Goal: Task Accomplishment & Management: Manage account settings

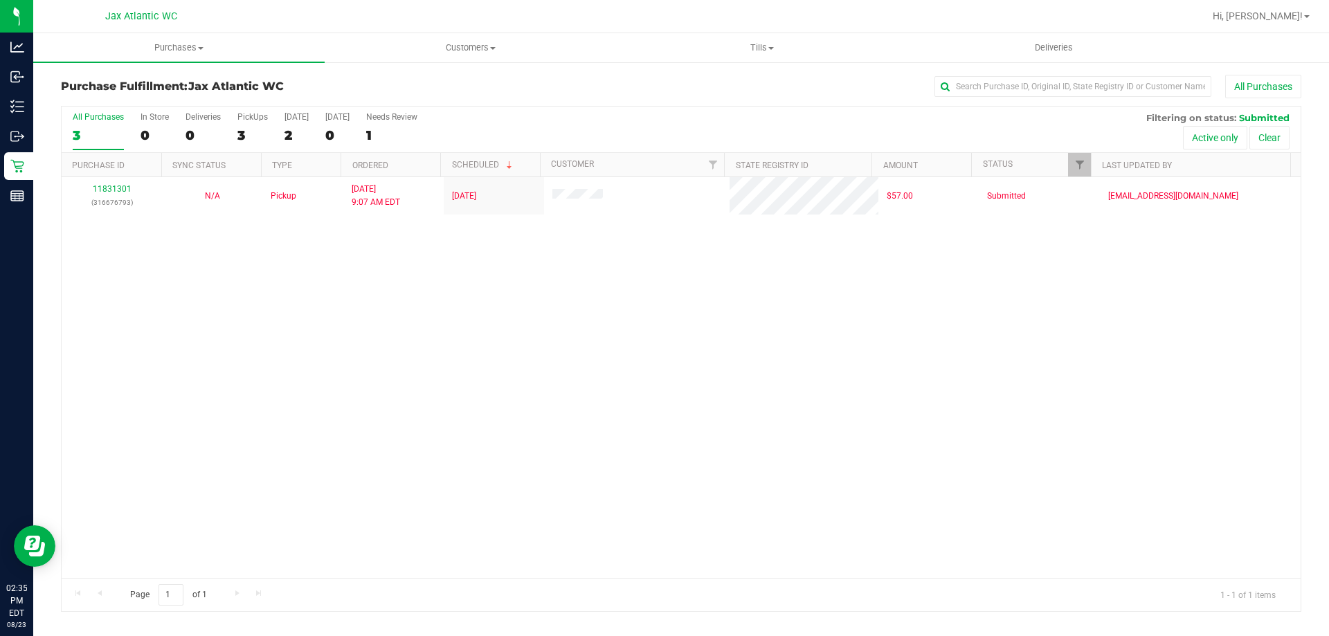
click at [80, 241] on div "11831301 (316676793) N/A Pickup 8/23/2025 9:07 AM EDT 8/22/2025 $57.00 Submitte…" at bounding box center [681, 377] width 1239 height 401
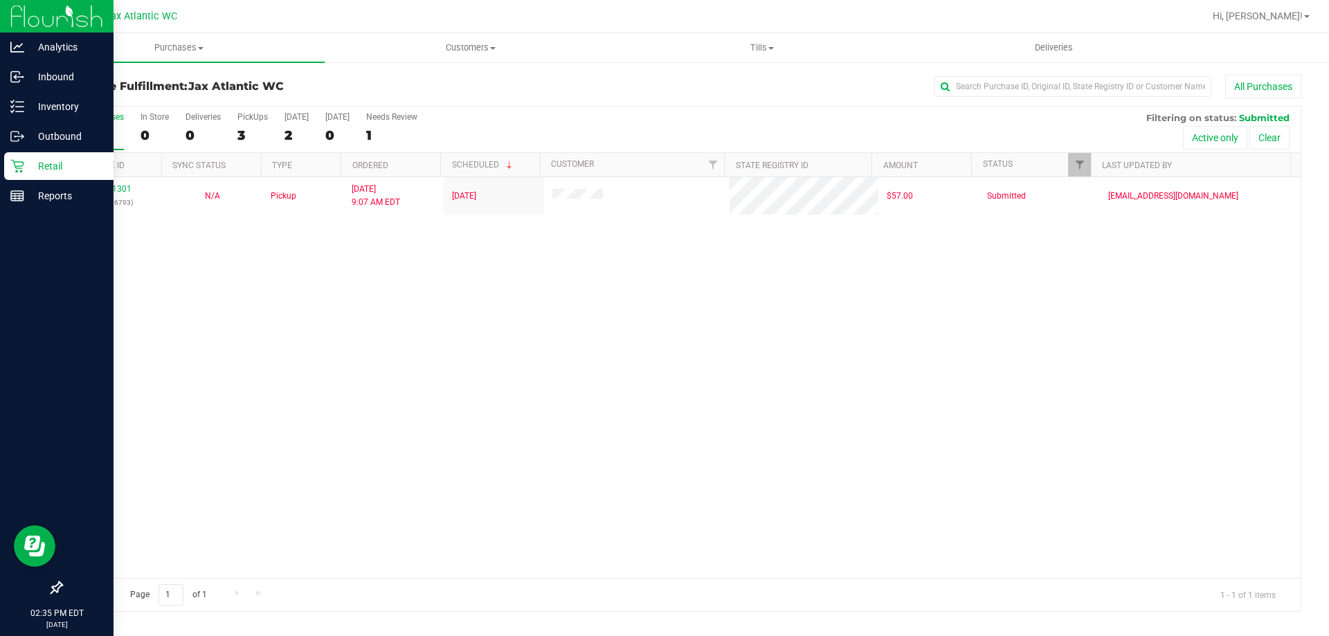
click at [36, 167] on p "Retail" at bounding box center [65, 166] width 83 height 17
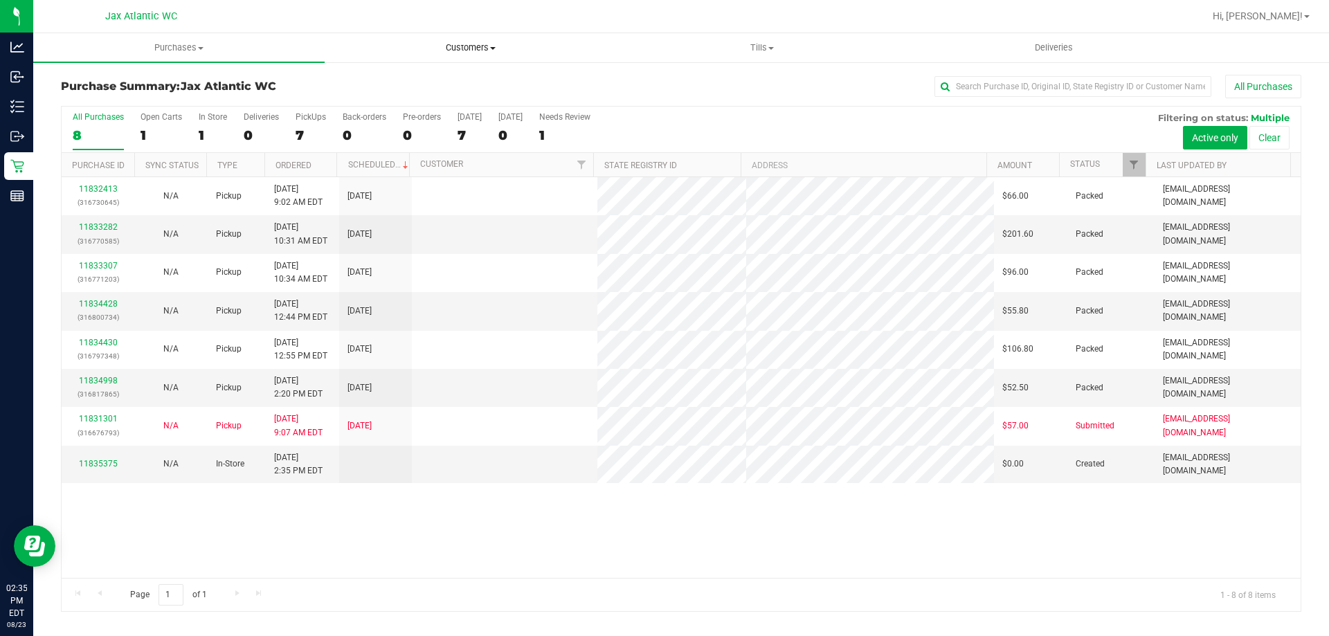
click at [476, 42] on span "Customers" at bounding box center [470, 48] width 290 height 12
click at [391, 85] on span "All customers" at bounding box center [375, 84] width 100 height 12
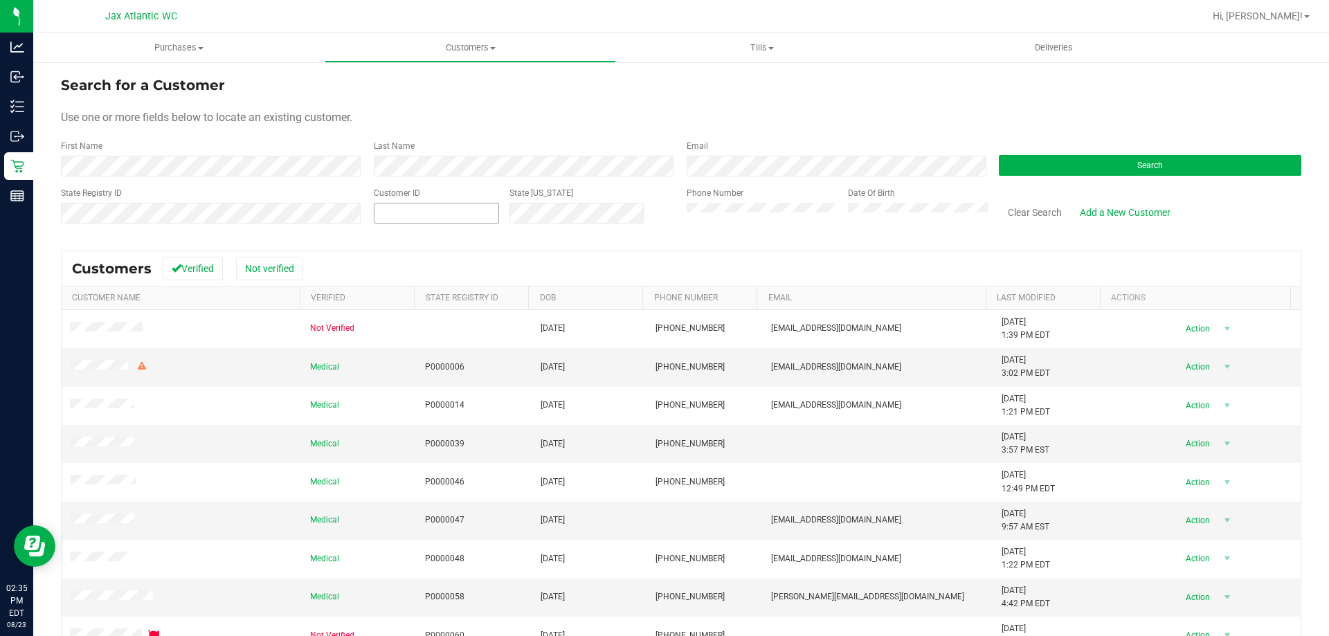
click at [472, 205] on span at bounding box center [436, 213] width 125 height 21
paste input "413580"
type input "413580"
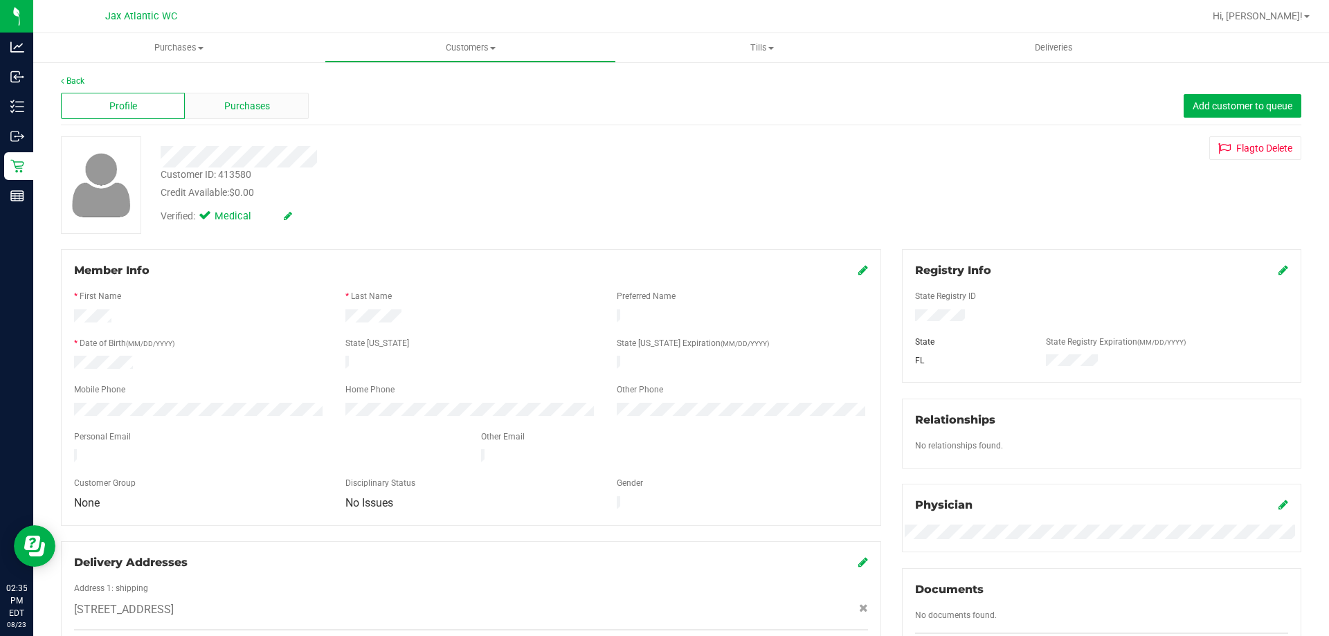
click at [264, 113] on span "Purchases" at bounding box center [247, 106] width 46 height 15
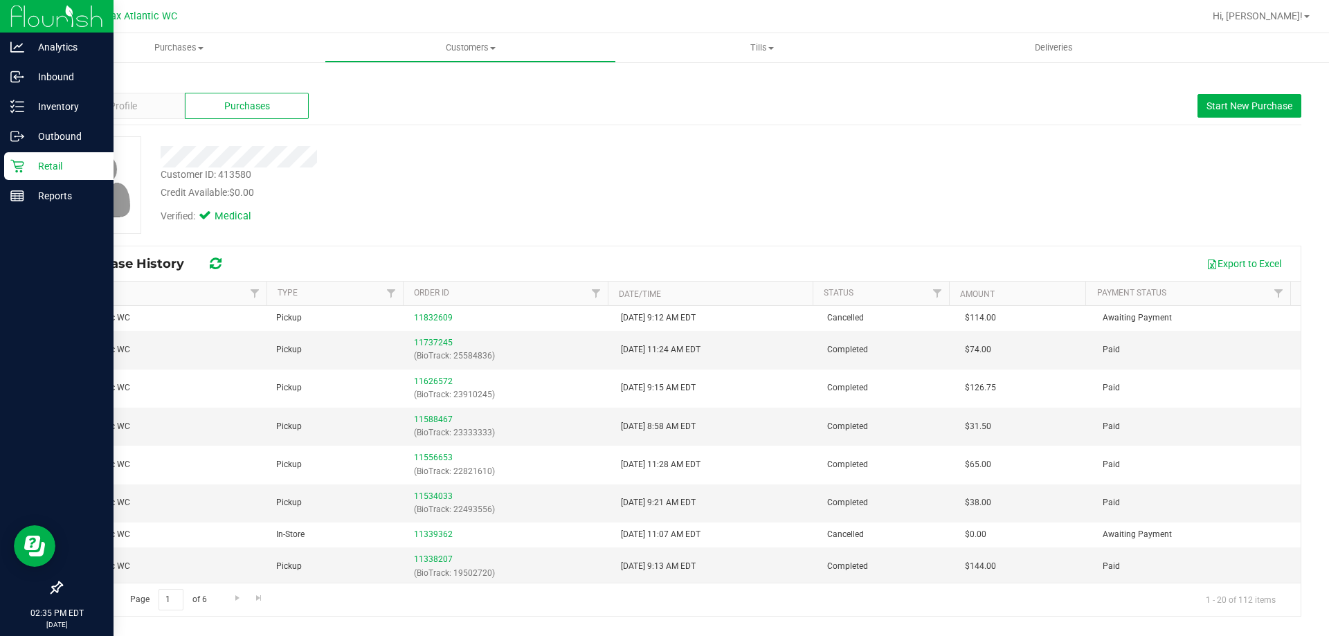
click at [32, 167] on p "Retail" at bounding box center [65, 166] width 83 height 17
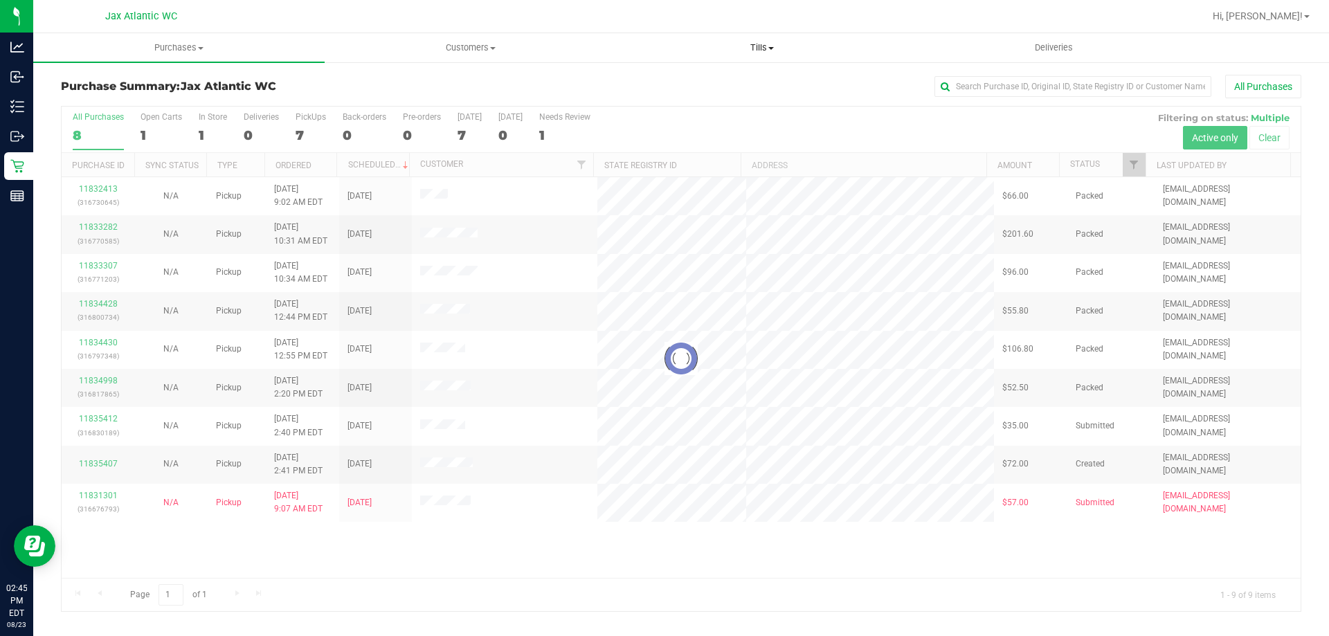
click at [764, 43] on span "Tills" at bounding box center [762, 48] width 290 height 12
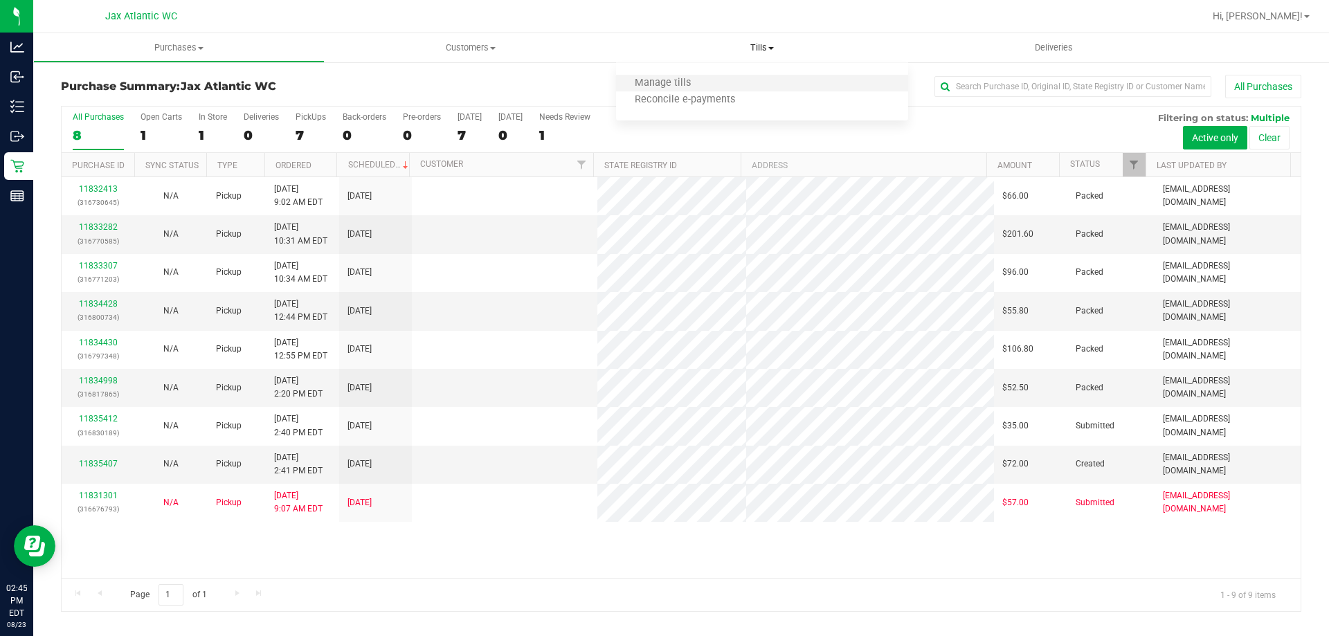
click at [723, 90] on li "Manage tills" at bounding box center [761, 83] width 291 height 17
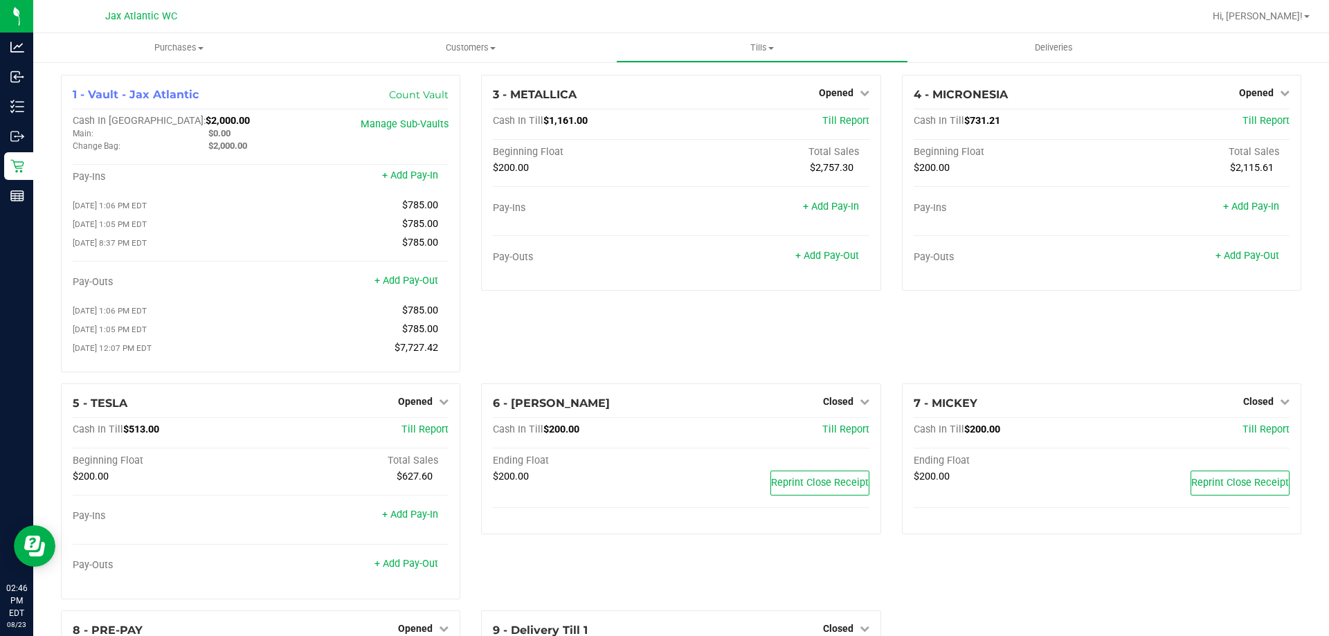
click at [644, 338] on div "3 - METALLICA Opened Close Till Cash In Till $1,161.00 Till Report Beginning Fl…" at bounding box center [681, 229] width 420 height 309
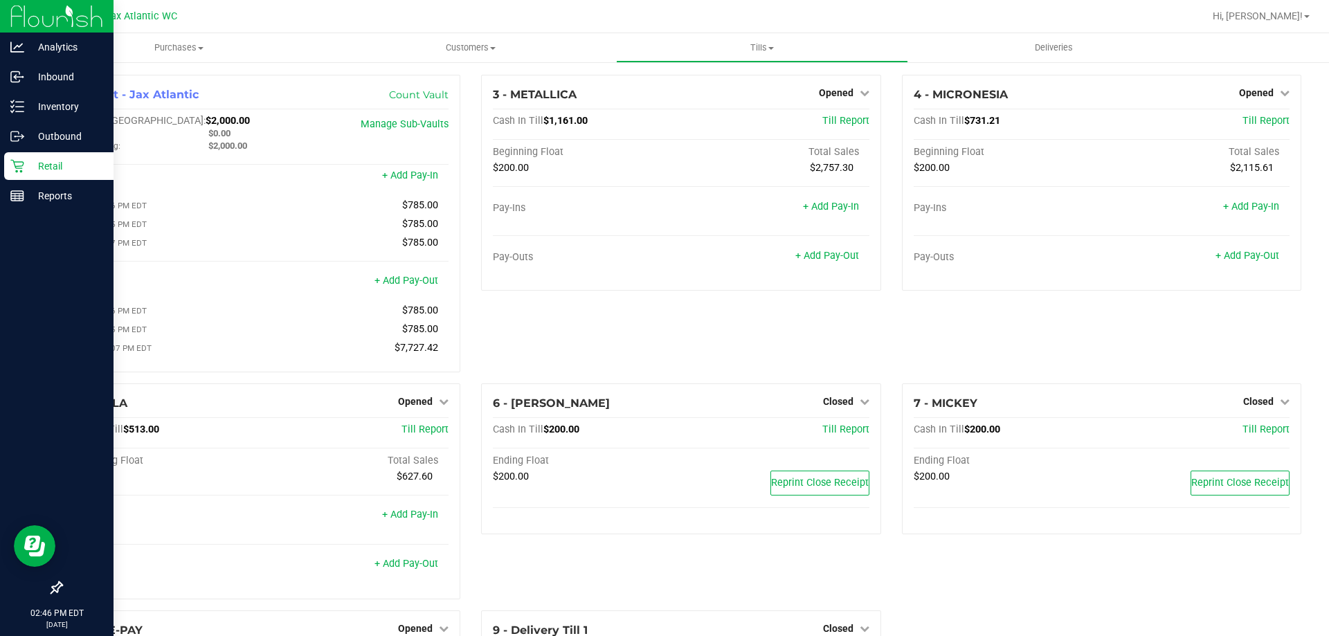
click at [24, 163] on p "Retail" at bounding box center [65, 166] width 83 height 17
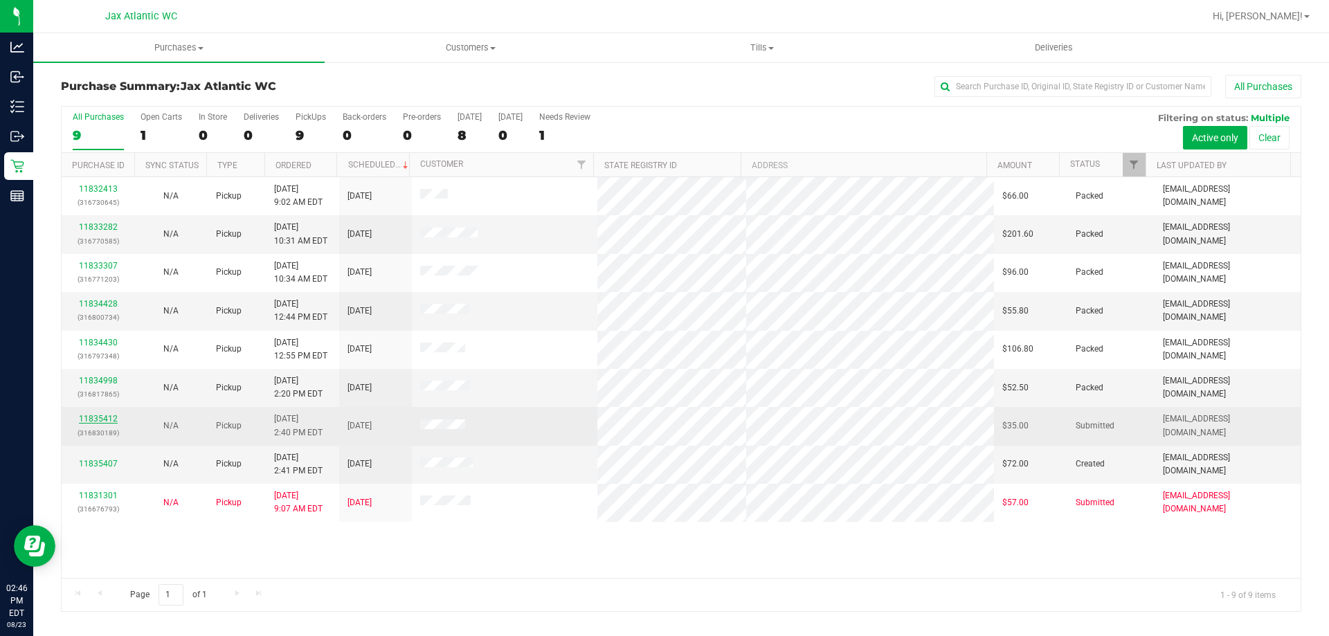
click at [101, 417] on link "11835412" at bounding box center [98, 419] width 39 height 10
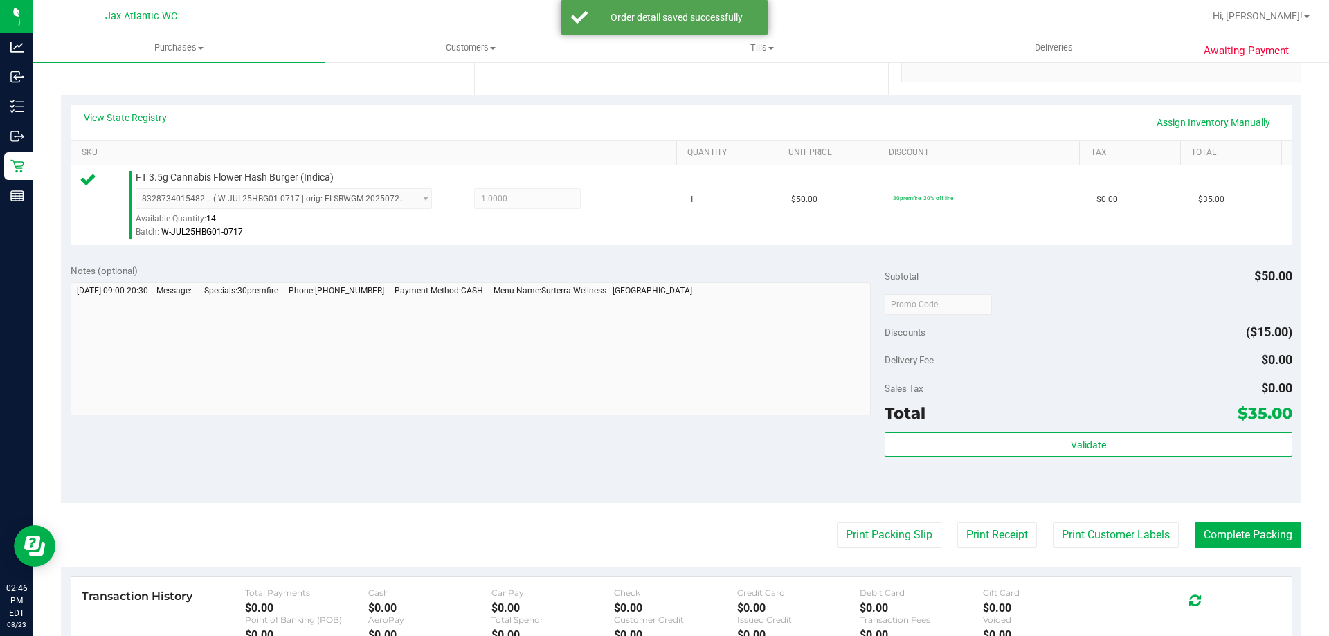
scroll to position [346, 0]
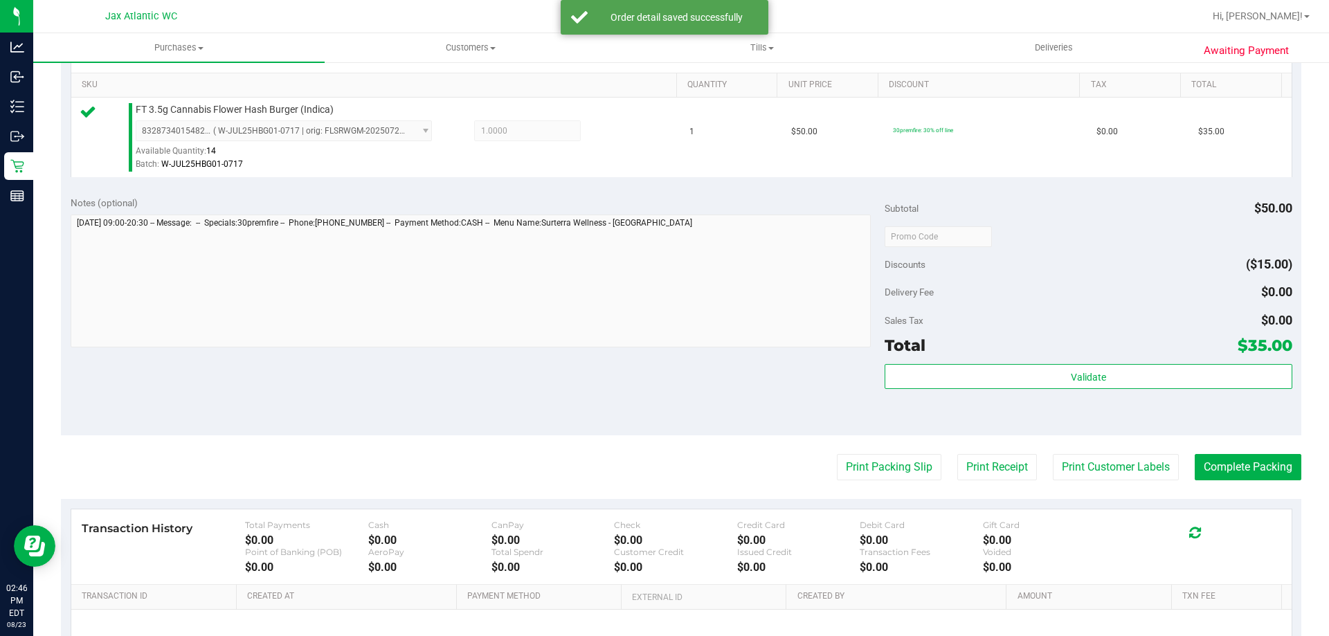
click at [1129, 359] on div "Subtotal $50.00 Discounts ($15.00) Delivery Fee $0.00 Sales Tax $0.00 Total $35…" at bounding box center [1088, 311] width 407 height 231
click at [1126, 362] on div "Subtotal $50.00 Discounts ($15.00) Delivery Fee $0.00 Sales Tax $0.00 Total $35…" at bounding box center [1088, 311] width 407 height 231
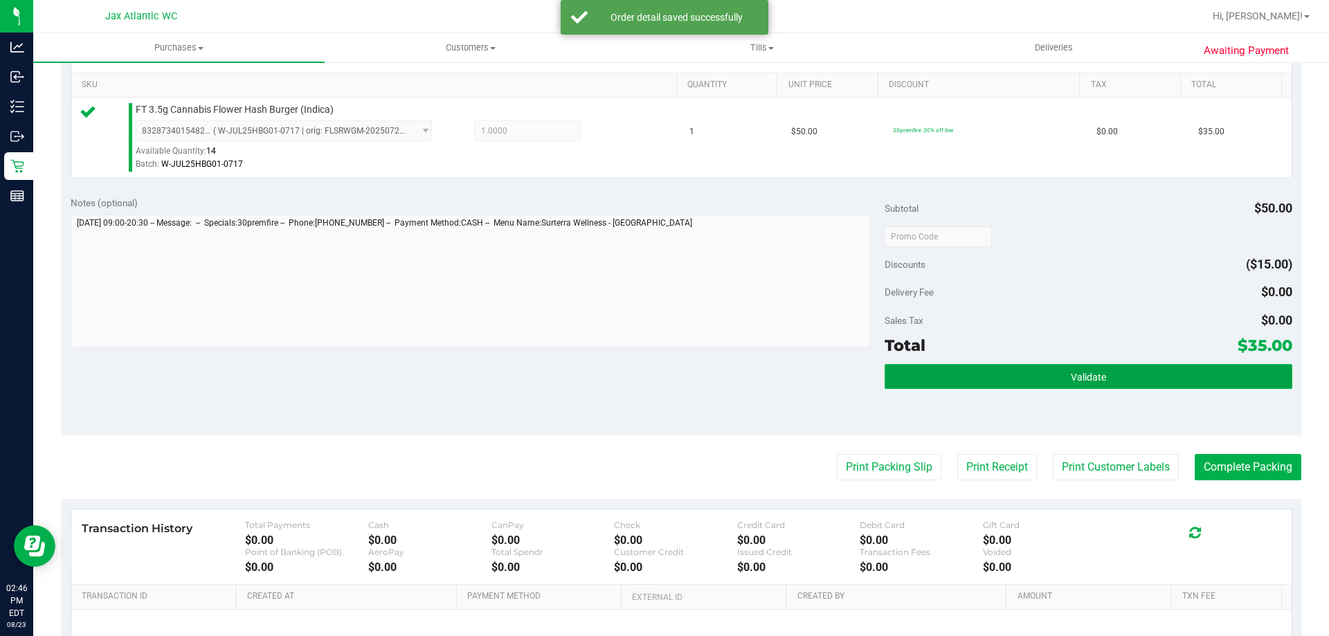
click at [1126, 370] on button "Validate" at bounding box center [1088, 376] width 407 height 25
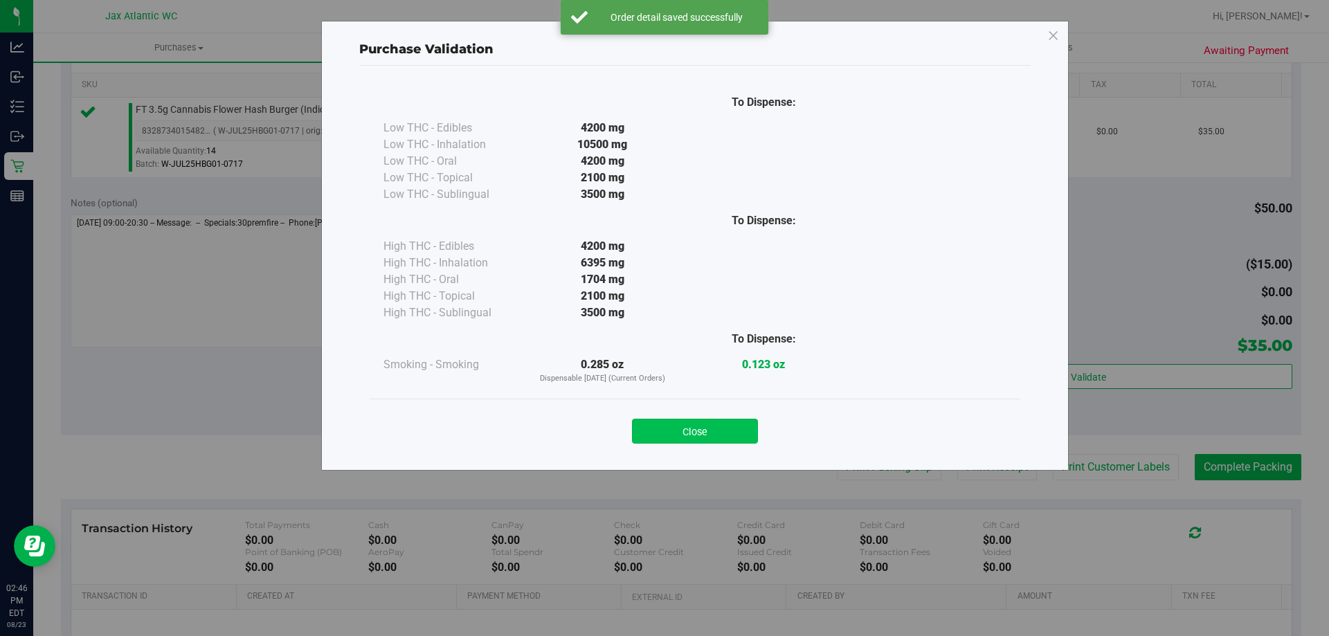
click at [721, 433] on button "Close" at bounding box center [695, 431] width 126 height 25
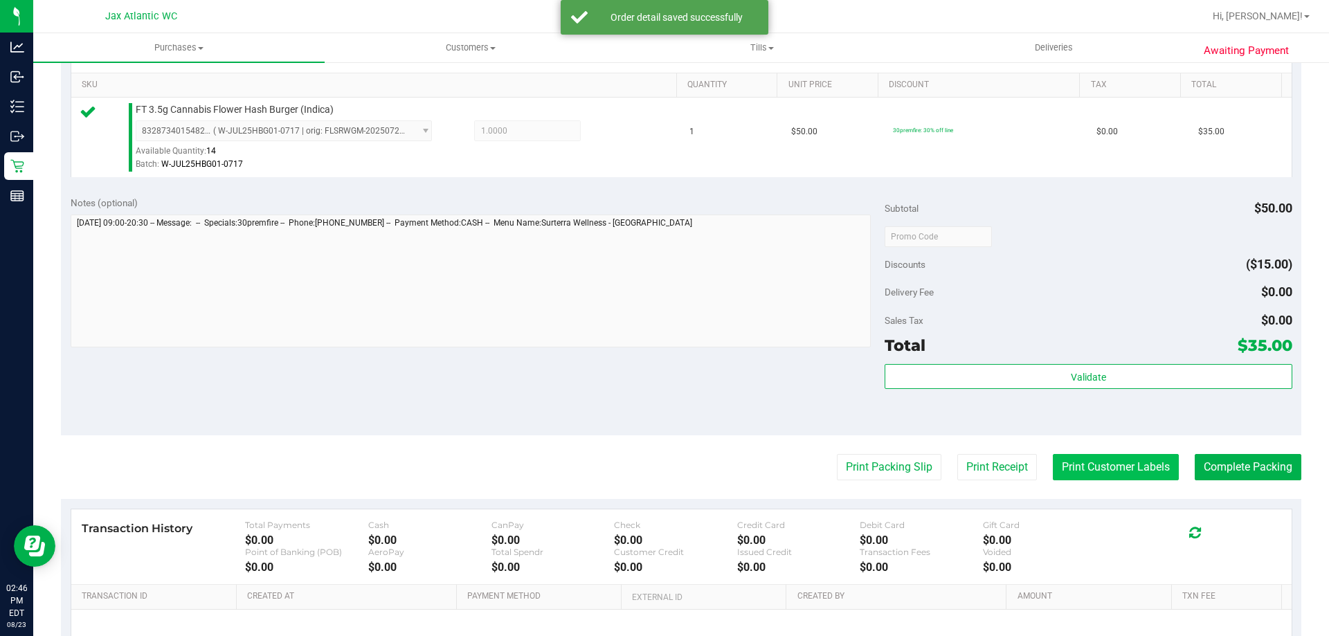
click at [1151, 455] on button "Print Customer Labels" at bounding box center [1116, 467] width 126 height 26
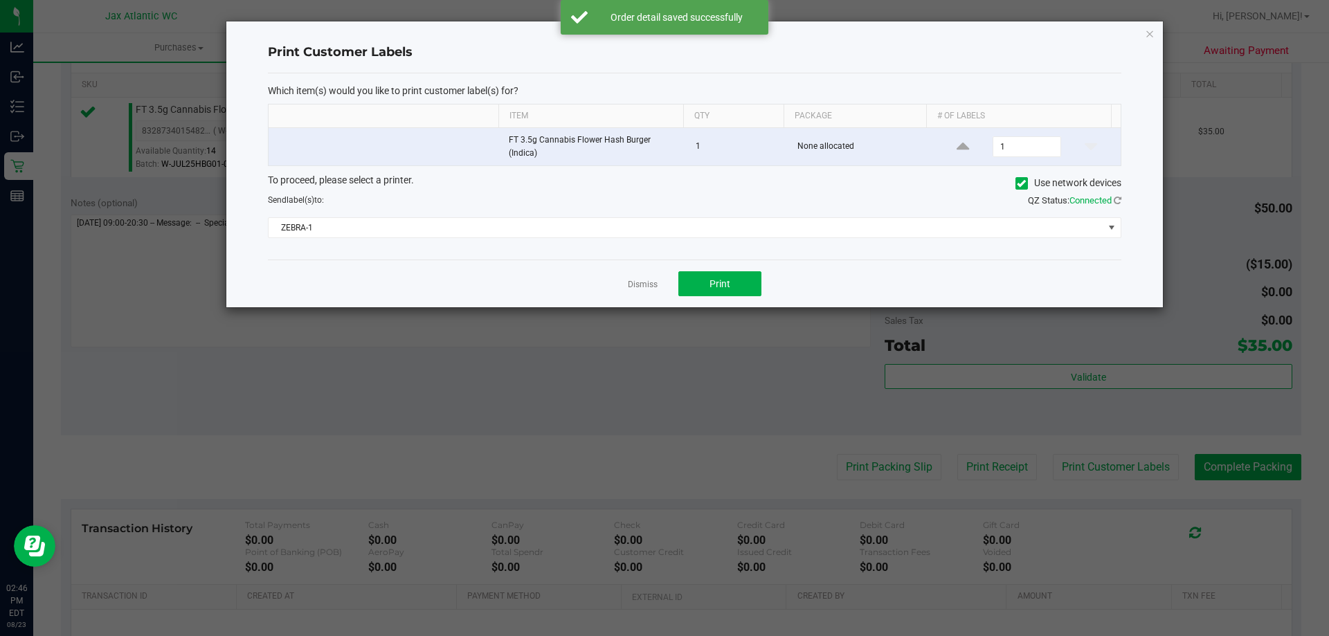
click at [515, 245] on div "Which item(s) would you like to print customer label(s) for? Item Qty Package #…" at bounding box center [695, 166] width 854 height 187
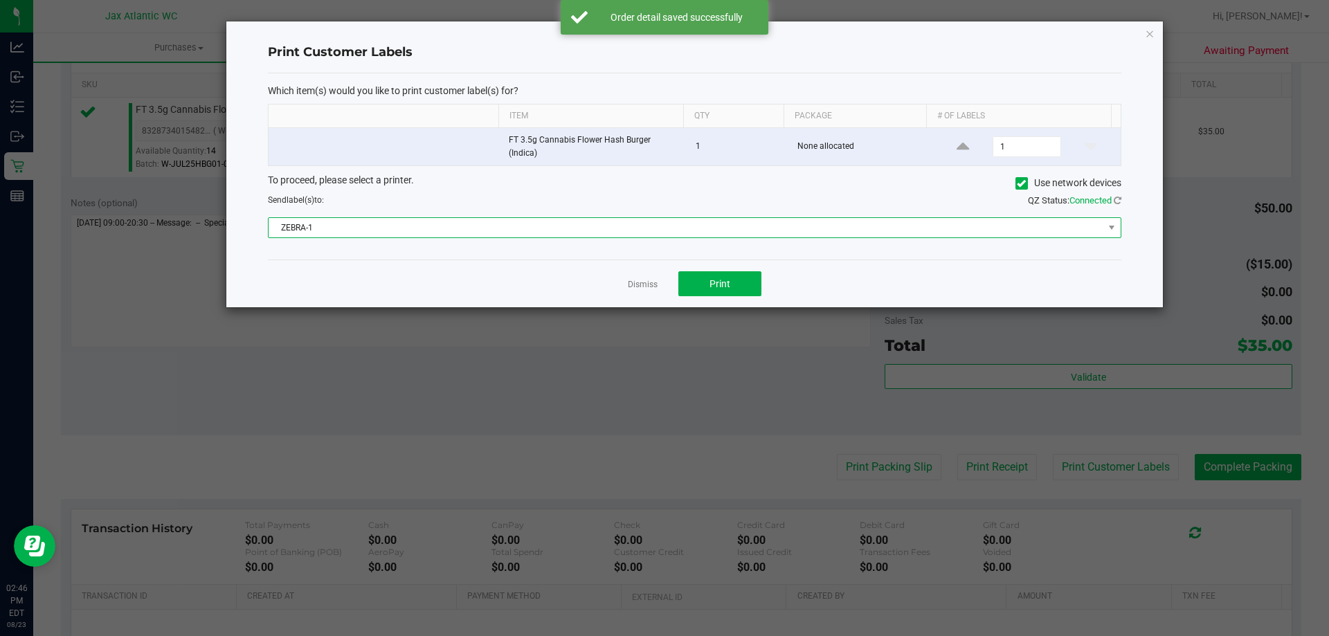
click at [378, 227] on span "ZEBRA-1" at bounding box center [686, 227] width 835 height 19
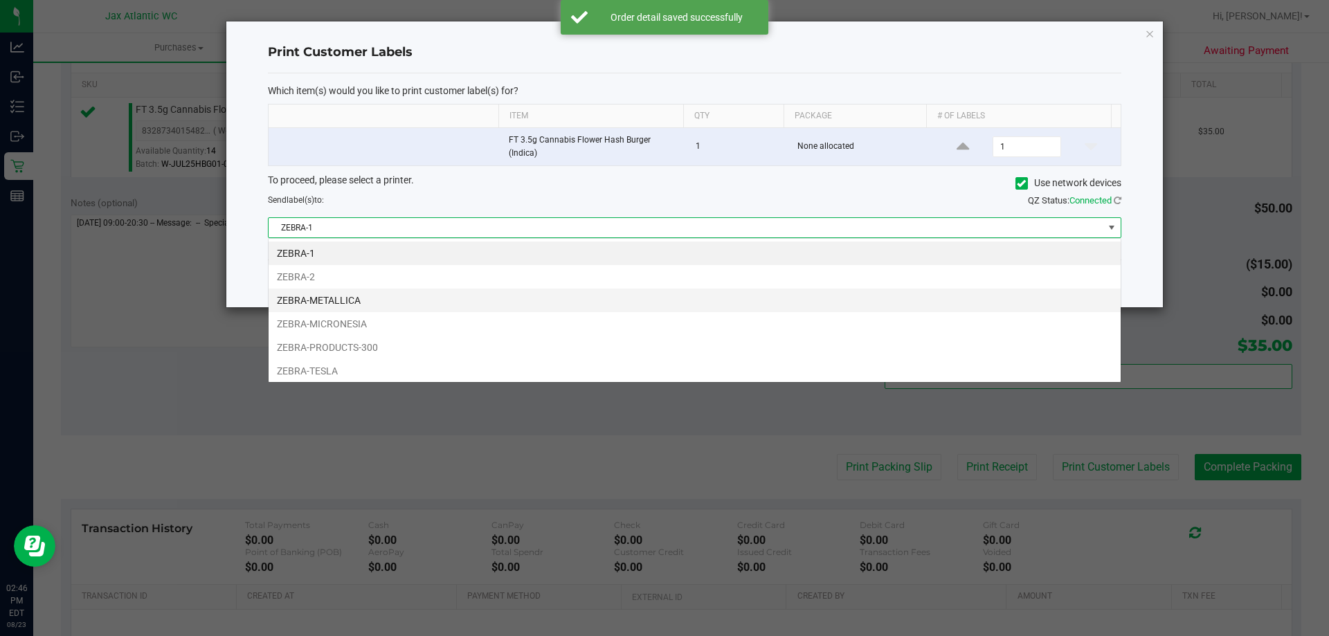
scroll to position [21, 853]
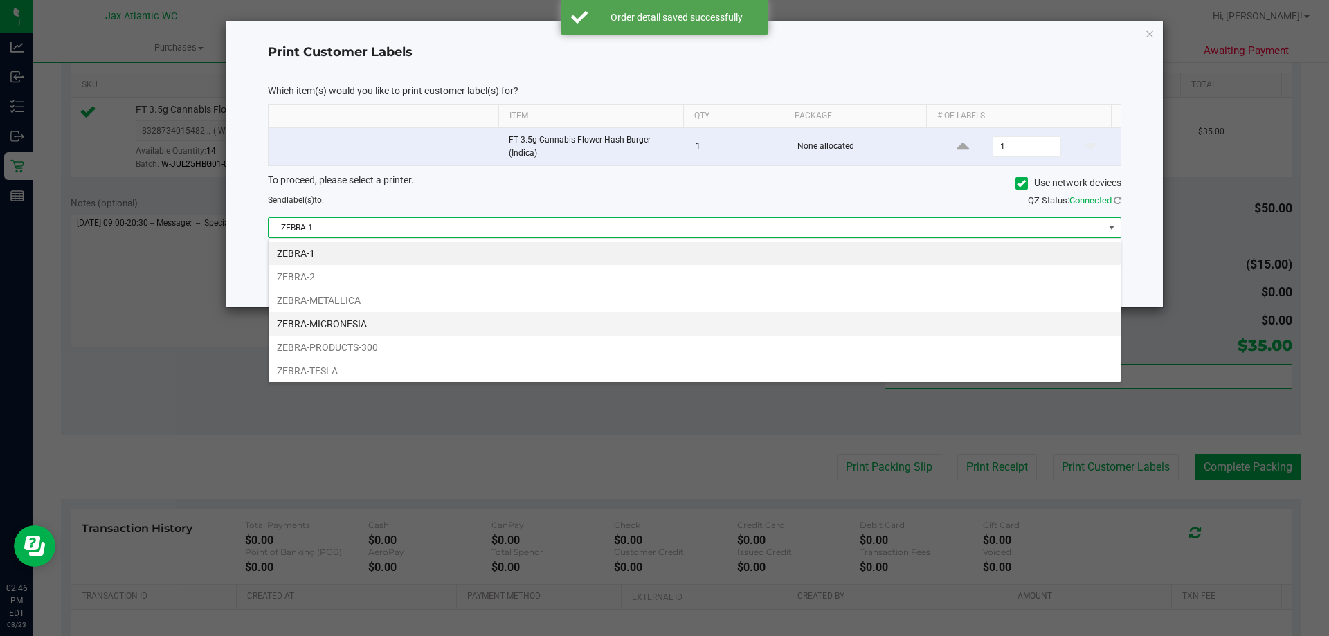
click at [344, 321] on li "ZEBRA-MICRONESIA" at bounding box center [695, 324] width 852 height 24
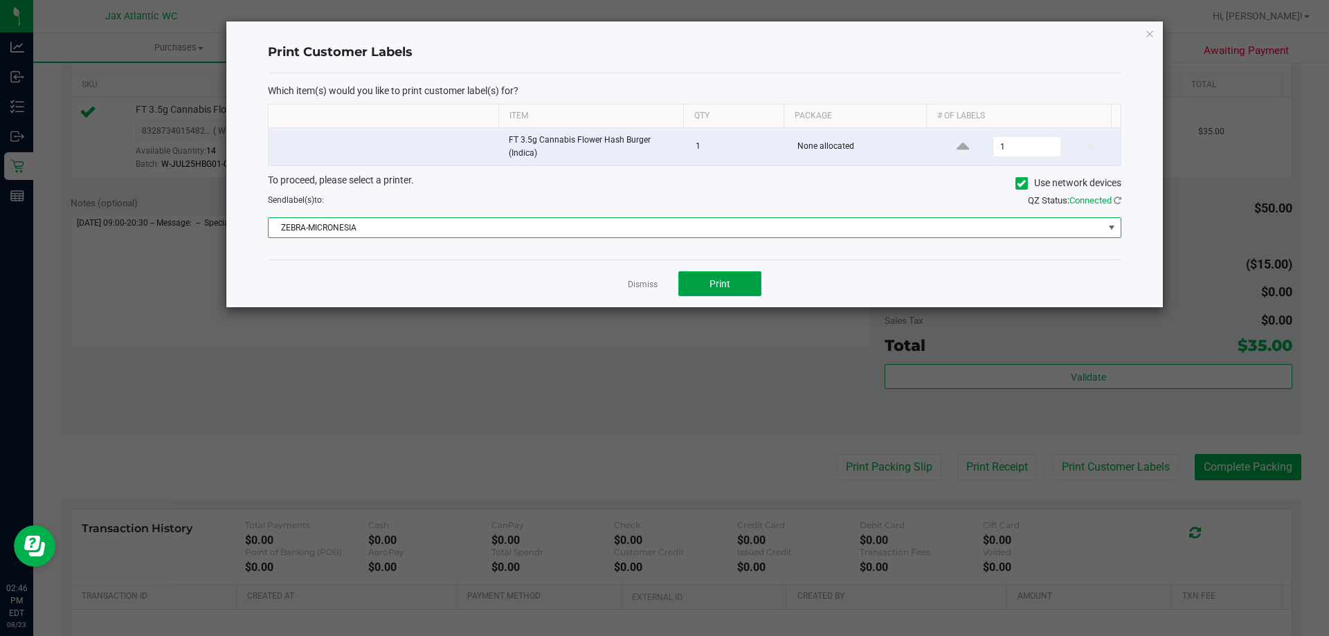
click at [722, 282] on span "Print" at bounding box center [720, 283] width 21 height 11
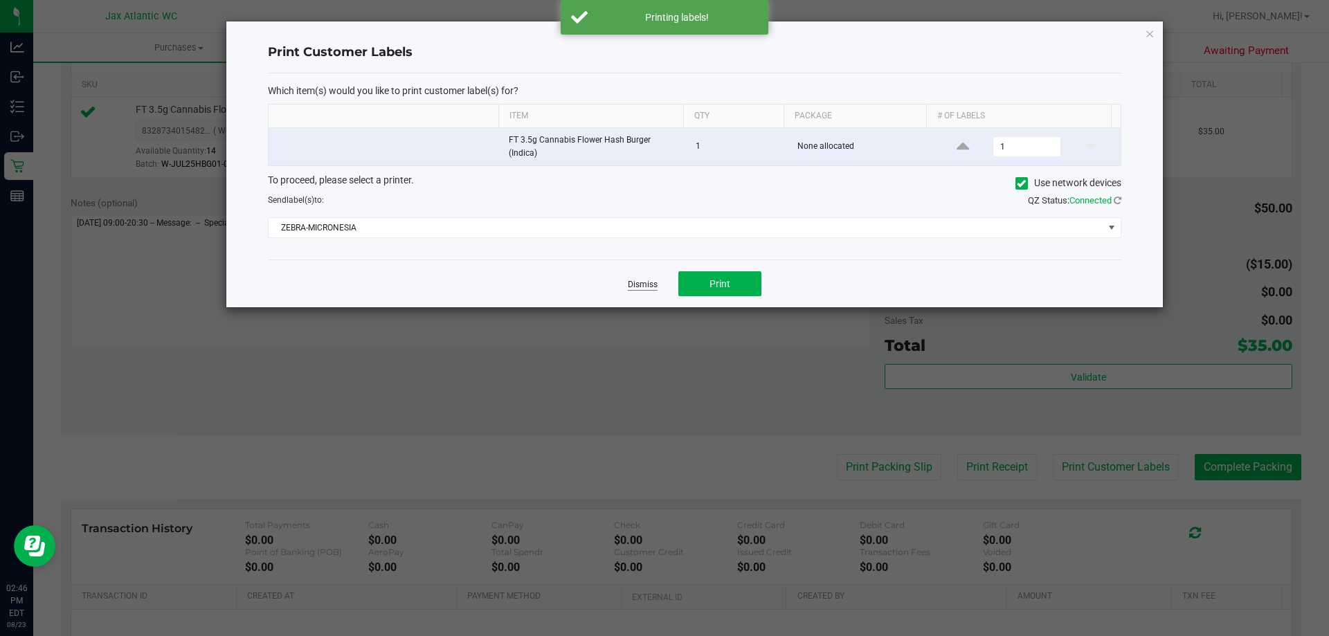
click at [652, 282] on link "Dismiss" at bounding box center [643, 285] width 30 height 12
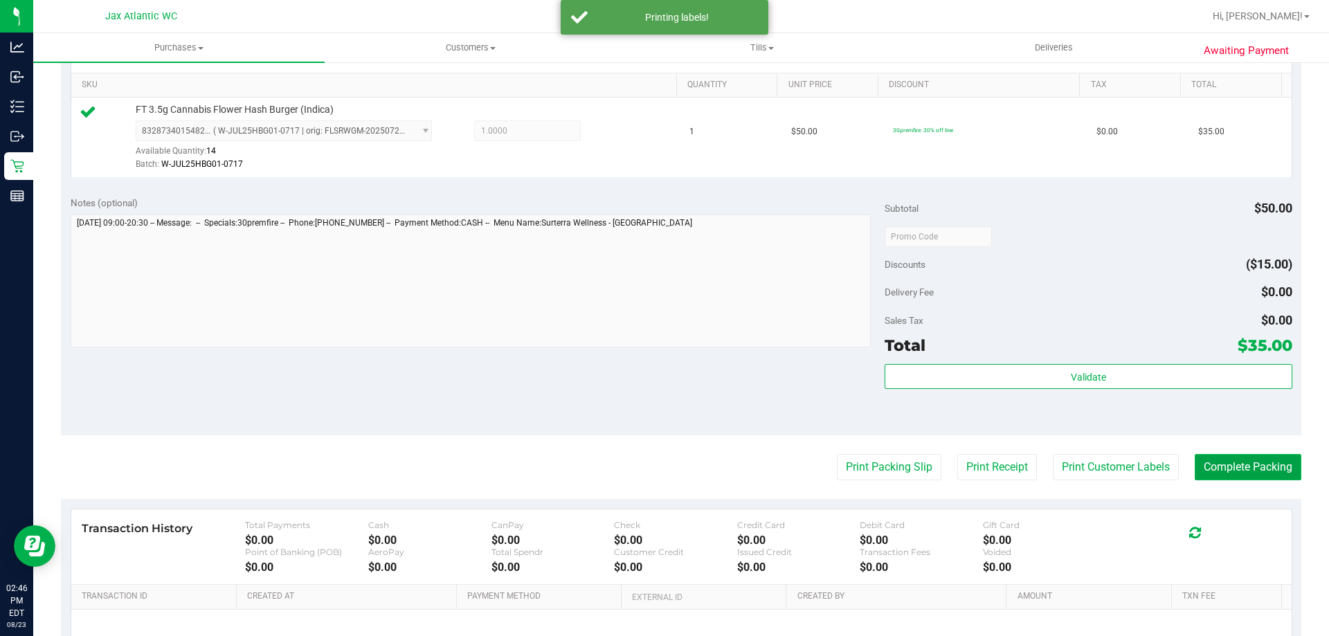
click at [1218, 461] on button "Complete Packing" at bounding box center [1248, 467] width 107 height 26
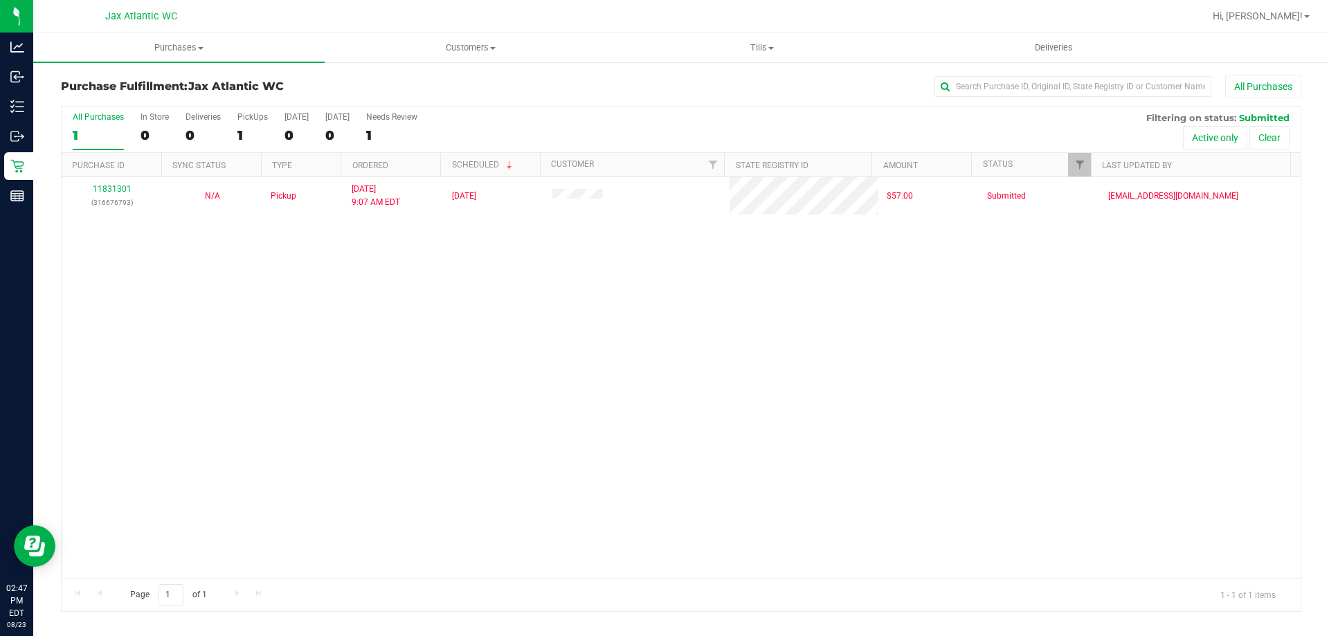
drag, startPoint x: 691, startPoint y: 377, endPoint x: 699, endPoint y: 377, distance: 7.6
click at [699, 377] on div "11831301 (316676793) N/A Pickup 8/23/2025 9:07 AM EDT 8/22/2025 $57.00 Submitte…" at bounding box center [681, 377] width 1239 height 401
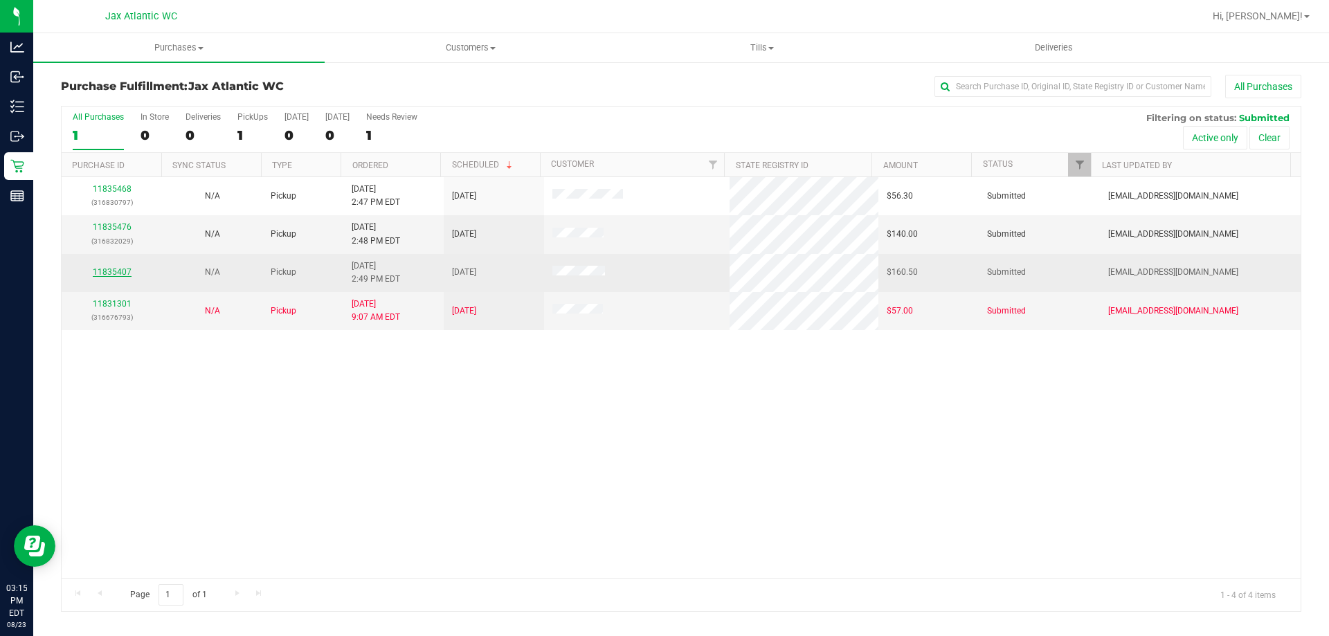
click at [117, 271] on link "11835407" at bounding box center [112, 272] width 39 height 10
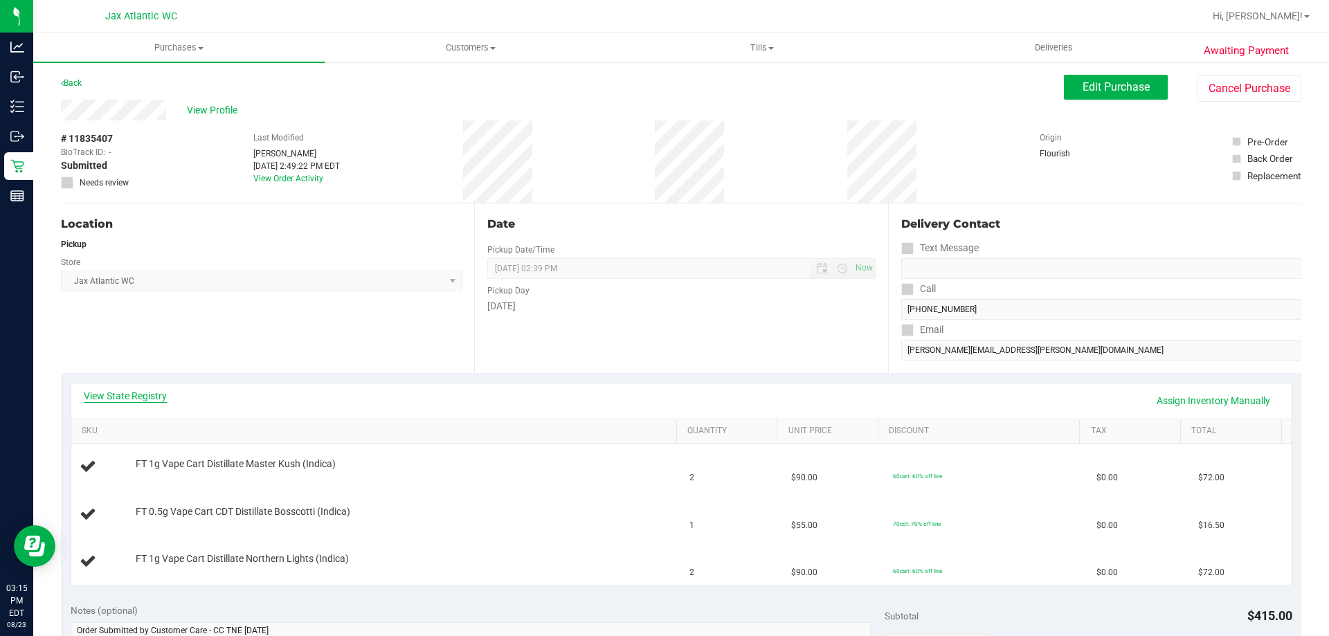
click at [149, 390] on link "View State Registry" at bounding box center [125, 396] width 83 height 14
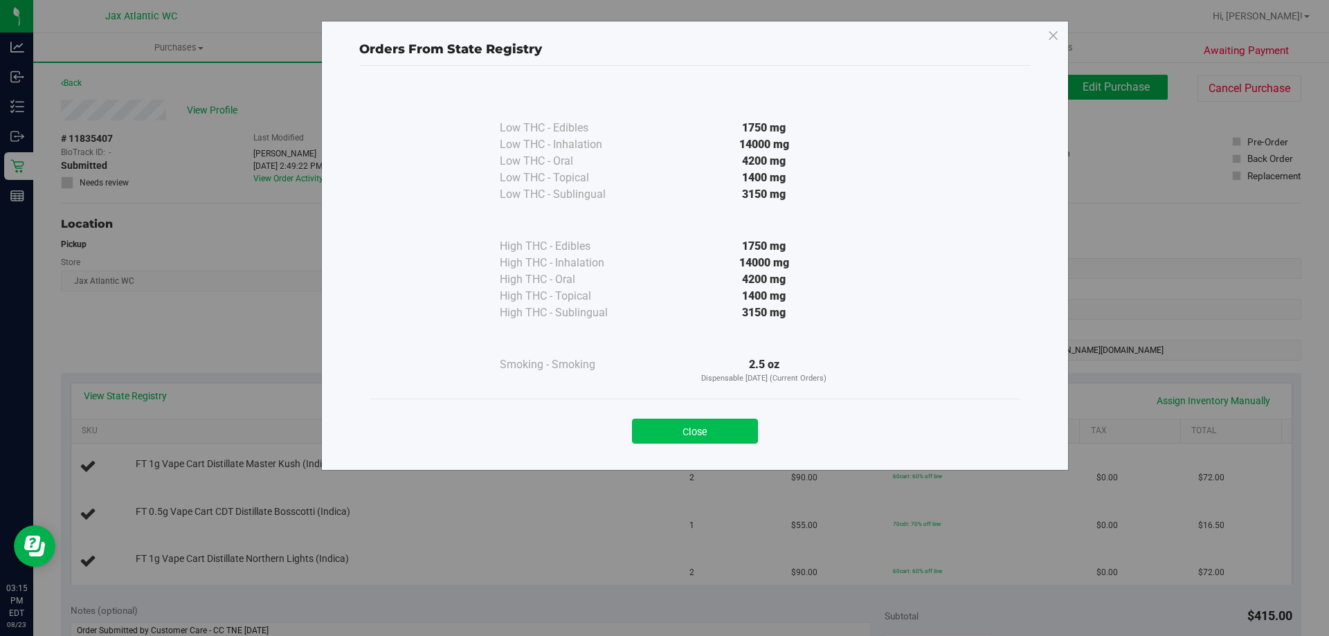
click at [705, 433] on button "Close" at bounding box center [695, 431] width 126 height 25
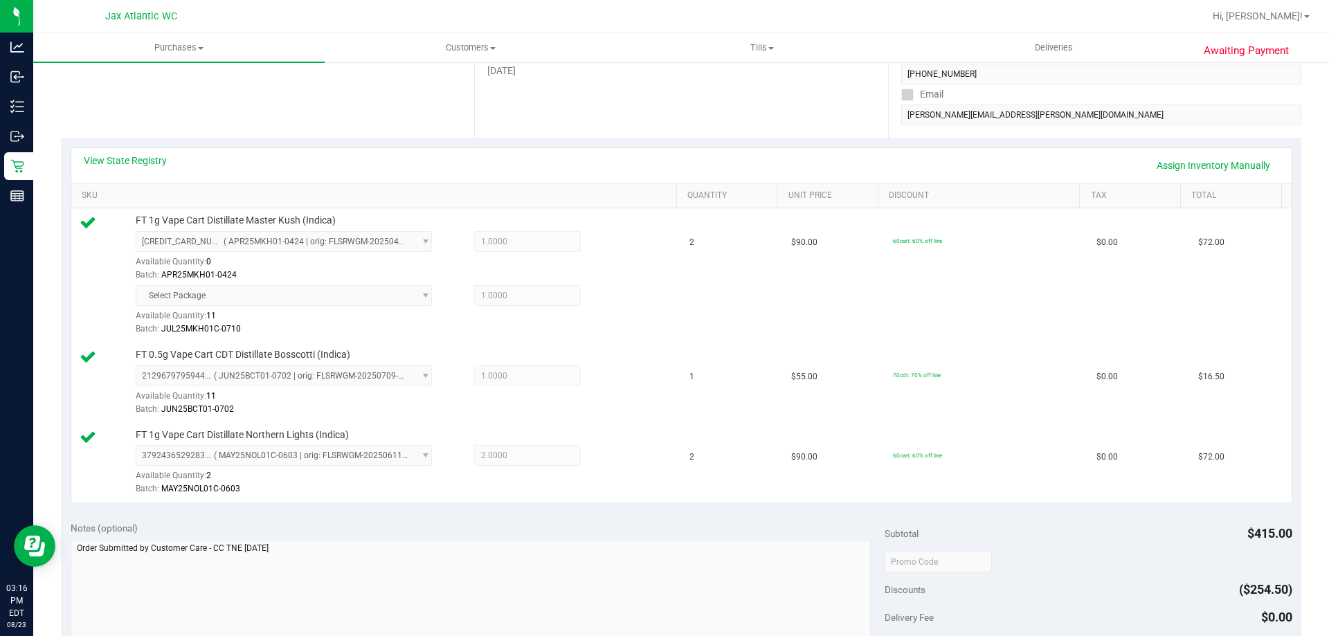
scroll to position [346, 0]
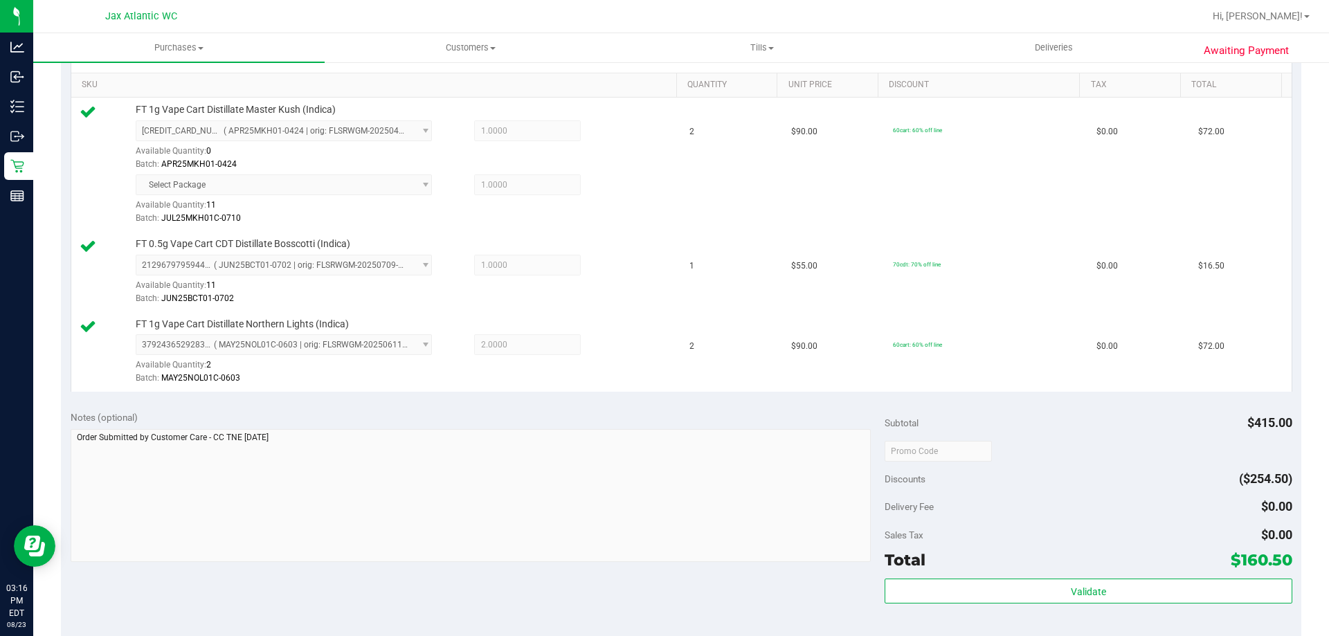
click at [1056, 609] on div "Validate" at bounding box center [1088, 610] width 407 height 62
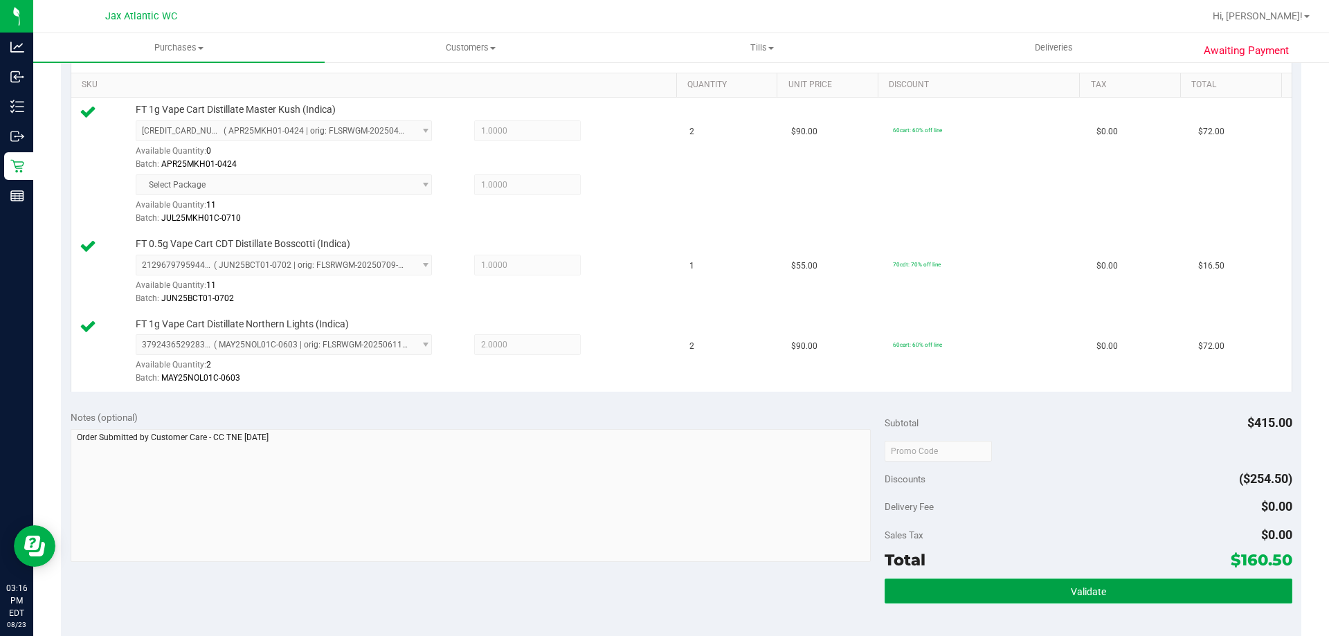
click at [1056, 602] on button "Validate" at bounding box center [1088, 591] width 407 height 25
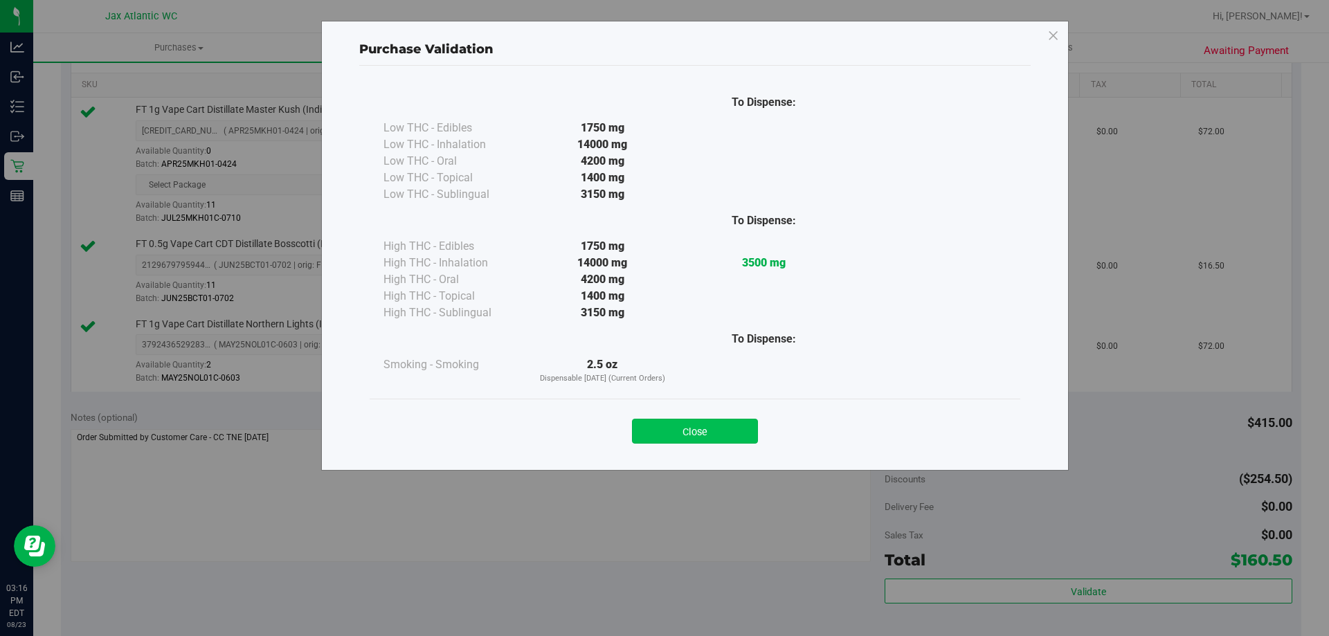
click at [723, 438] on button "Close" at bounding box center [695, 431] width 126 height 25
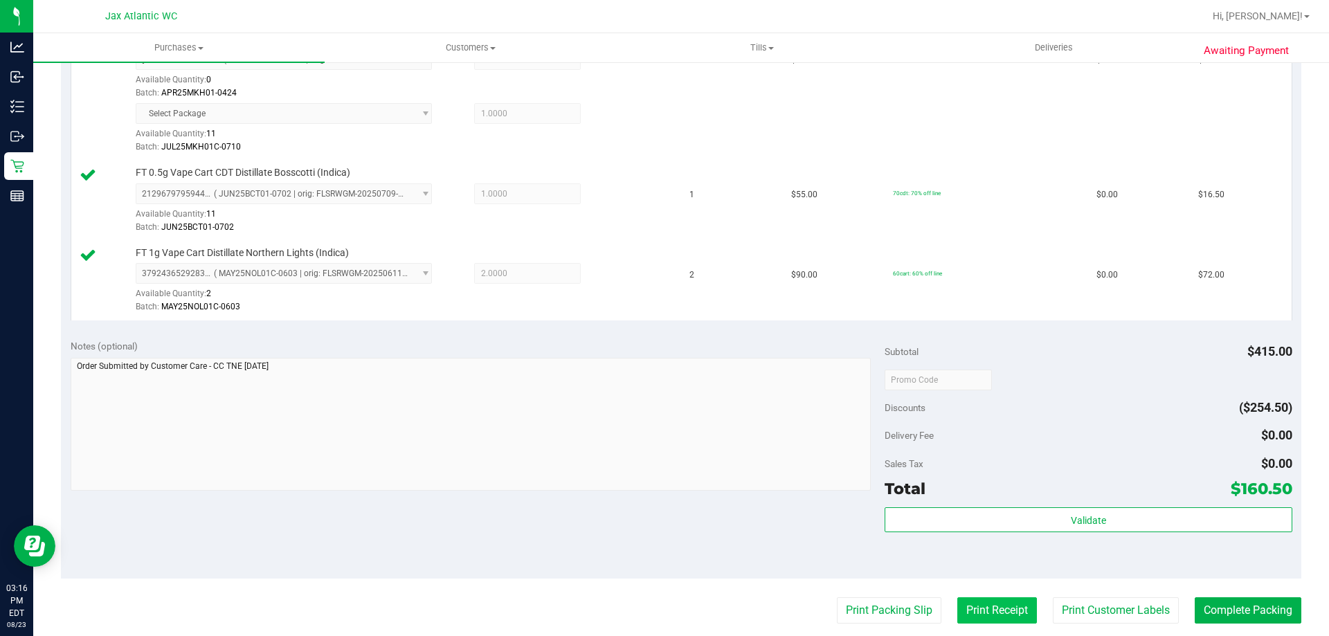
scroll to position [485, 0]
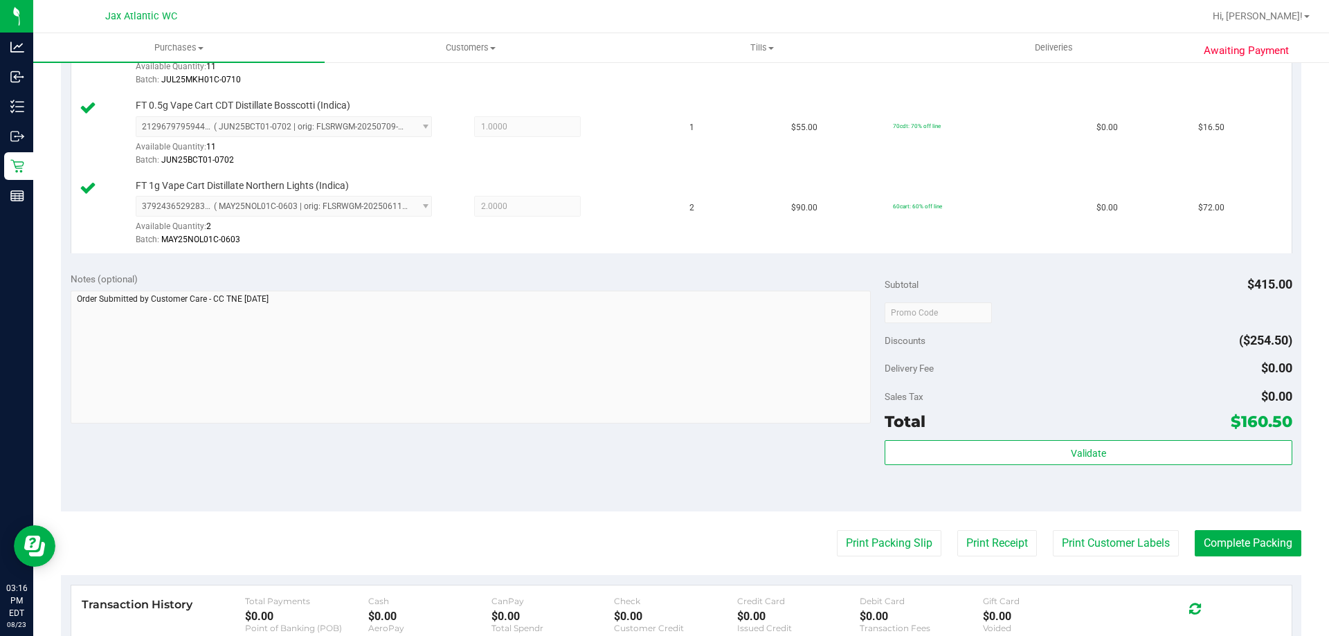
click at [895, 529] on purchase-details "Back Edit Purchase Cancel Purchase View Profile # 11835407 BioTrack ID: - Submi…" at bounding box center [681, 212] width 1241 height 1244
click at [897, 545] on button "Print Packing Slip" at bounding box center [889, 543] width 105 height 26
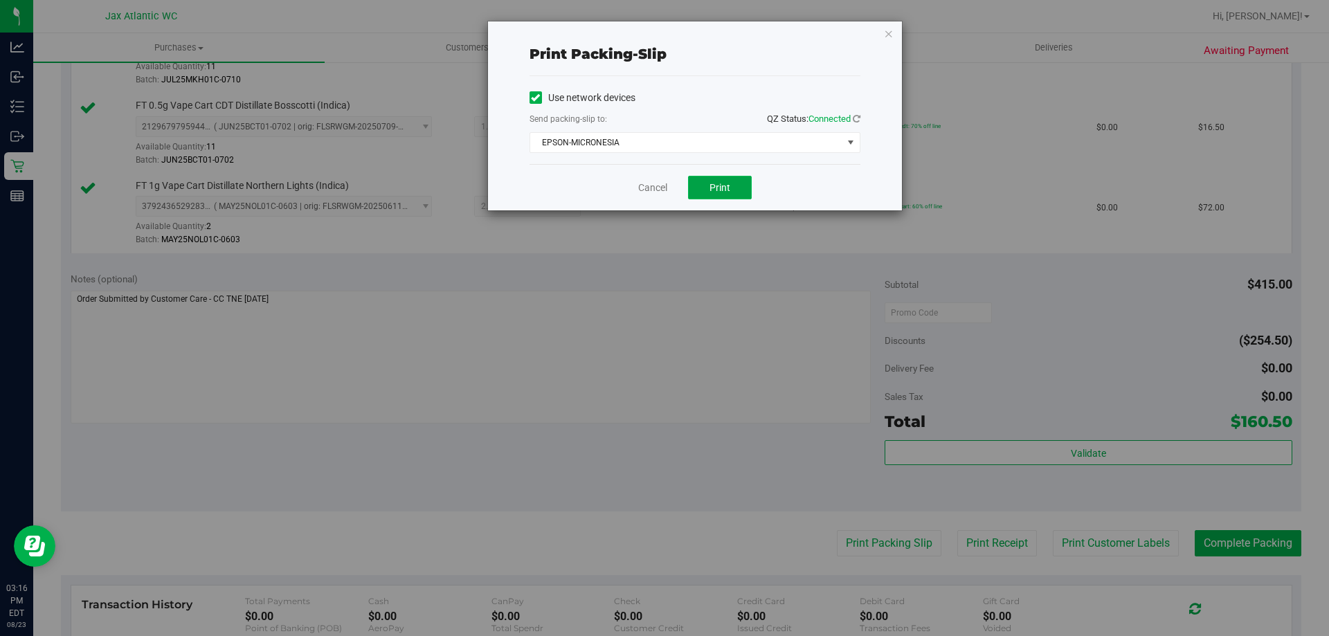
click at [705, 189] on button "Print" at bounding box center [720, 188] width 64 height 24
click at [656, 188] on link "Cancel" at bounding box center [652, 188] width 29 height 15
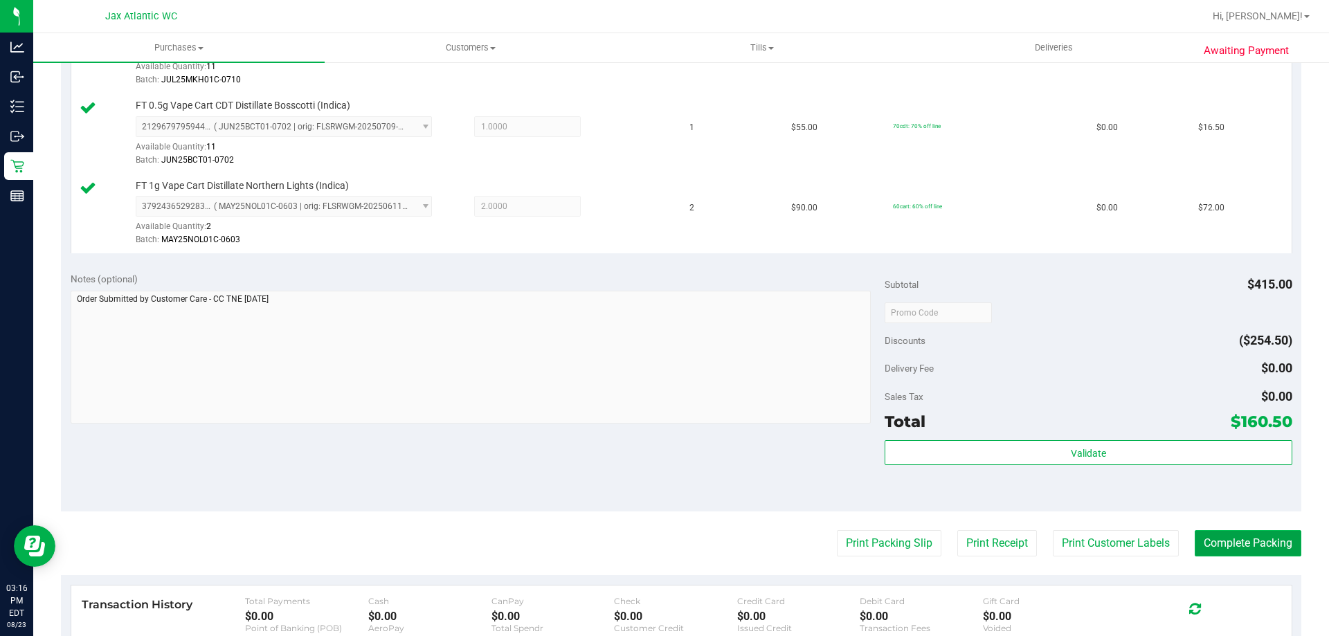
click at [1240, 550] on button "Complete Packing" at bounding box center [1248, 543] width 107 height 26
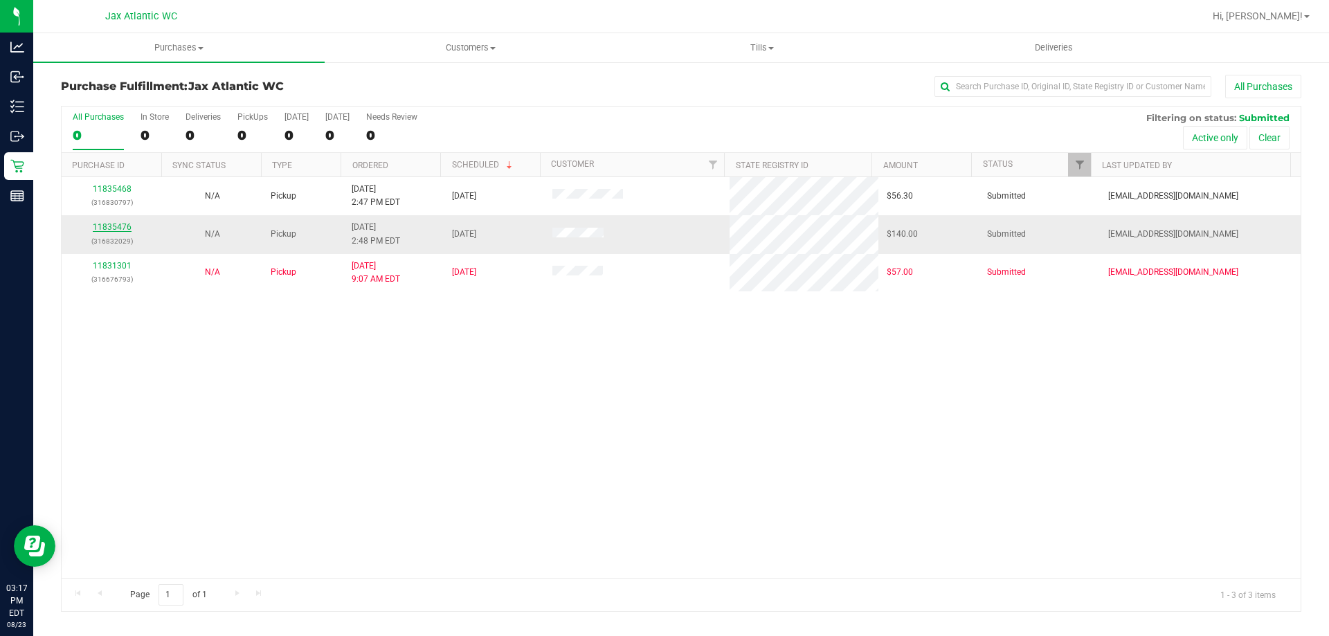
click at [125, 224] on link "11835476" at bounding box center [112, 227] width 39 height 10
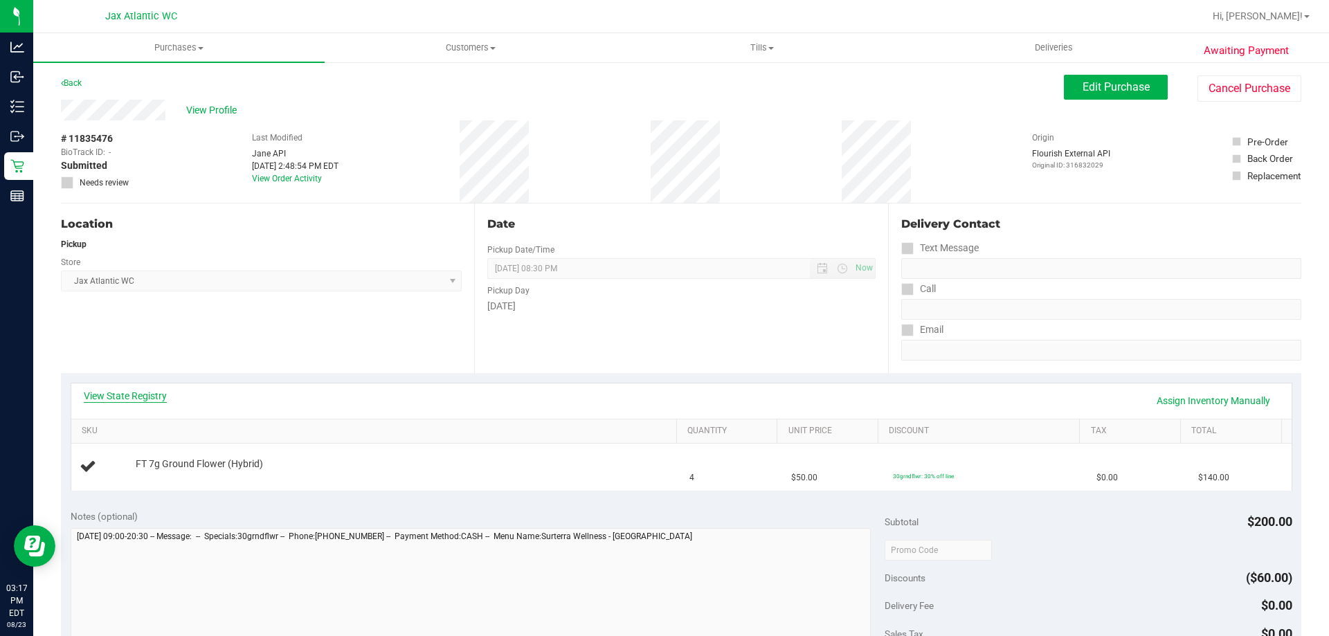
click at [150, 392] on link "View State Registry" at bounding box center [125, 396] width 83 height 14
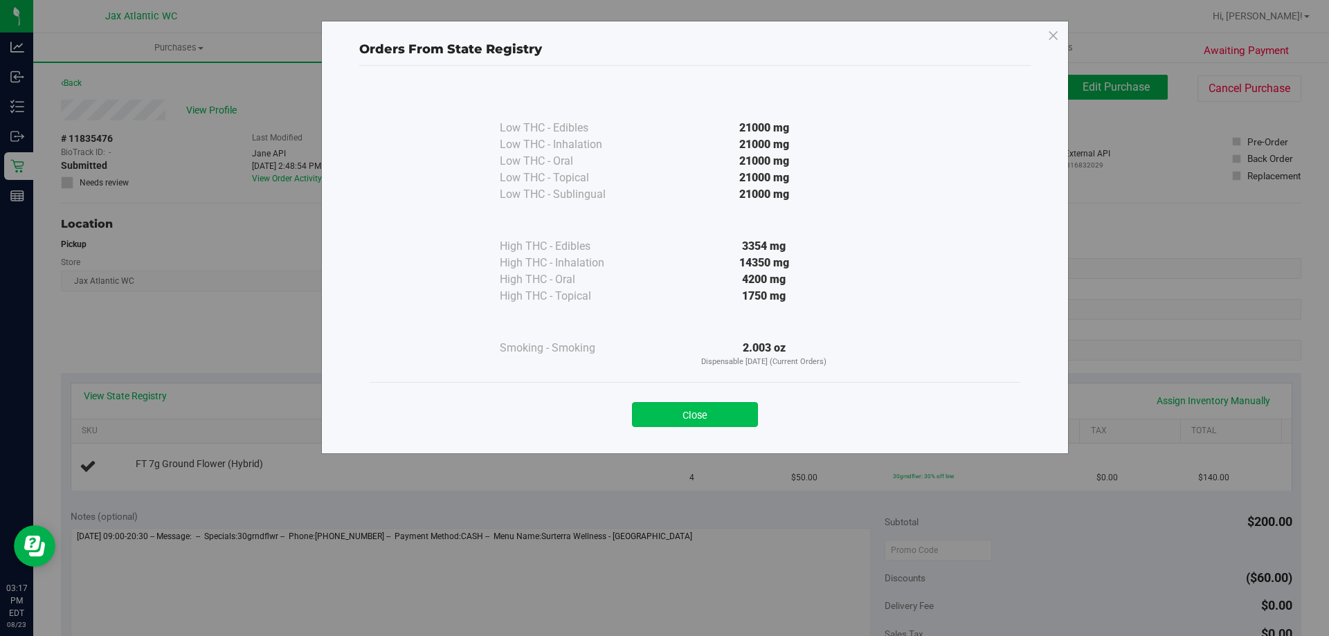
click at [695, 407] on button "Close" at bounding box center [695, 414] width 126 height 25
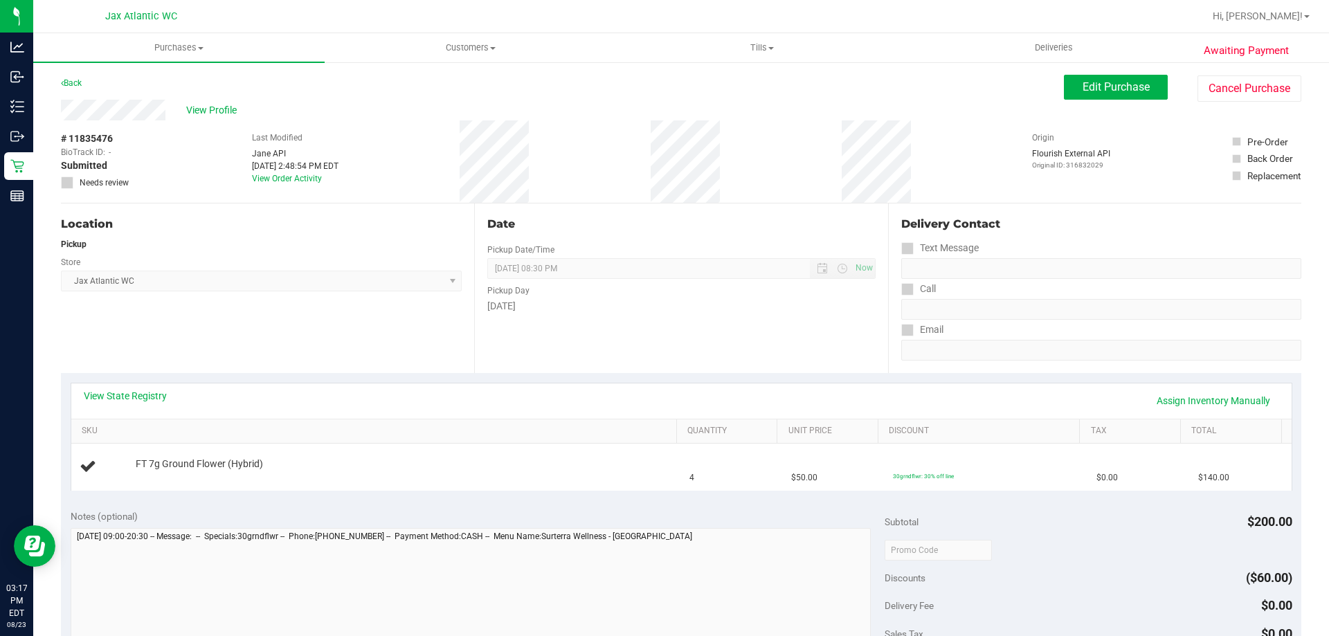
click at [649, 348] on div "Date Pickup Date/Time 08/23/2025 Now 08/23/2025 08:30 PM Now Pickup Day Saturday" at bounding box center [680, 289] width 413 height 170
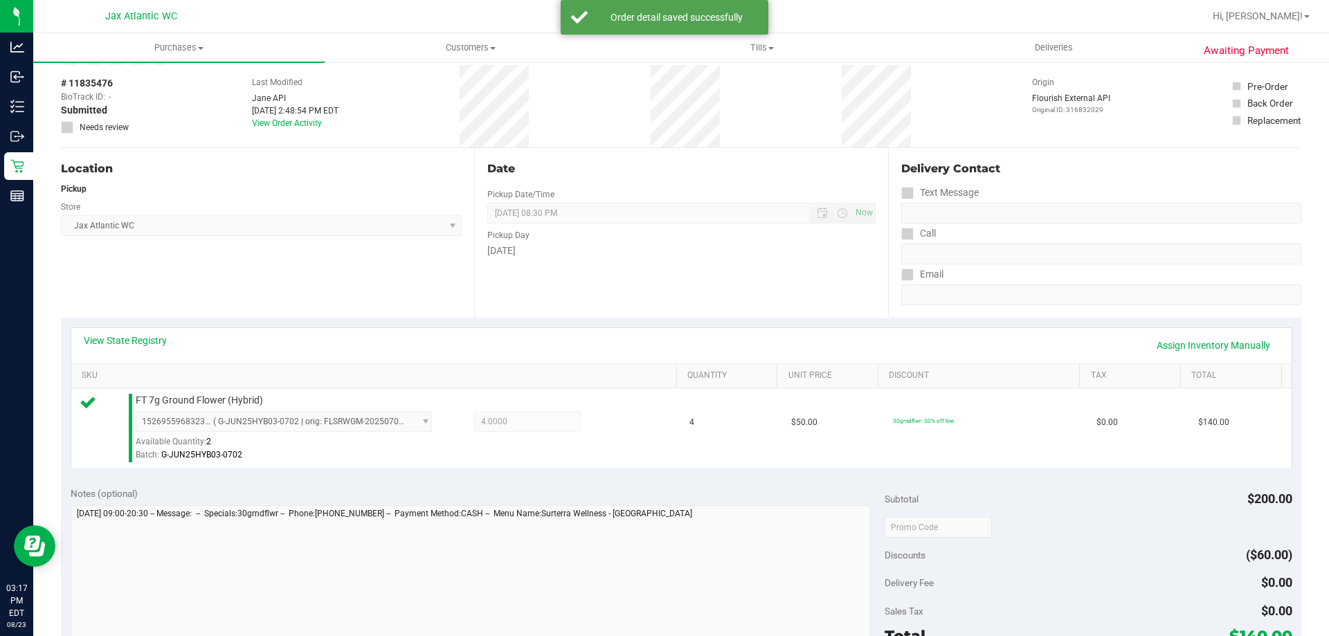
scroll to position [277, 0]
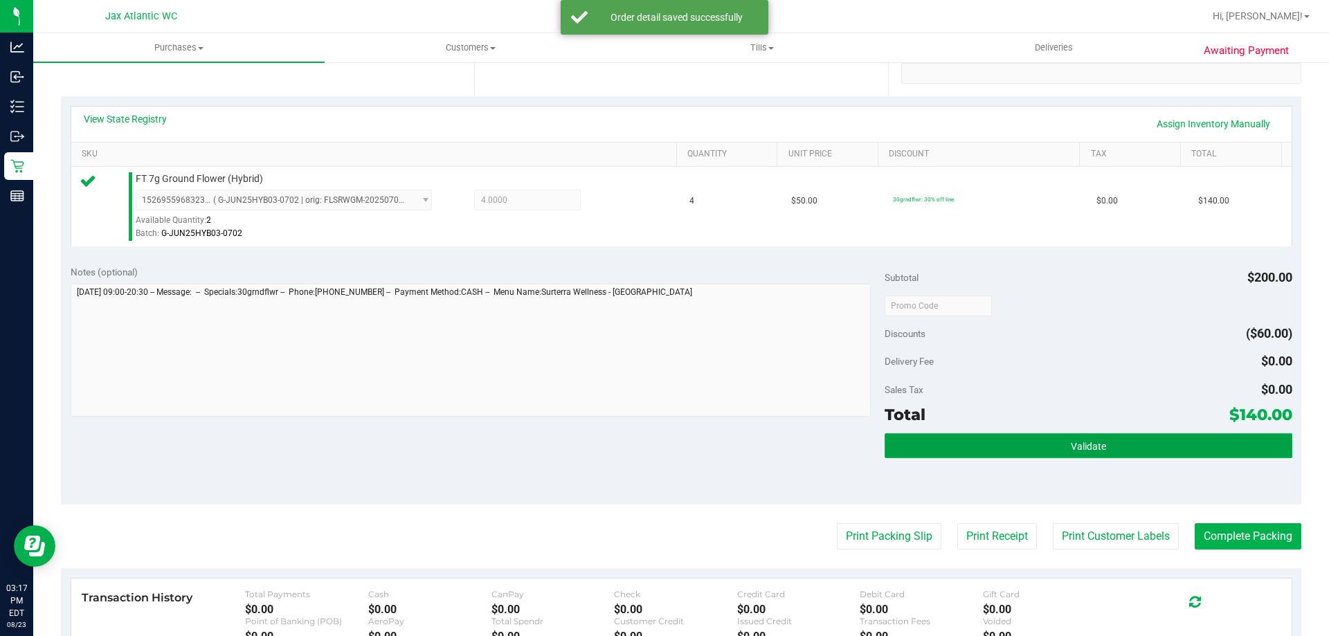
click at [1054, 438] on button "Validate" at bounding box center [1088, 445] width 407 height 25
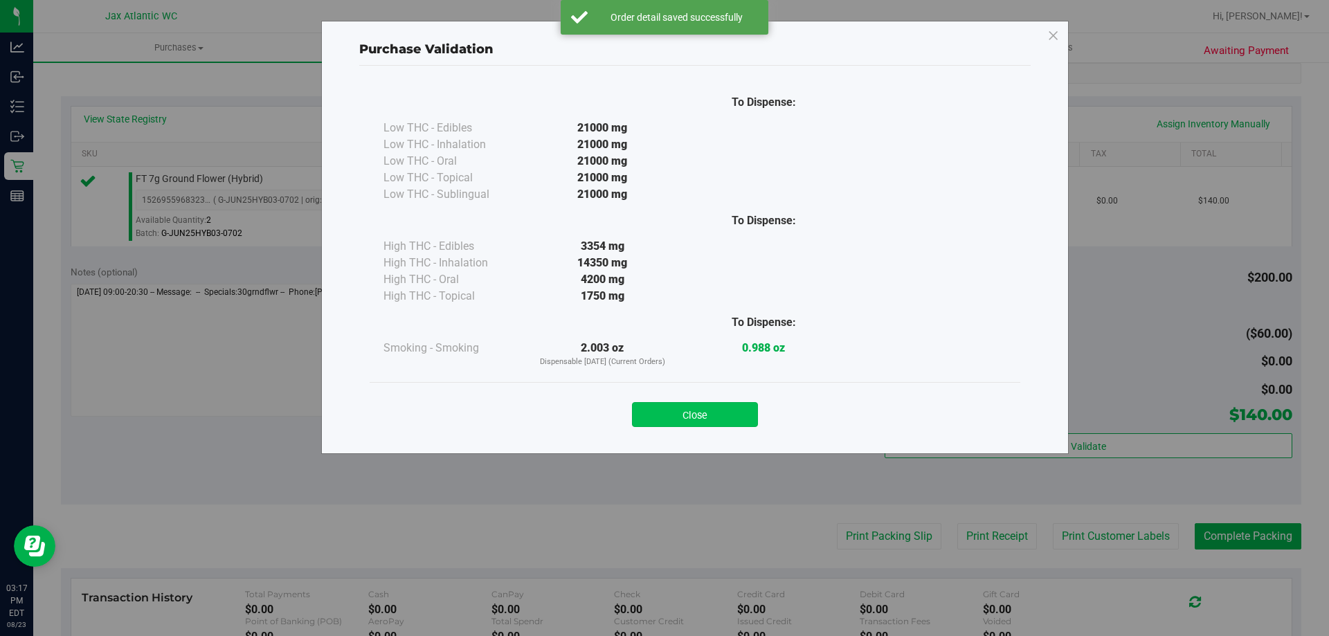
click at [686, 404] on button "Close" at bounding box center [695, 414] width 126 height 25
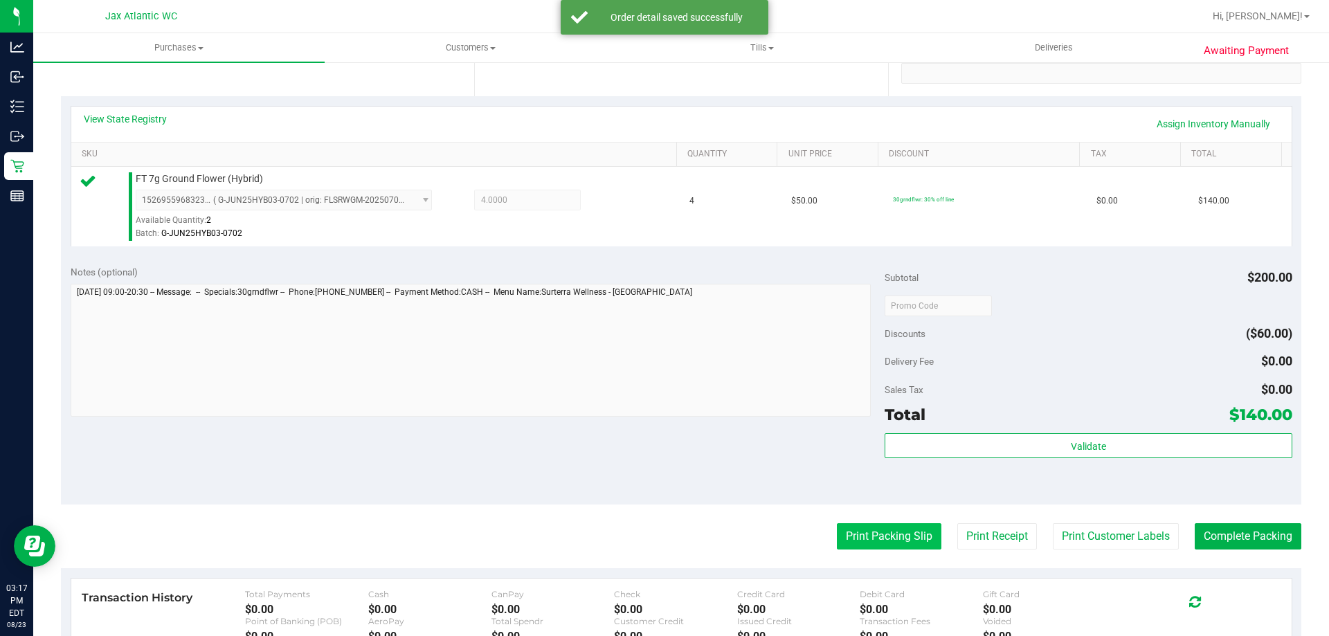
click at [895, 543] on button "Print Packing Slip" at bounding box center [889, 536] width 105 height 26
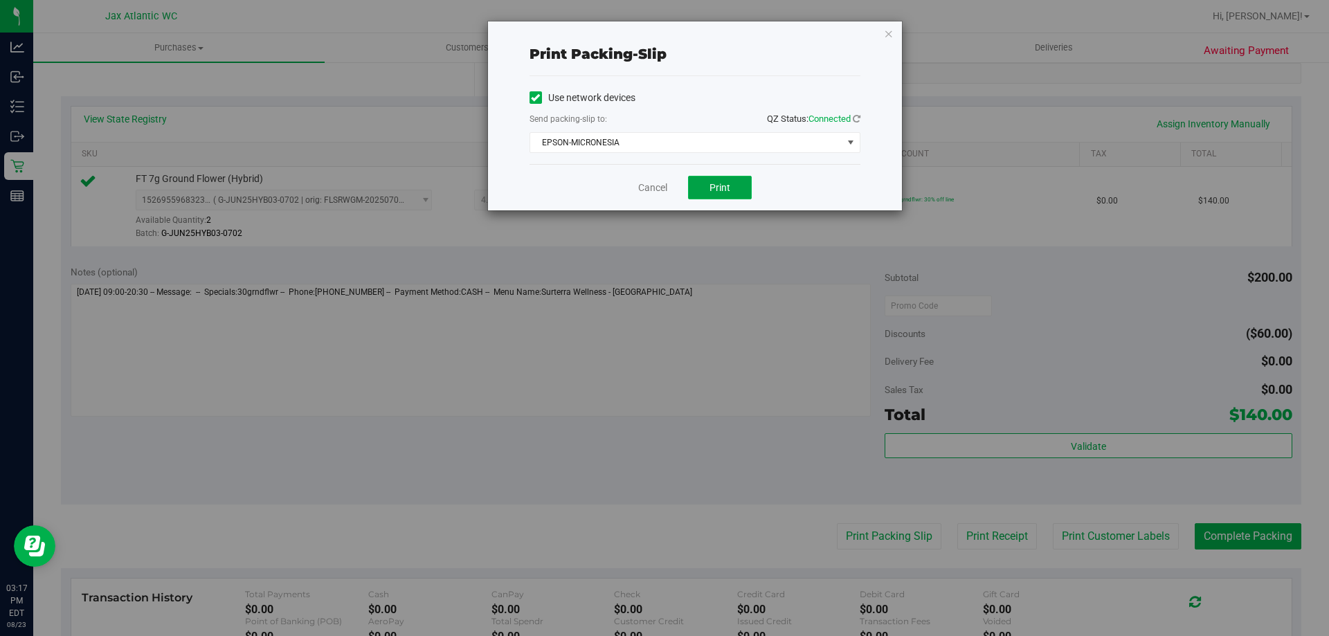
click at [736, 181] on button "Print" at bounding box center [720, 188] width 64 height 24
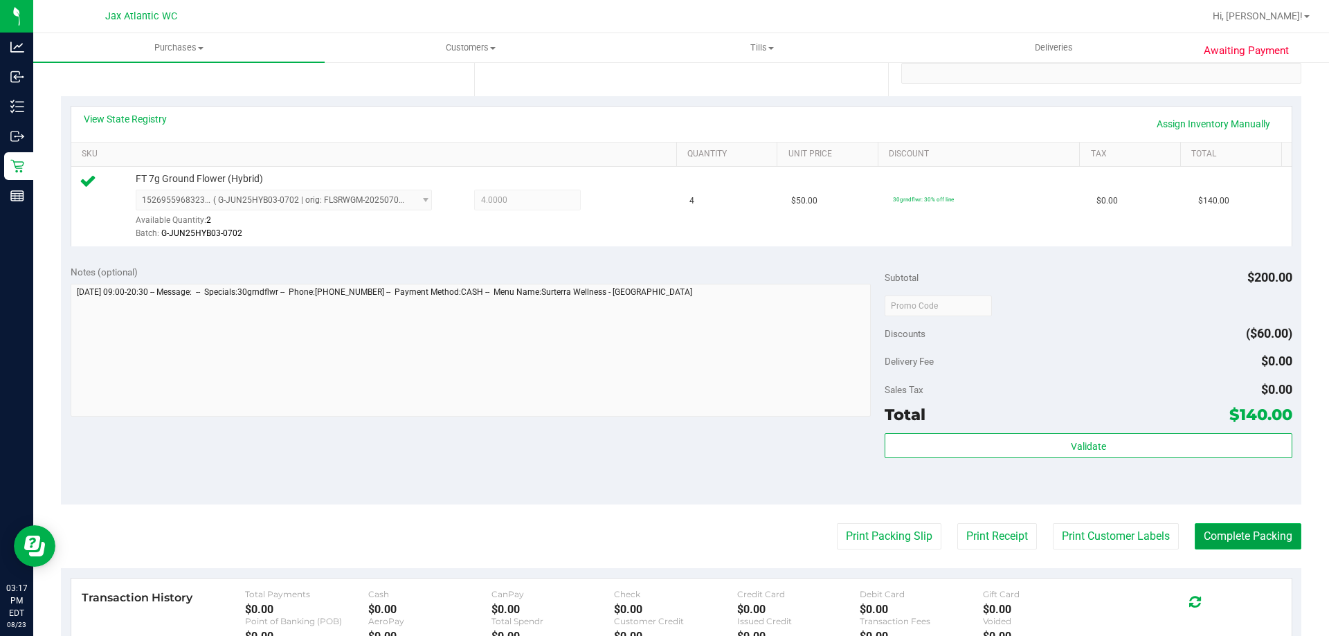
click at [1255, 536] on button "Complete Packing" at bounding box center [1248, 536] width 107 height 26
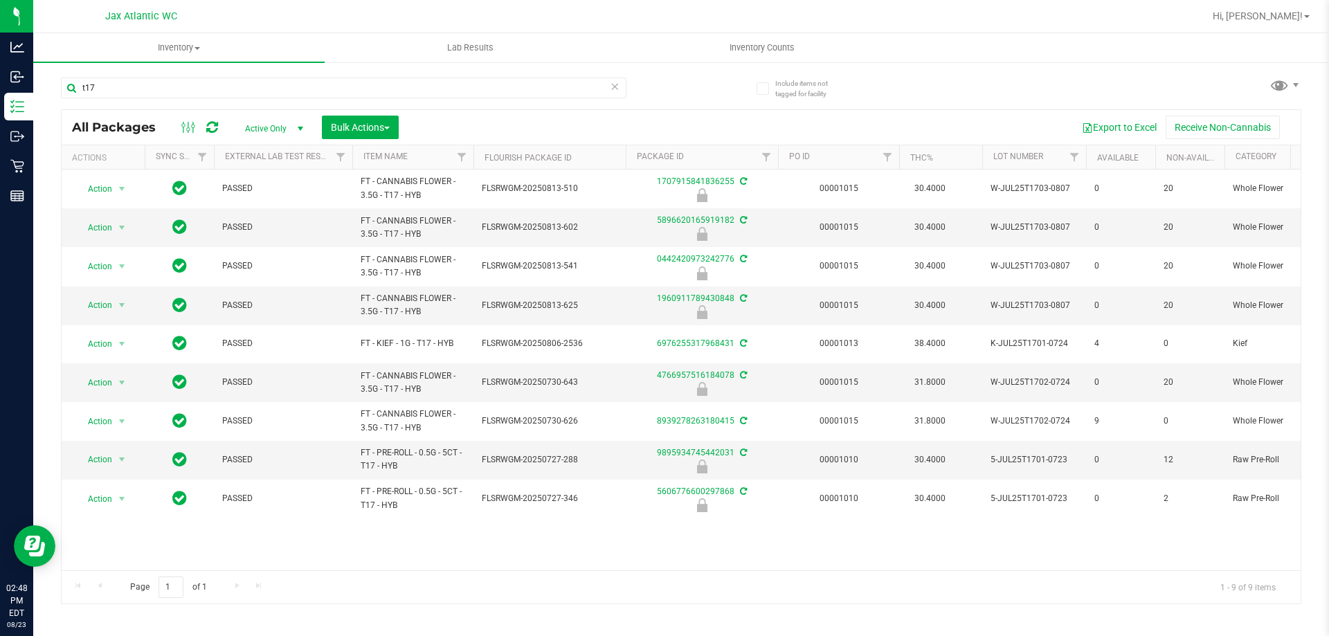
click at [315, 76] on div "t17" at bounding box center [371, 87] width 620 height 44
click at [314, 78] on input "t17" at bounding box center [344, 88] width 566 height 21
click at [312, 80] on input "t17" at bounding box center [344, 88] width 566 height 21
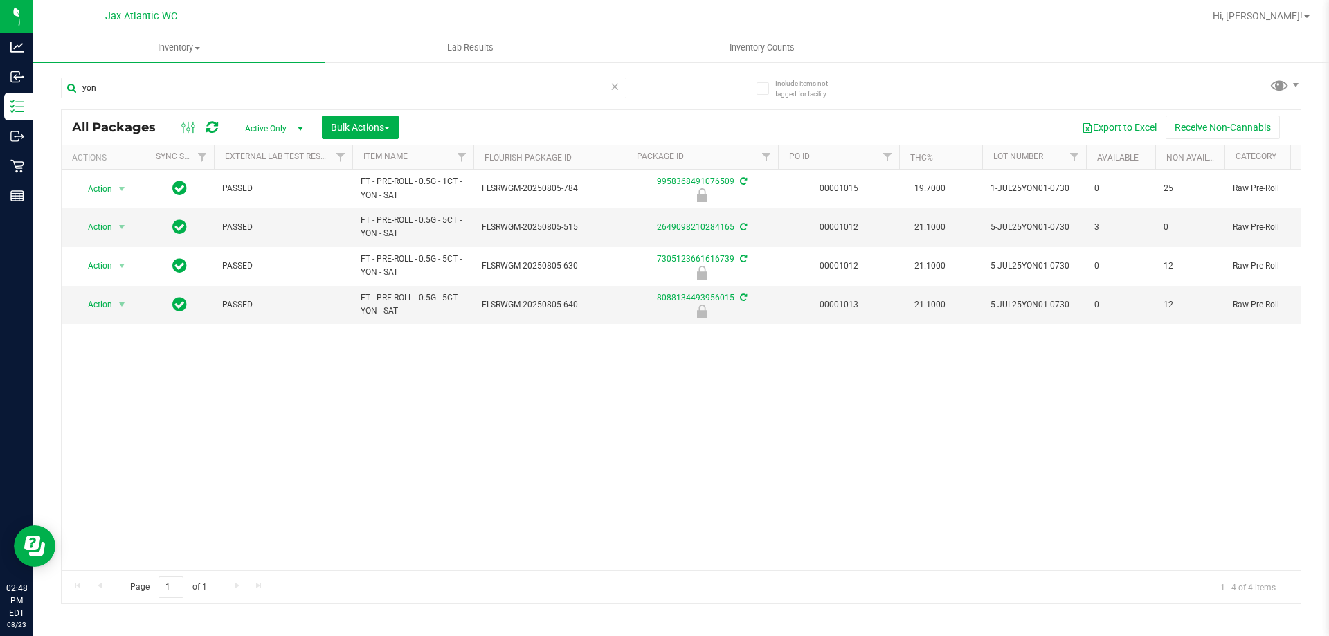
click at [557, 424] on div "Action Action Edit attributes Global inventory Locate package Package audit log…" at bounding box center [681, 370] width 1239 height 401
click at [361, 85] on input "yon" at bounding box center [344, 88] width 566 height 21
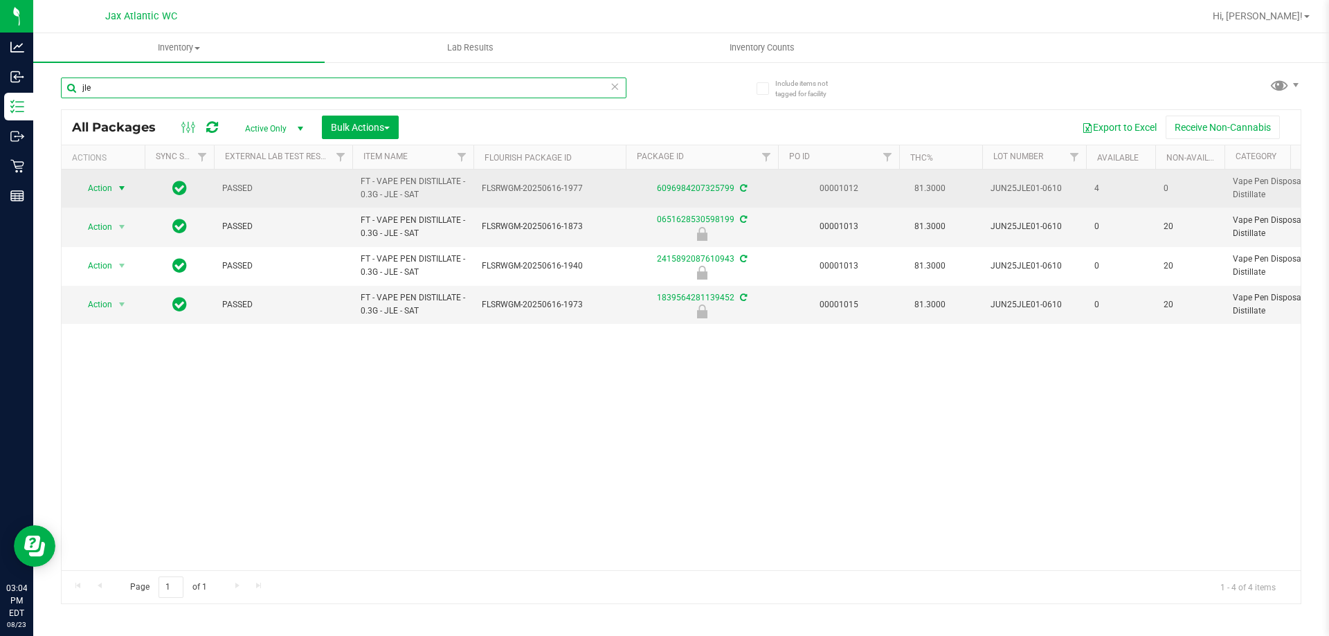
type input "jle"
click at [99, 190] on span "Action" at bounding box center [93, 188] width 37 height 19
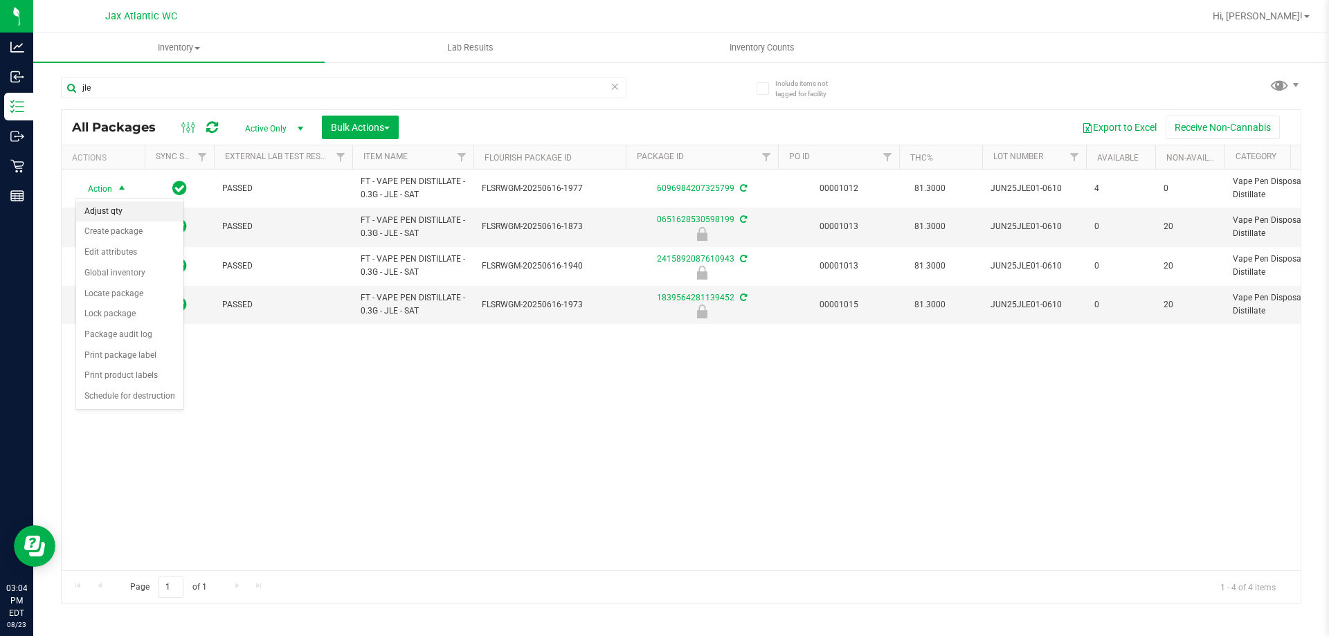
click at [128, 211] on li "Adjust qty" at bounding box center [129, 211] width 107 height 21
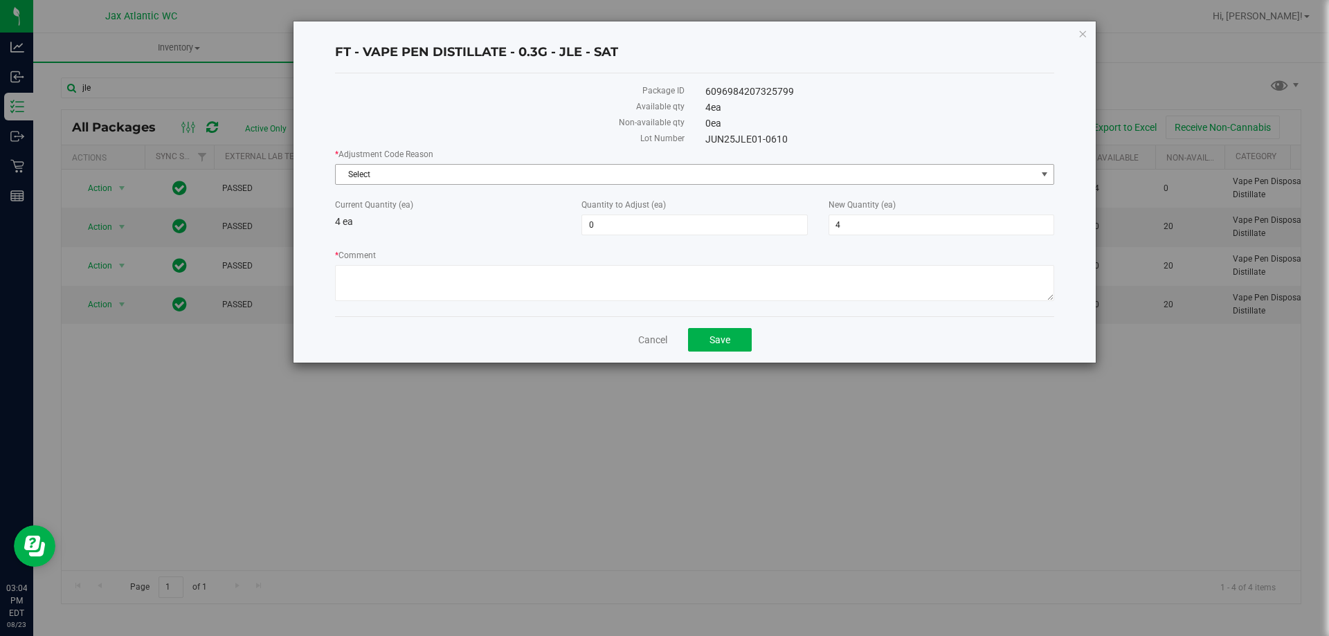
click at [520, 168] on span "Select" at bounding box center [686, 174] width 701 height 19
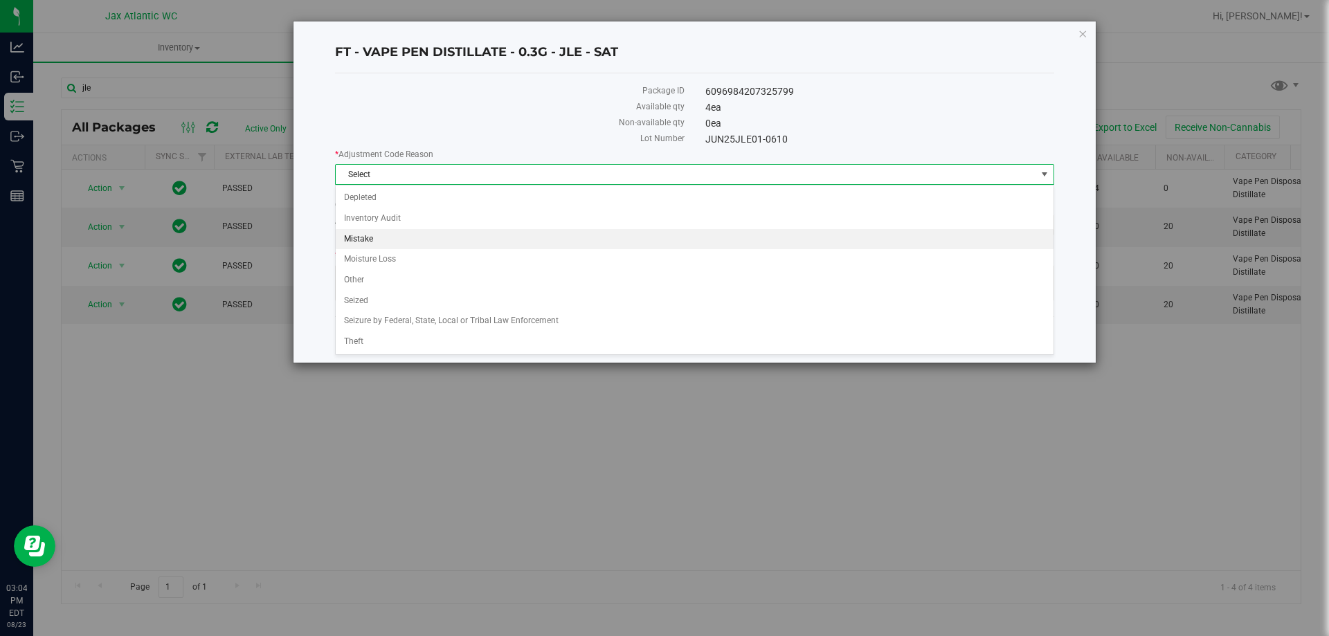
click at [430, 237] on li "Mistake" at bounding box center [695, 239] width 718 height 21
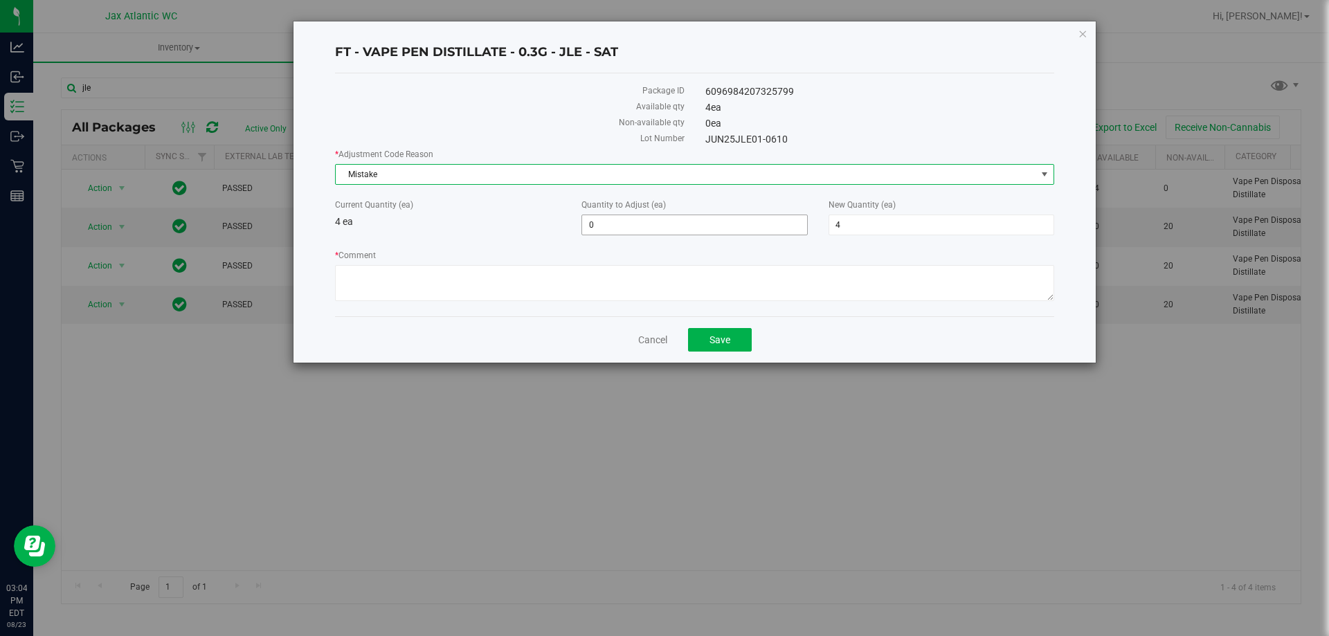
click at [602, 225] on span "0 0" at bounding box center [695, 225] width 226 height 21
click at [602, 225] on input "0" at bounding box center [694, 224] width 224 height 19
type input "-1"
type input "3"
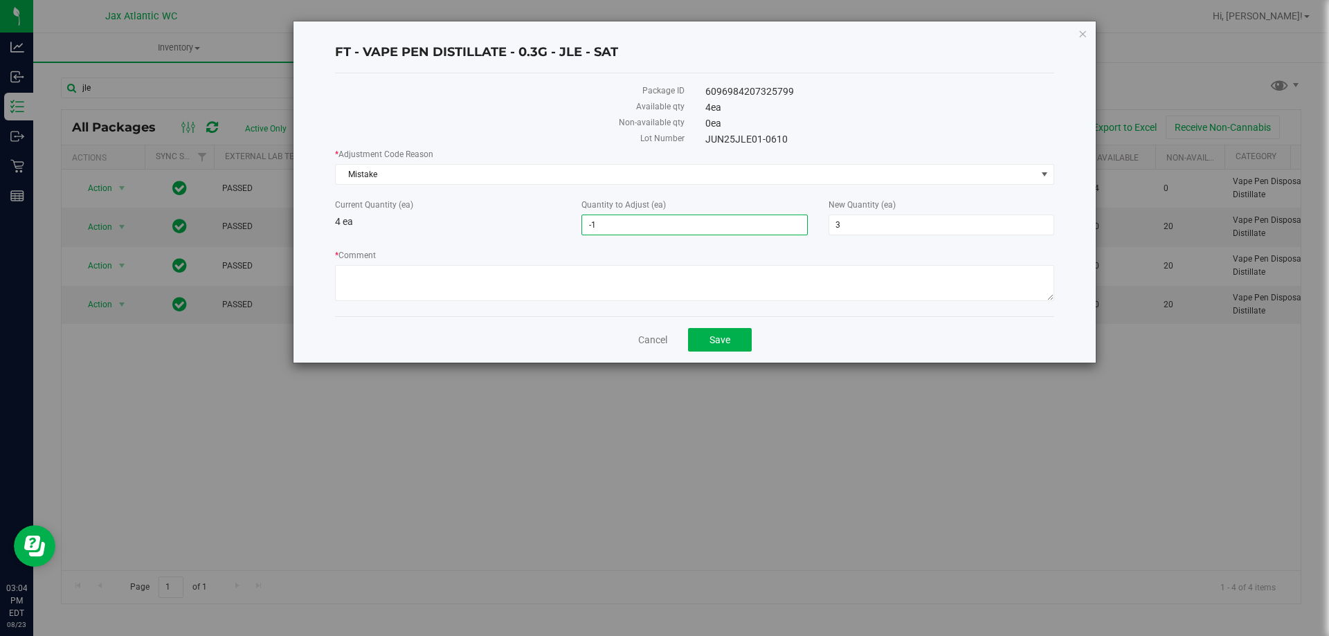
click at [432, 226] on div "Current Quantity (ea) 4 ea" at bounding box center [448, 214] width 246 height 30
click at [451, 281] on textarea "* Comment" at bounding box center [694, 283] width 719 height 36
type textarea "Allocation error. Adjusting to reflect what is actually instore"
click at [714, 338] on span "Save" at bounding box center [720, 339] width 21 height 11
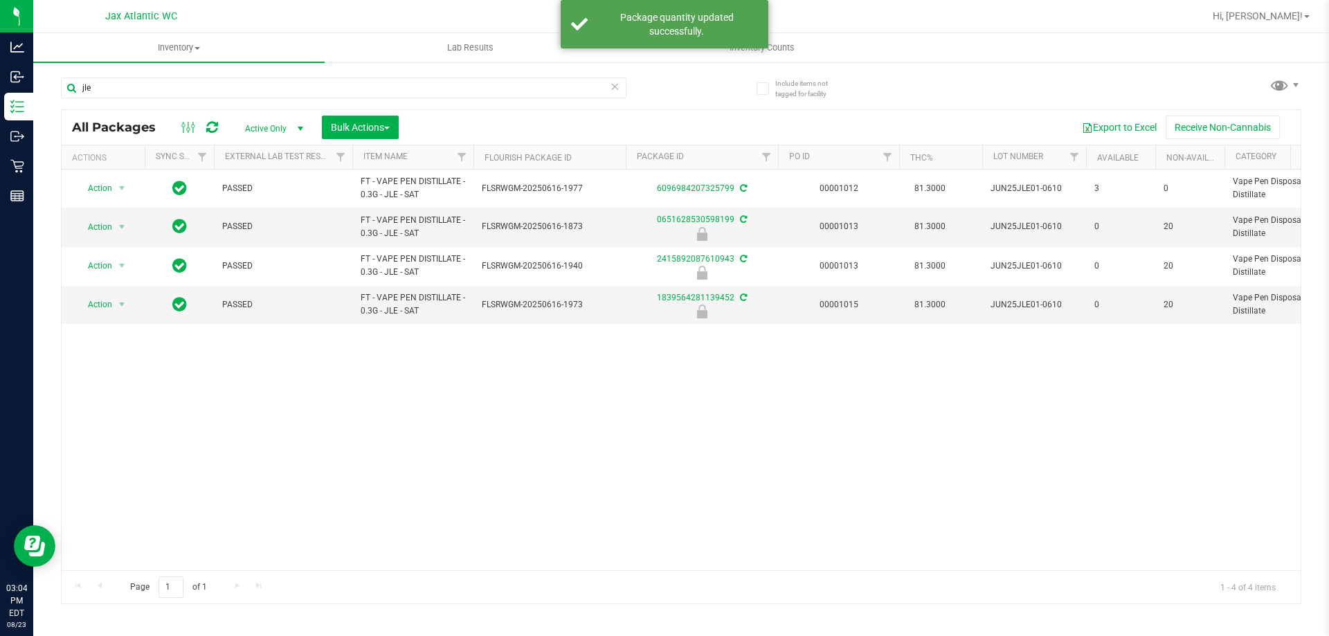
click at [615, 89] on icon at bounding box center [615, 86] width 10 height 17
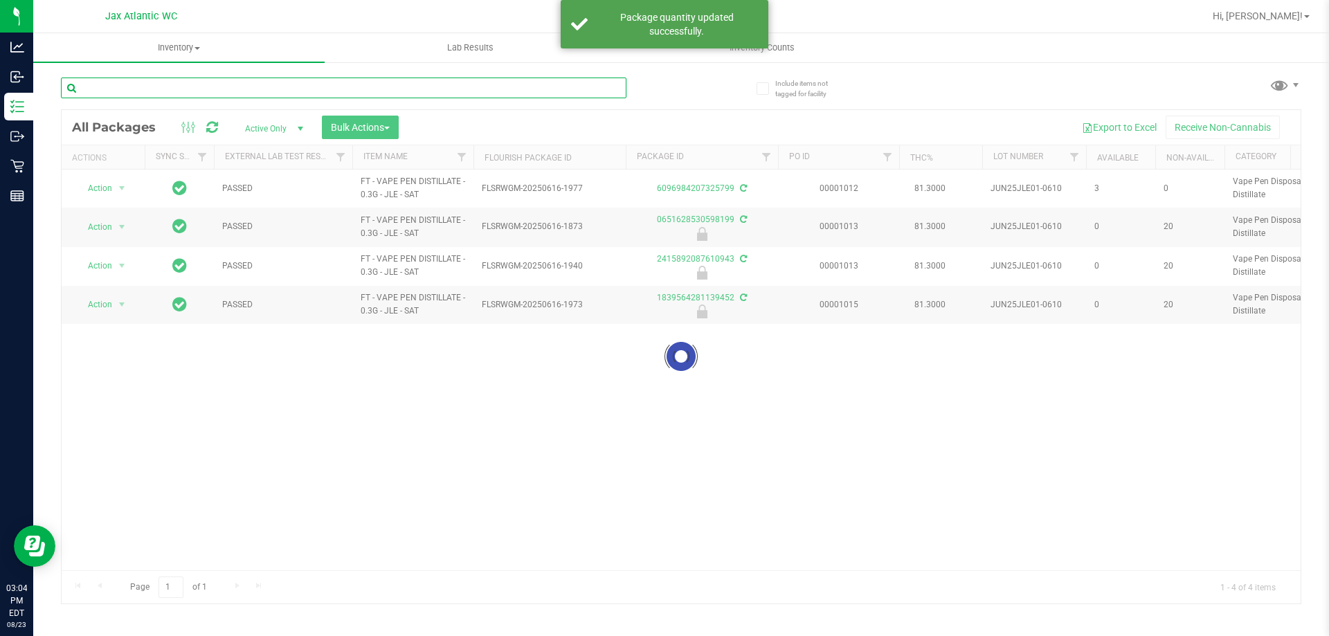
click at [240, 87] on input "text" at bounding box center [344, 88] width 566 height 21
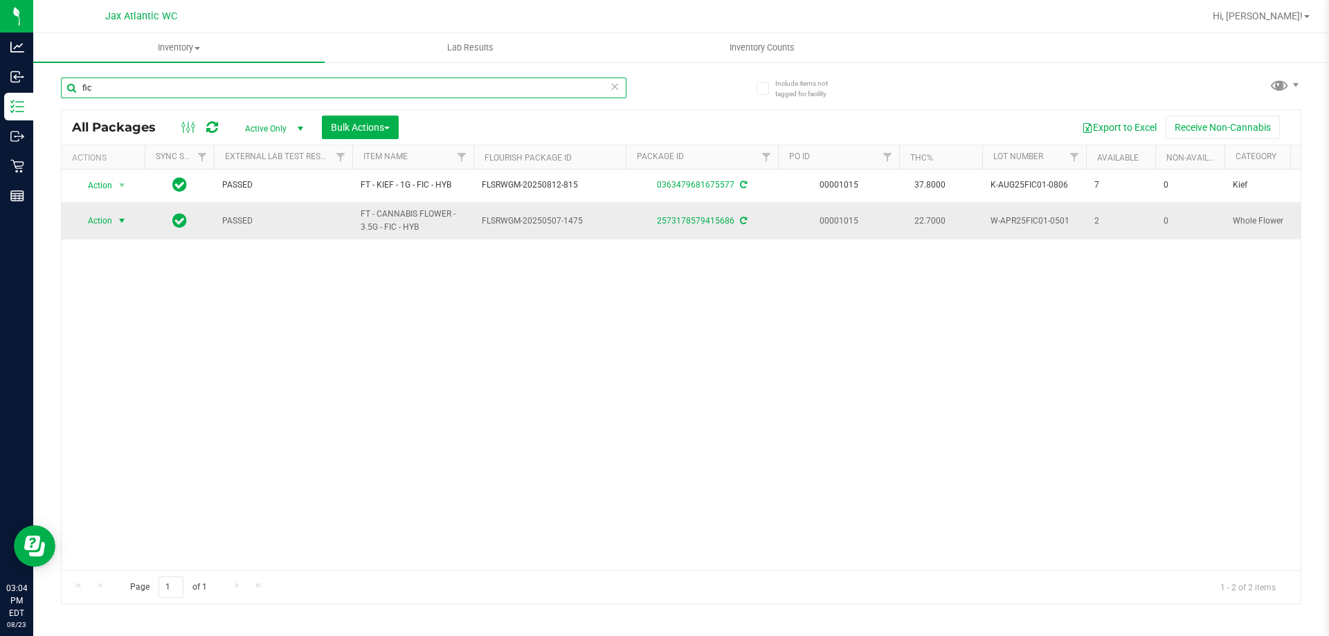
type input "fic"
click at [100, 224] on span "Action" at bounding box center [93, 220] width 37 height 19
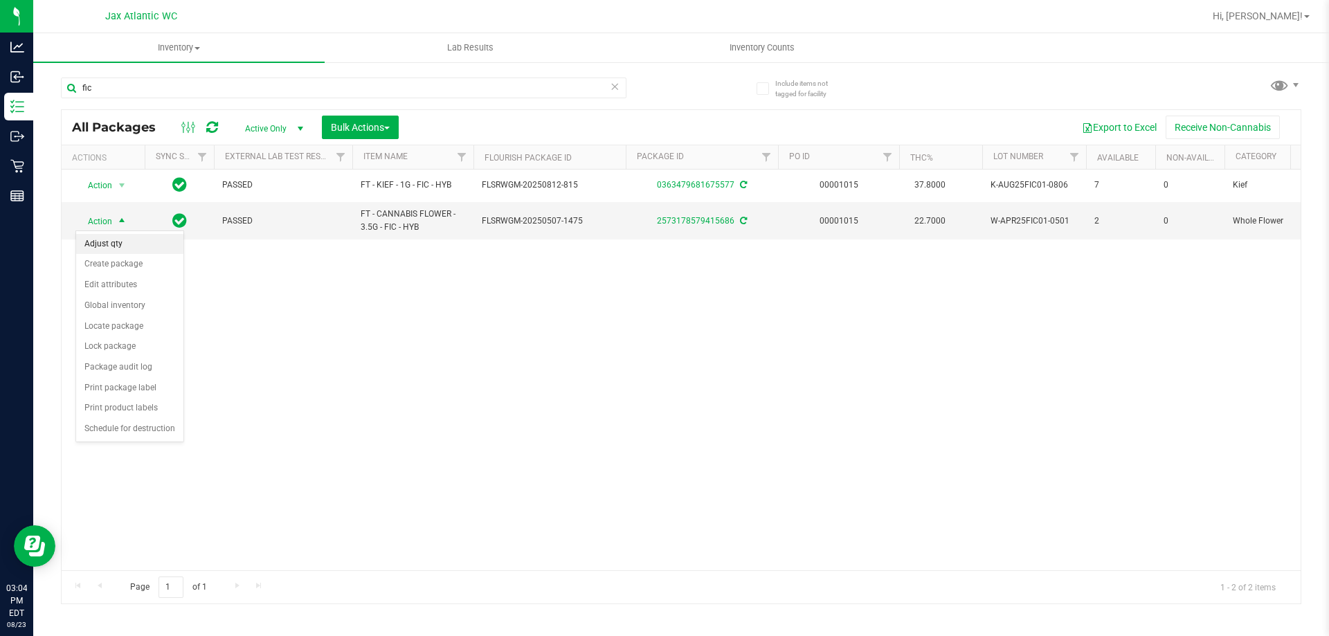
click at [118, 244] on li "Adjust qty" at bounding box center [129, 244] width 107 height 21
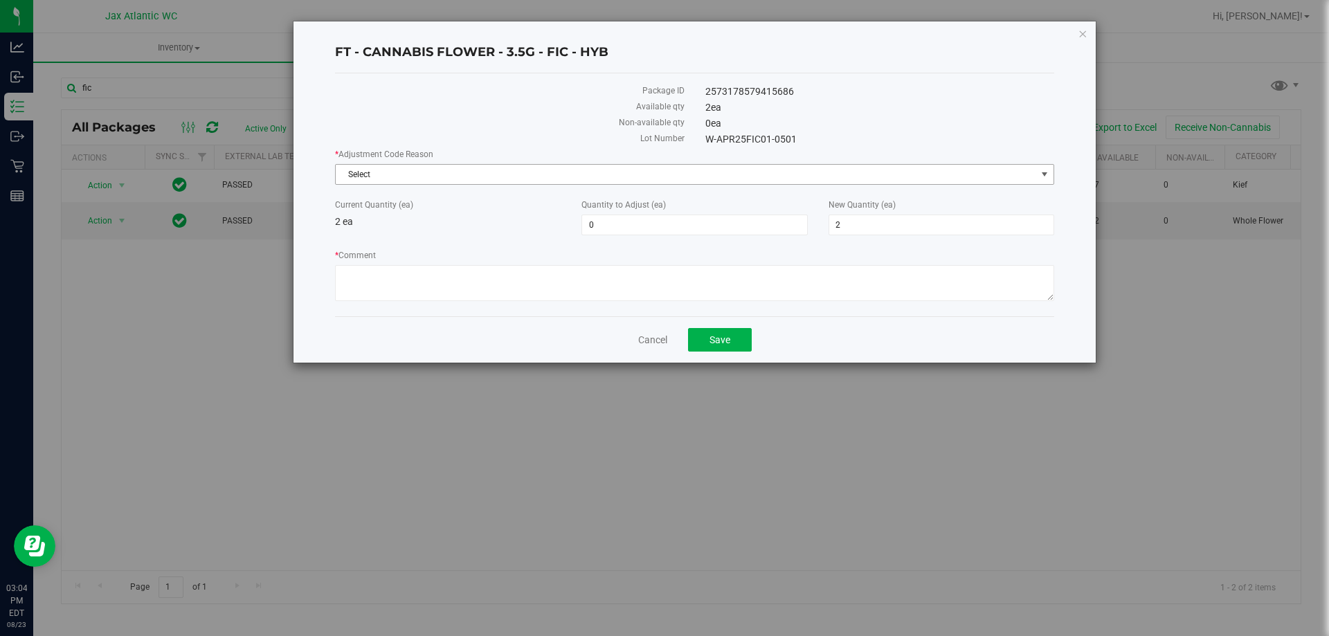
click at [449, 178] on span "Select" at bounding box center [686, 174] width 701 height 19
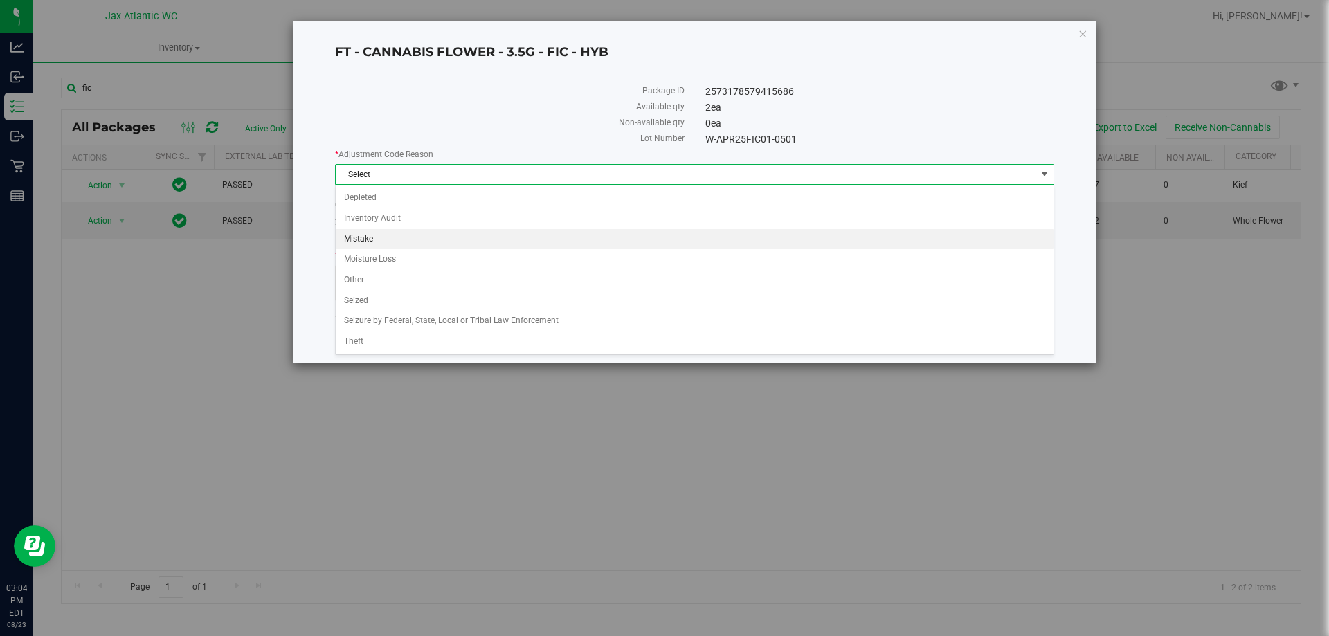
click at [422, 232] on li "Mistake" at bounding box center [695, 239] width 718 height 21
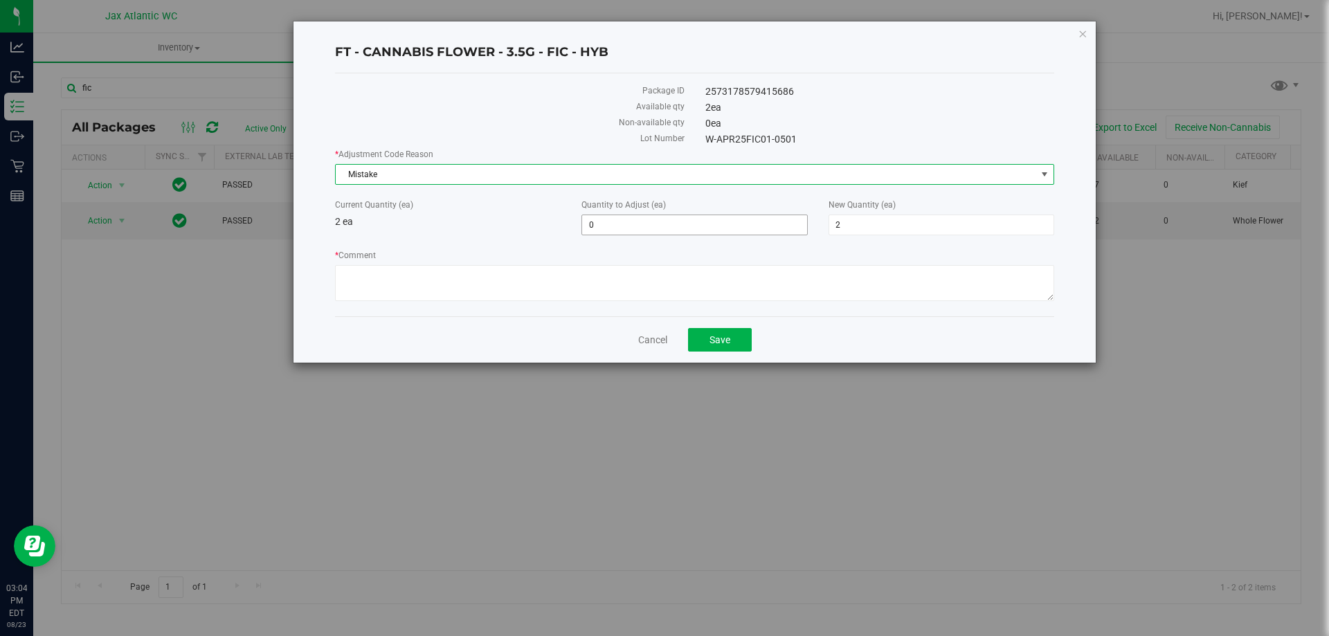
click at [688, 226] on span "0 0" at bounding box center [695, 225] width 226 height 21
click at [688, 226] on input "0" at bounding box center [694, 224] width 224 height 19
type input "-1"
type input "1"
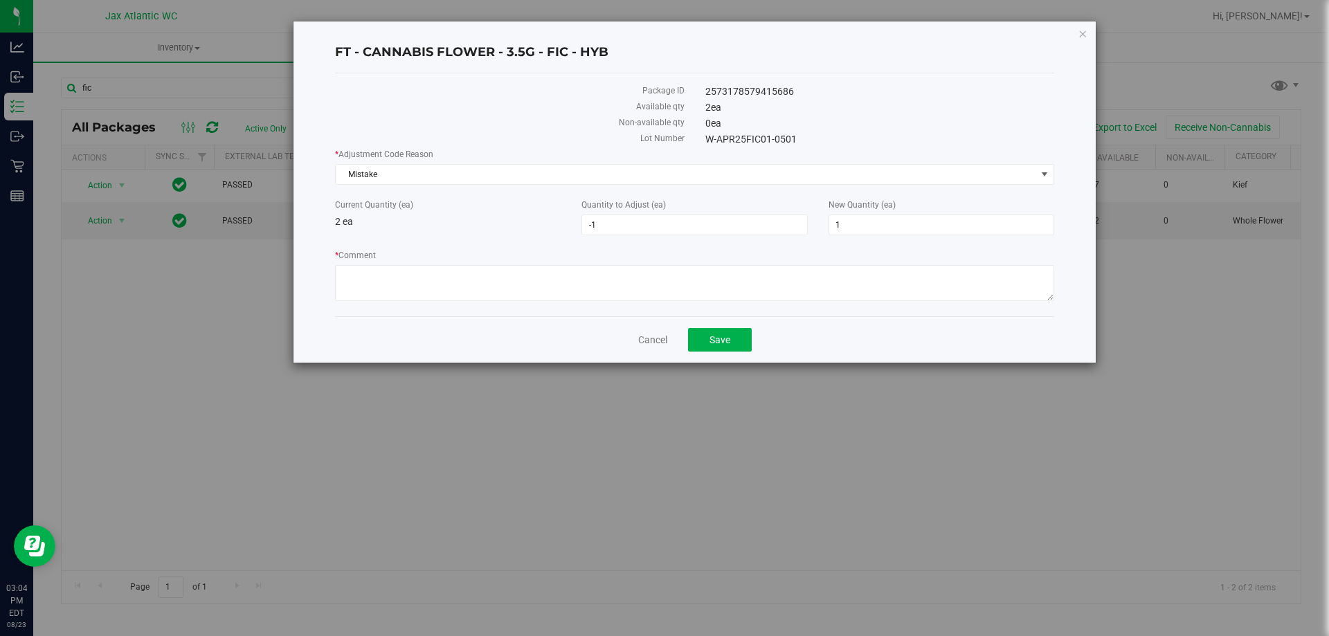
click at [496, 214] on div "Current Quantity (ea) 2 ea" at bounding box center [448, 214] width 246 height 30
click at [512, 280] on textarea "* Comment" at bounding box center [694, 283] width 719 height 36
type textarea "Allocation error. Adjusting to reflect what is in store"
click at [747, 355] on div "Cancel Save" at bounding box center [694, 339] width 719 height 46
click at [732, 347] on button "Save" at bounding box center [720, 340] width 64 height 24
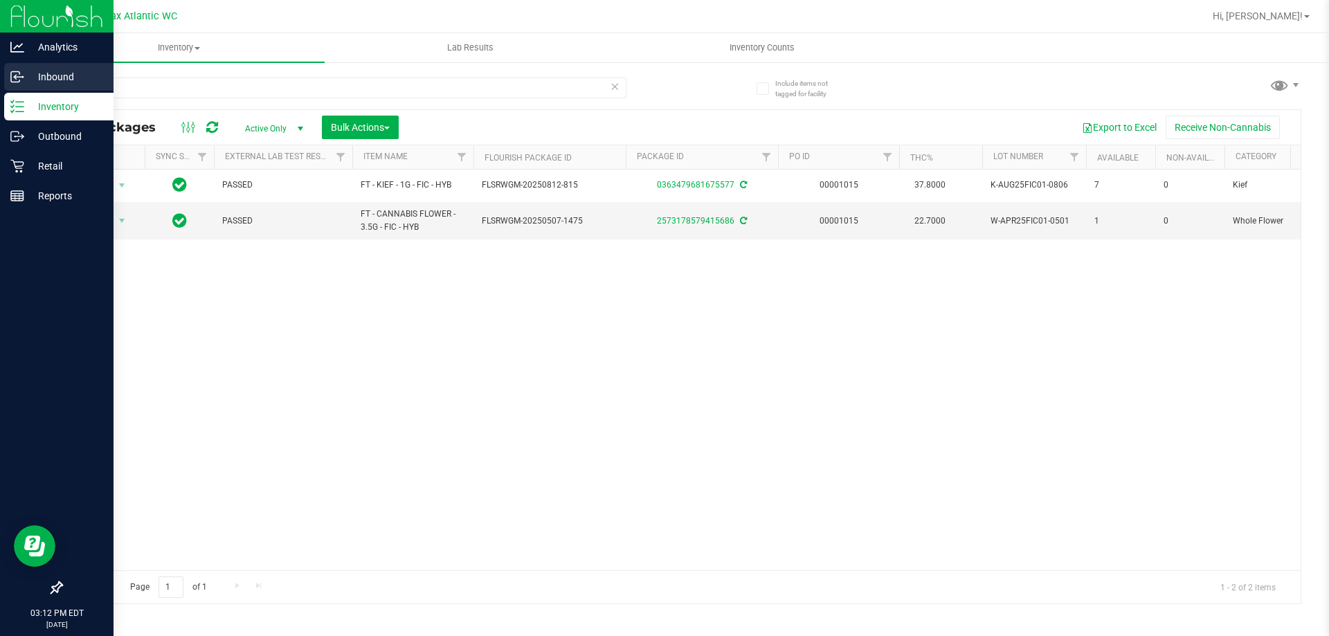
drag, startPoint x: 756, startPoint y: 359, endPoint x: 20, endPoint y: 79, distance: 787.3
click at [20, 79] on icon at bounding box center [17, 77] width 14 height 14
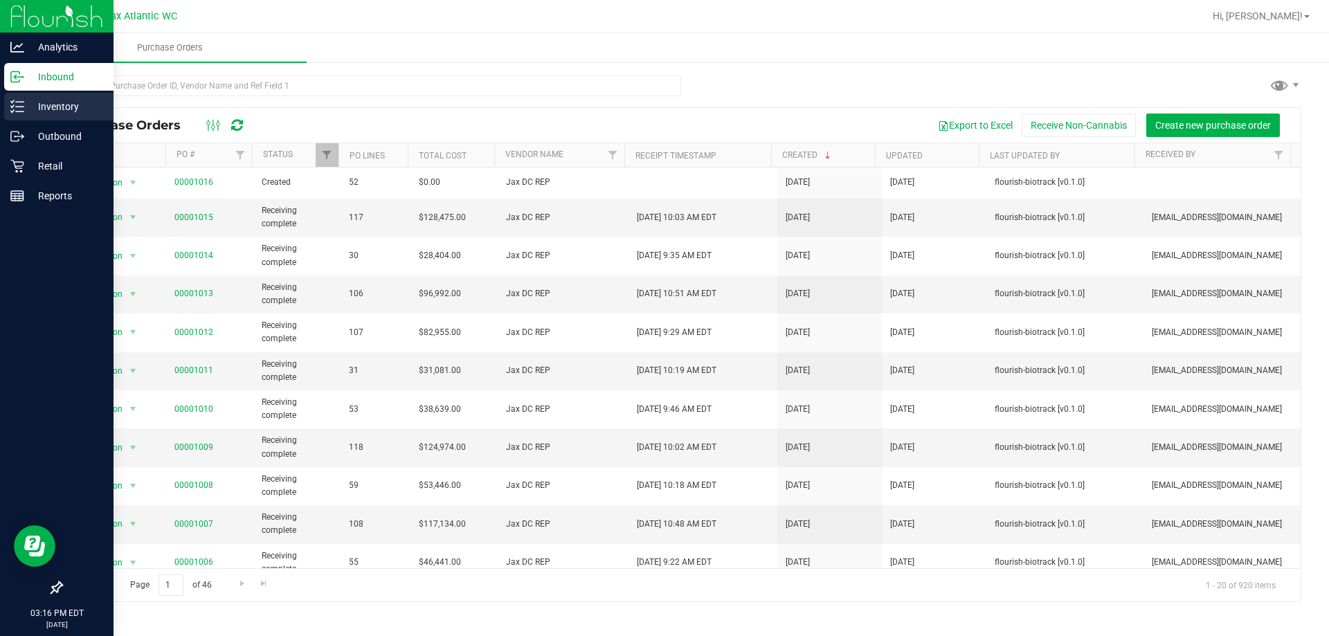
click at [17, 106] on icon at bounding box center [17, 107] width 14 height 14
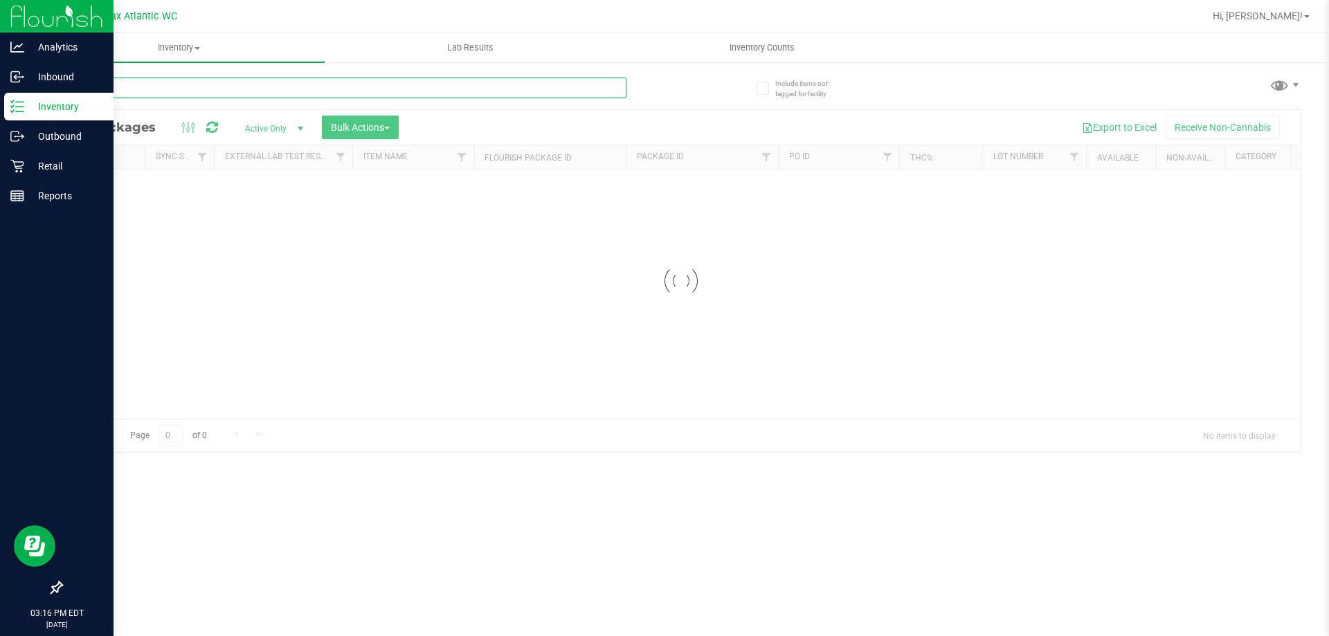
click at [190, 86] on input "text" at bounding box center [344, 88] width 566 height 21
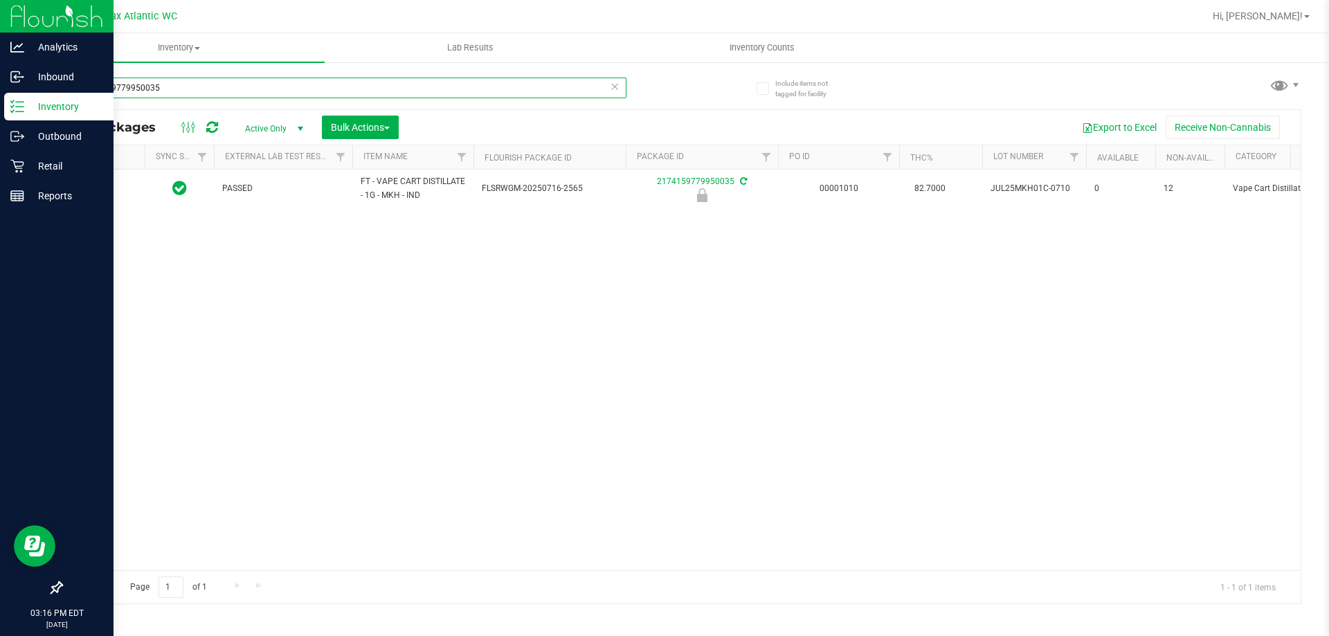
type input "2174159779950035"
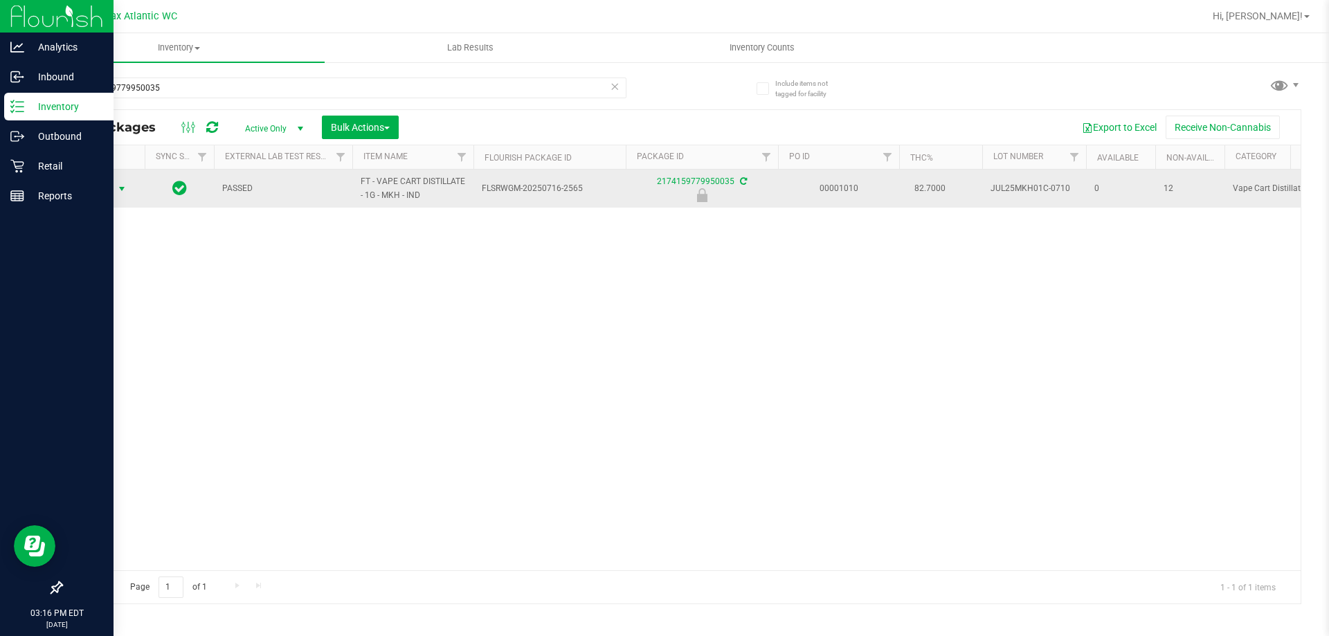
click at [100, 174] on td "Action Action Edit attributes Global inventory Locate package Package audit log…" at bounding box center [103, 189] width 83 height 38
click at [107, 191] on span "Action" at bounding box center [93, 188] width 37 height 19
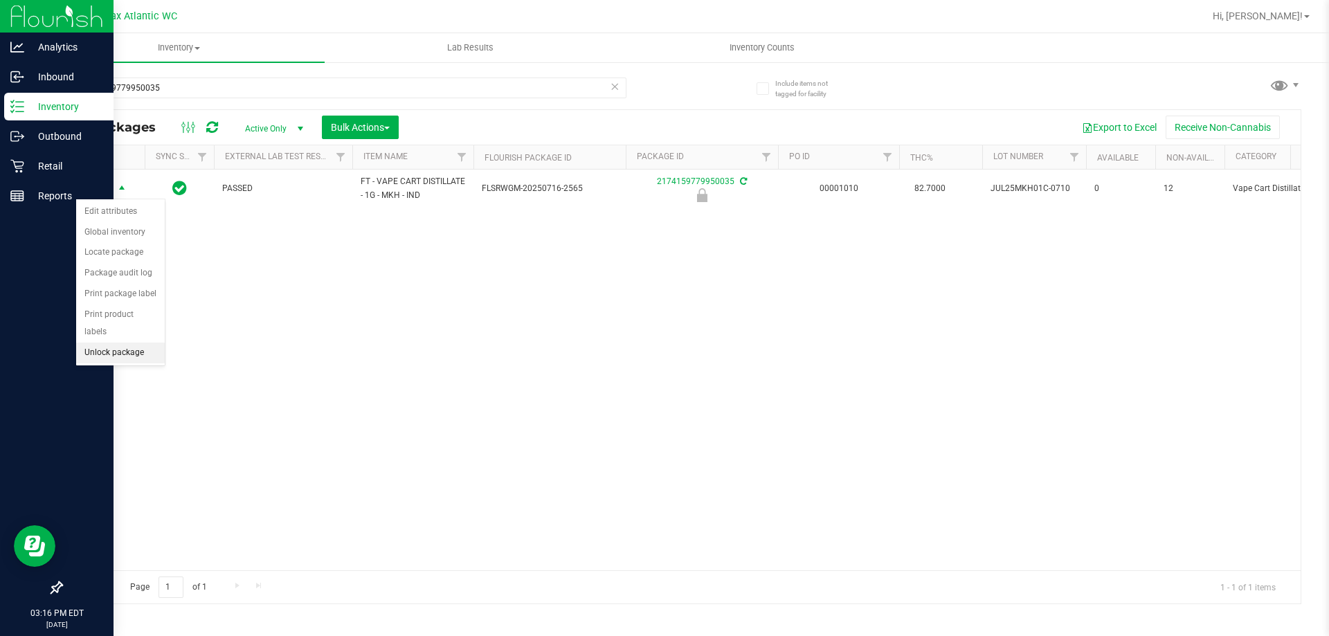
drag, startPoint x: 104, startPoint y: 339, endPoint x: 173, endPoint y: 359, distance: 71.9
click at [105, 343] on li "Unlock package" at bounding box center [120, 353] width 89 height 21
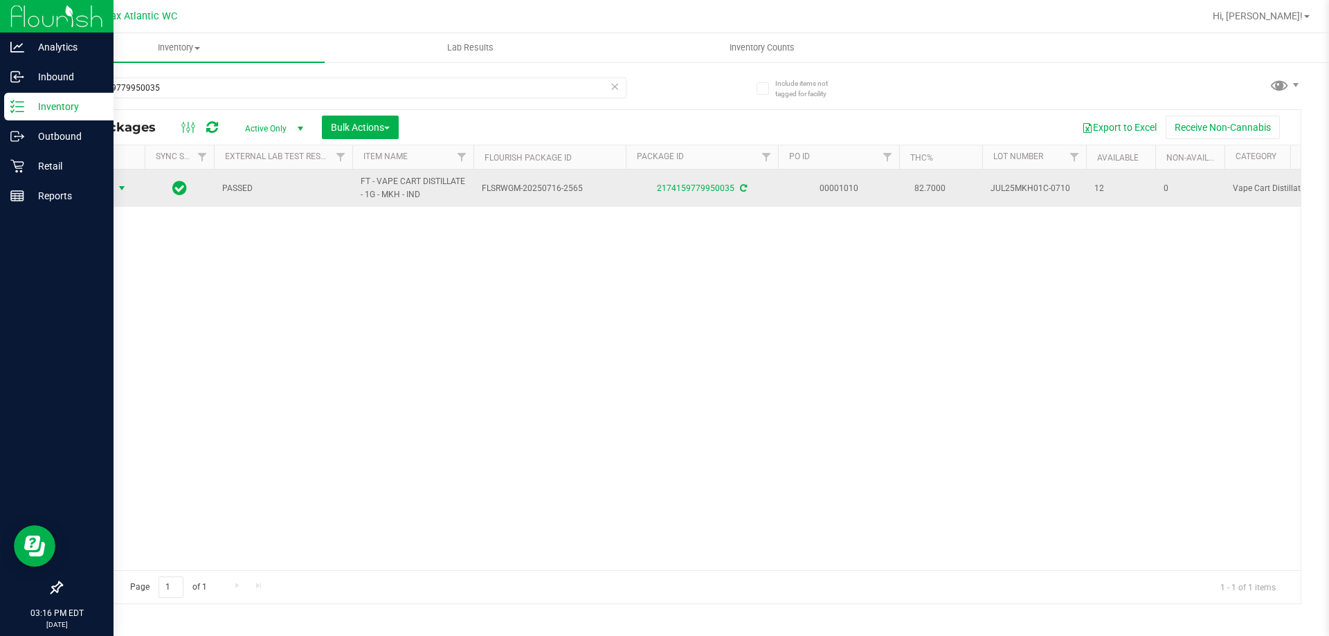
click at [128, 179] on span "select" at bounding box center [122, 188] width 17 height 19
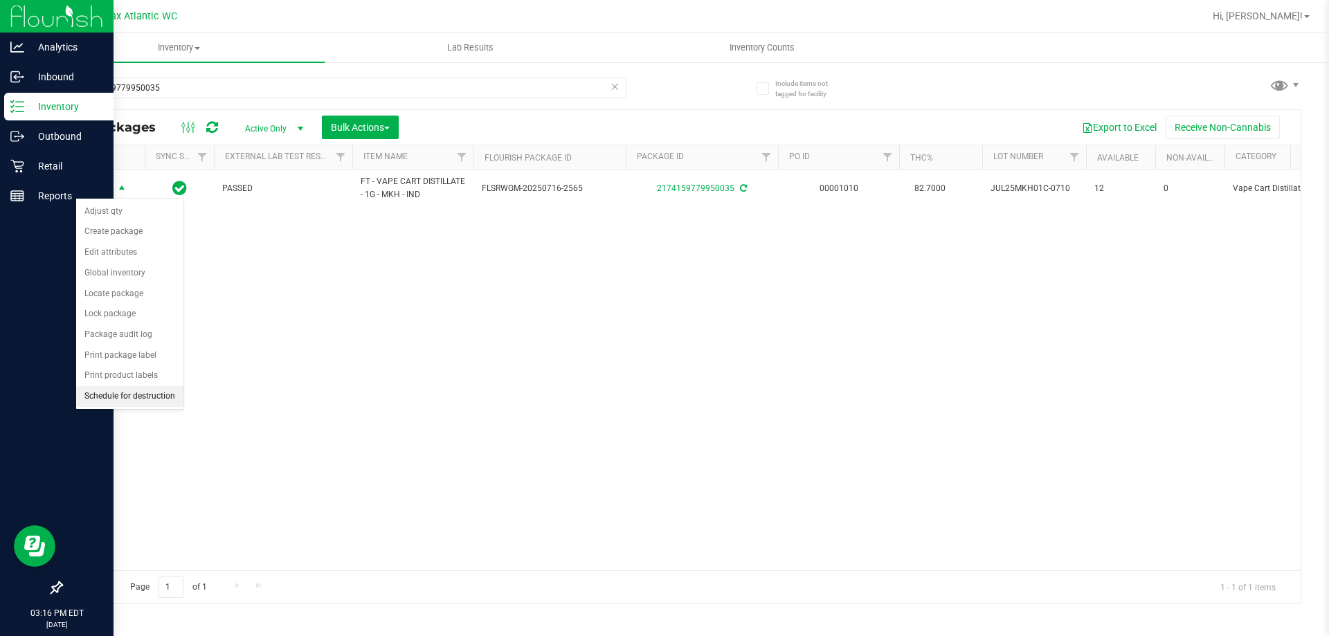
click at [135, 390] on li "Schedule for destruction" at bounding box center [129, 396] width 107 height 21
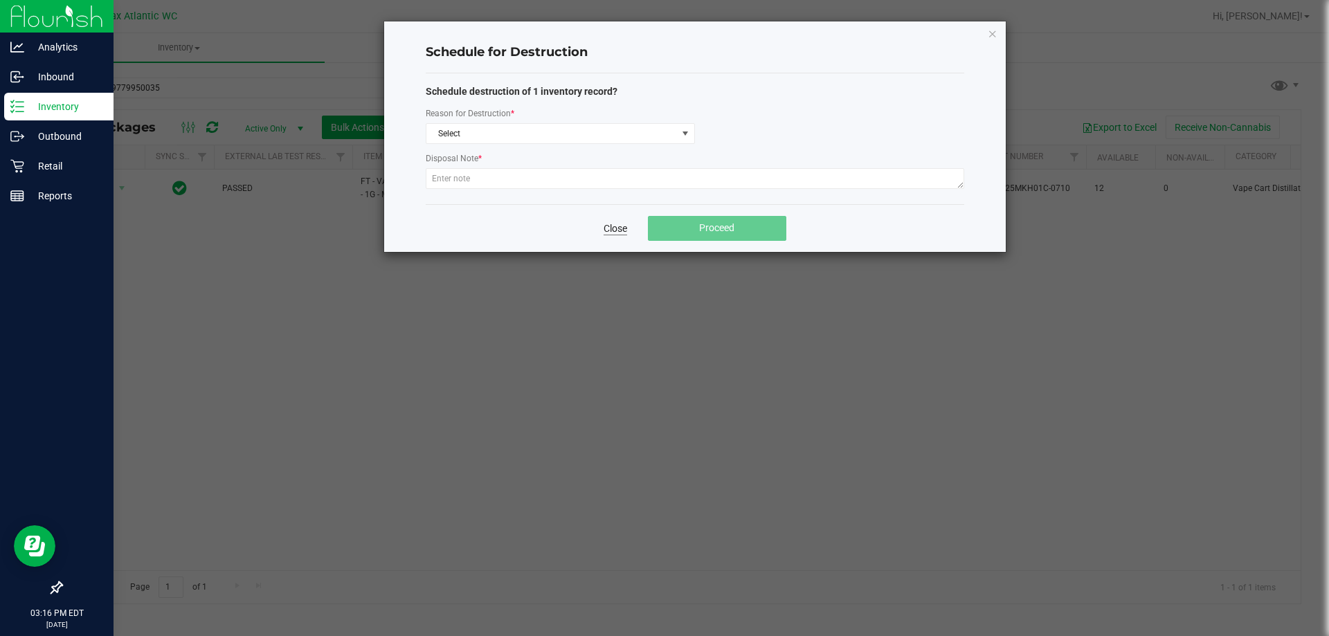
click at [612, 226] on link "Close" at bounding box center [616, 229] width 24 height 14
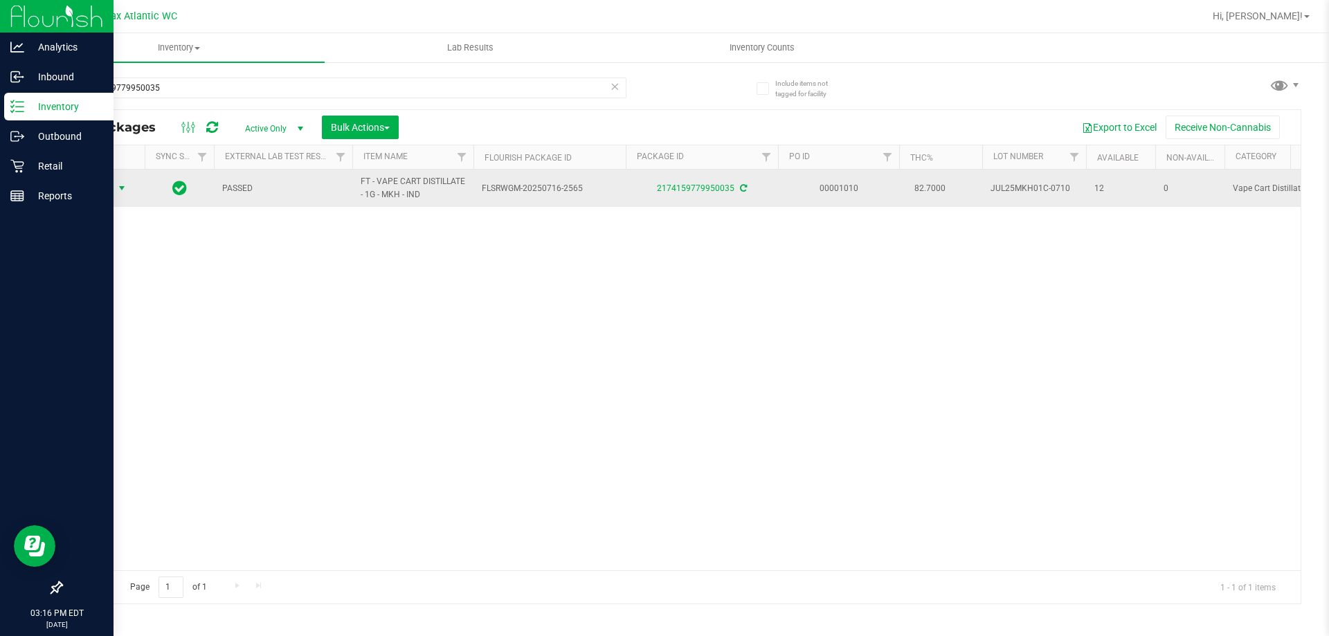
click at [109, 186] on span "Action" at bounding box center [93, 188] width 37 height 19
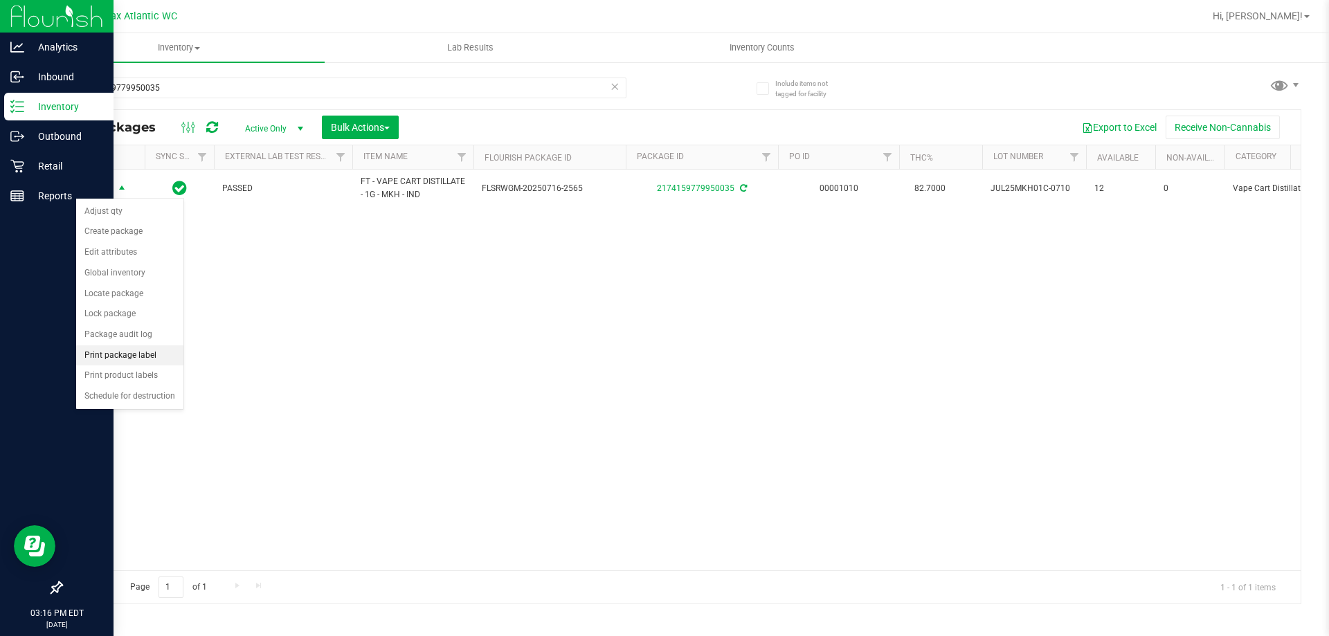
click at [139, 354] on li "Print package label" at bounding box center [129, 355] width 107 height 21
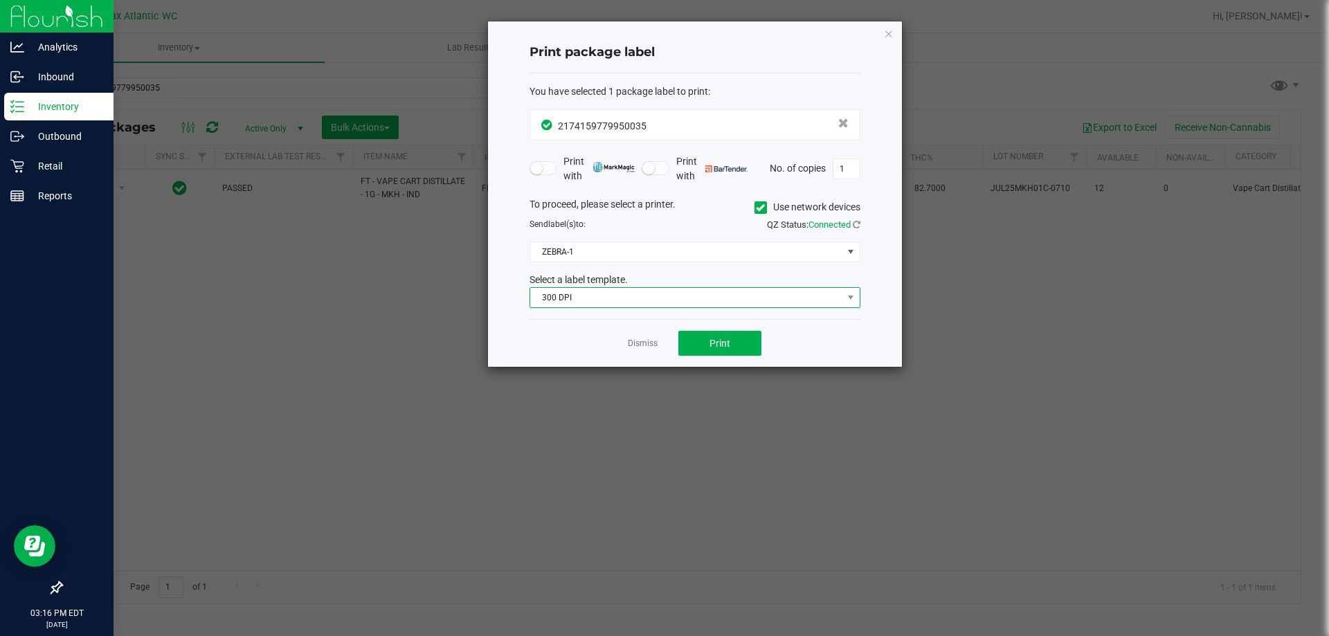
click at [593, 296] on span "300 DPI" at bounding box center [686, 297] width 312 height 19
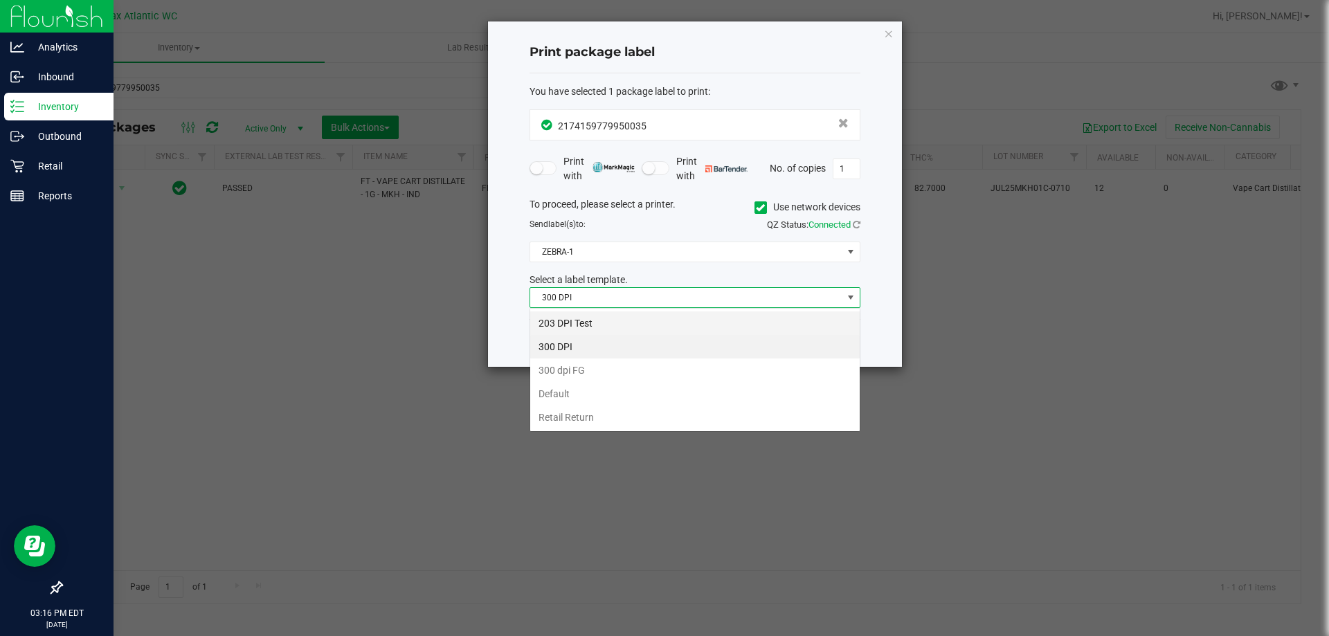
scroll to position [21, 331]
click at [597, 324] on li "203 DPI Test" at bounding box center [695, 324] width 330 height 24
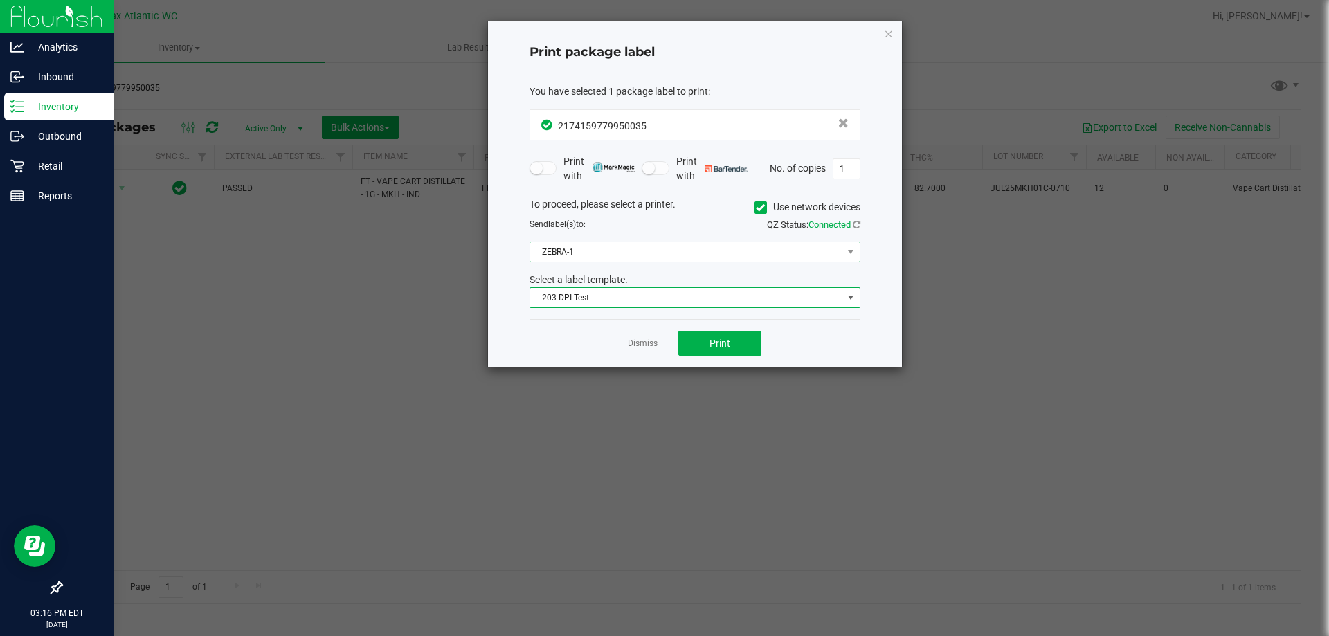
click at [597, 246] on span "ZEBRA-1" at bounding box center [686, 251] width 312 height 19
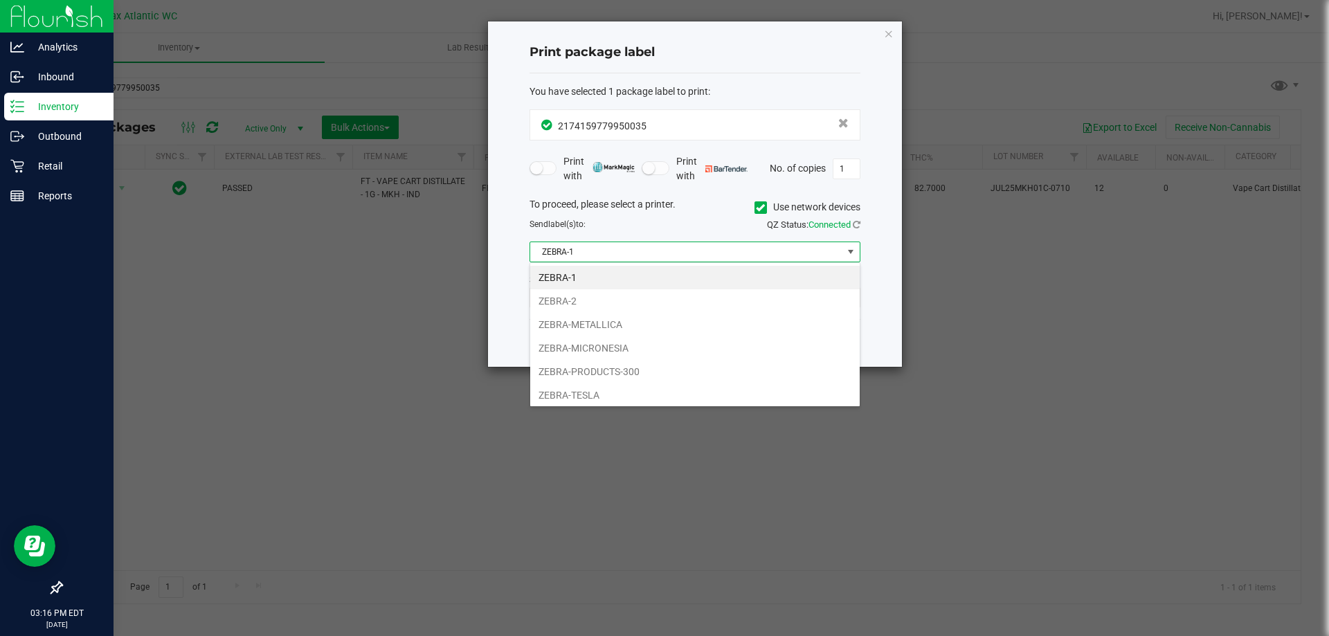
click at [600, 326] on li "ZEBRA-METALLICA" at bounding box center [695, 325] width 330 height 24
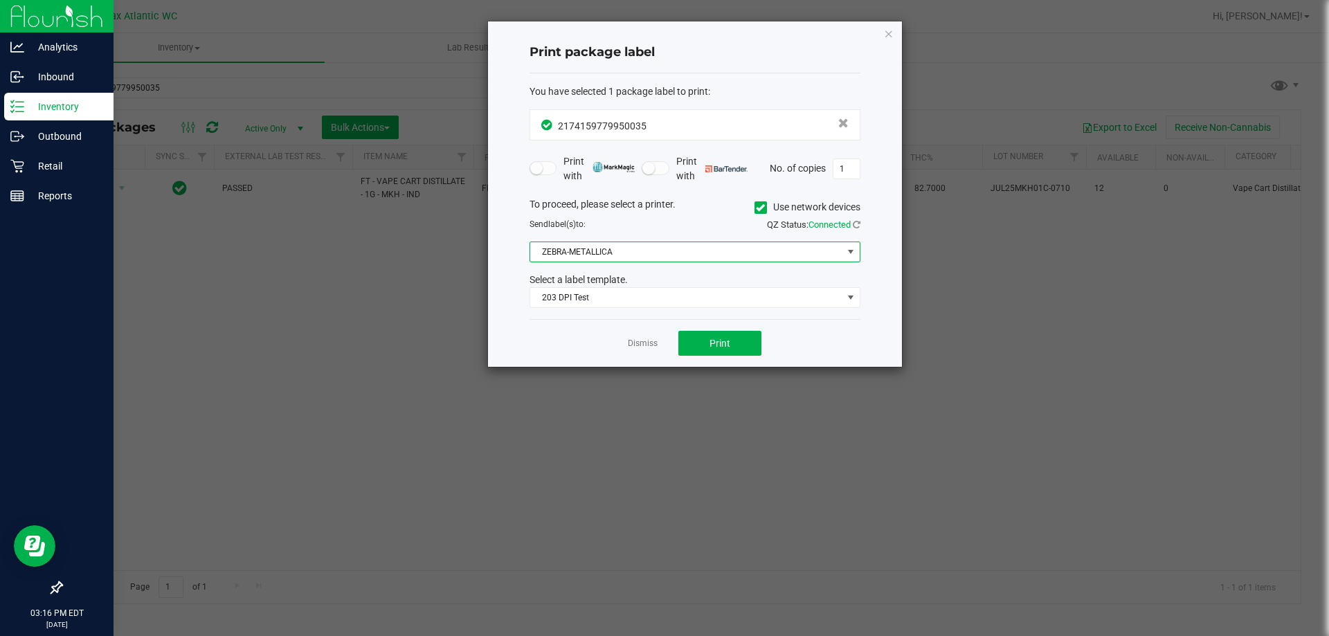
click at [606, 244] on span "ZEBRA-METALLICA" at bounding box center [686, 251] width 312 height 19
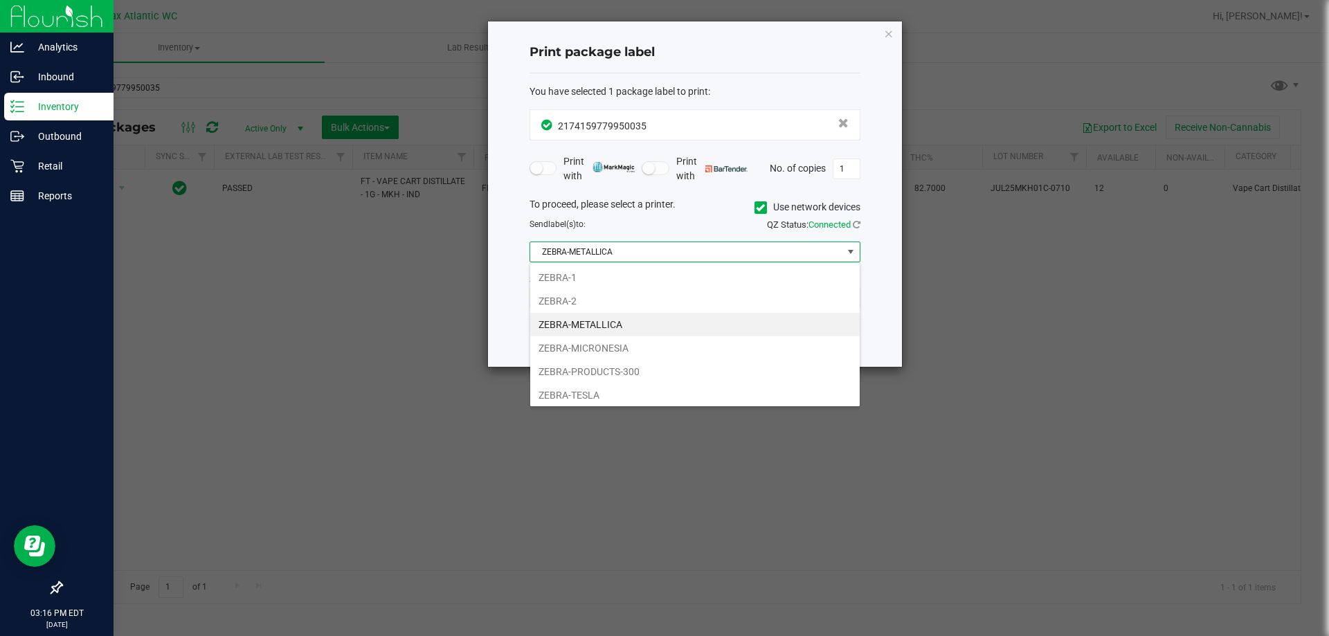
drag, startPoint x: 606, startPoint y: 344, endPoint x: 627, endPoint y: 333, distance: 24.2
click at [607, 343] on li "ZEBRA-MICRONESIA" at bounding box center [695, 348] width 330 height 24
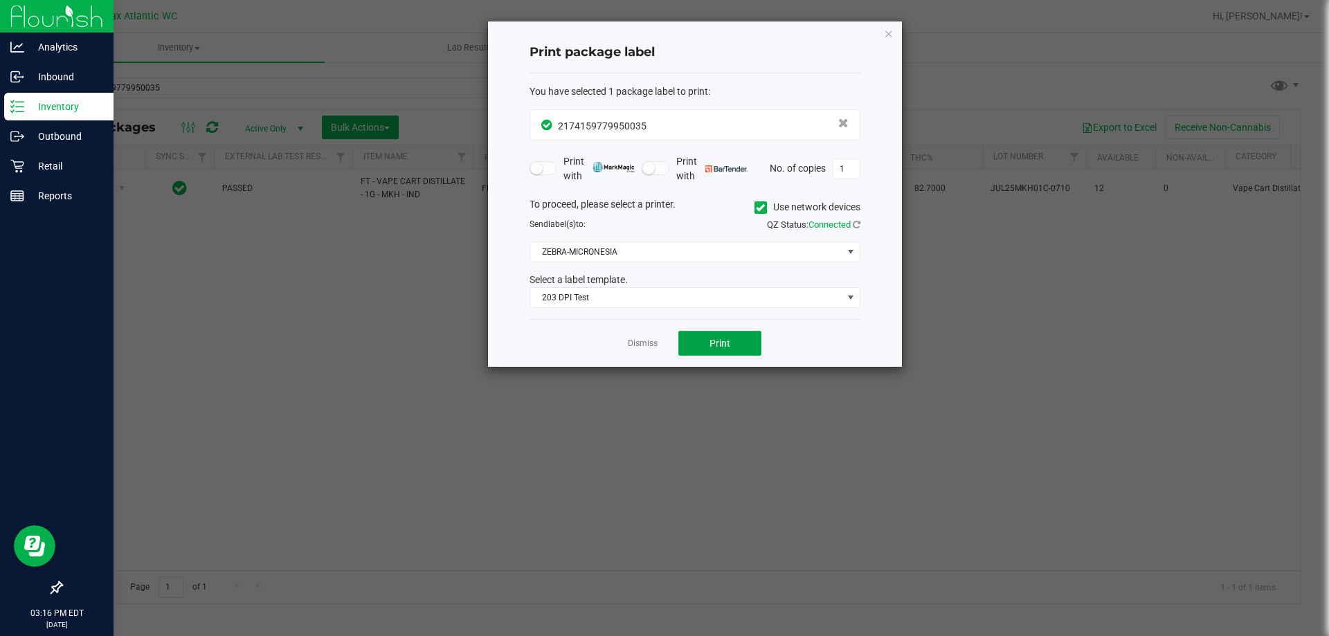
click at [705, 332] on button "Print" at bounding box center [719, 343] width 83 height 25
drag, startPoint x: 888, startPoint y: 32, endPoint x: 651, endPoint y: 64, distance: 238.9
click at [887, 32] on icon "button" at bounding box center [889, 33] width 10 height 17
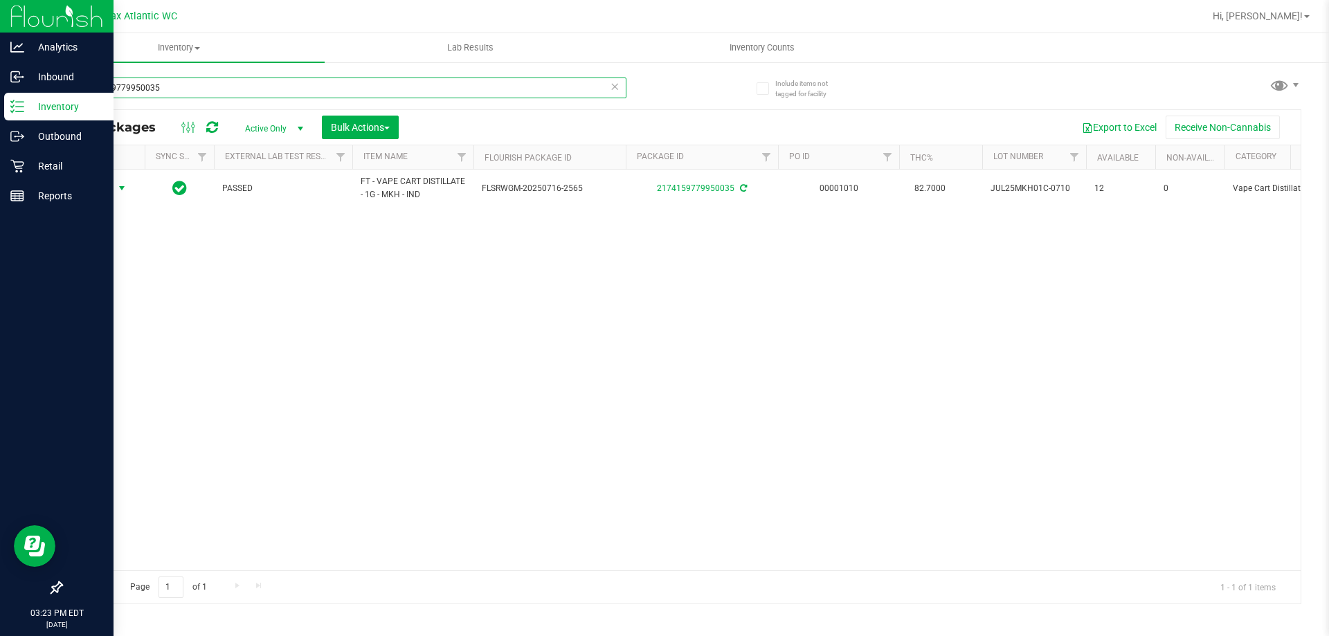
click at [417, 80] on input "2174159779950035" at bounding box center [344, 88] width 566 height 21
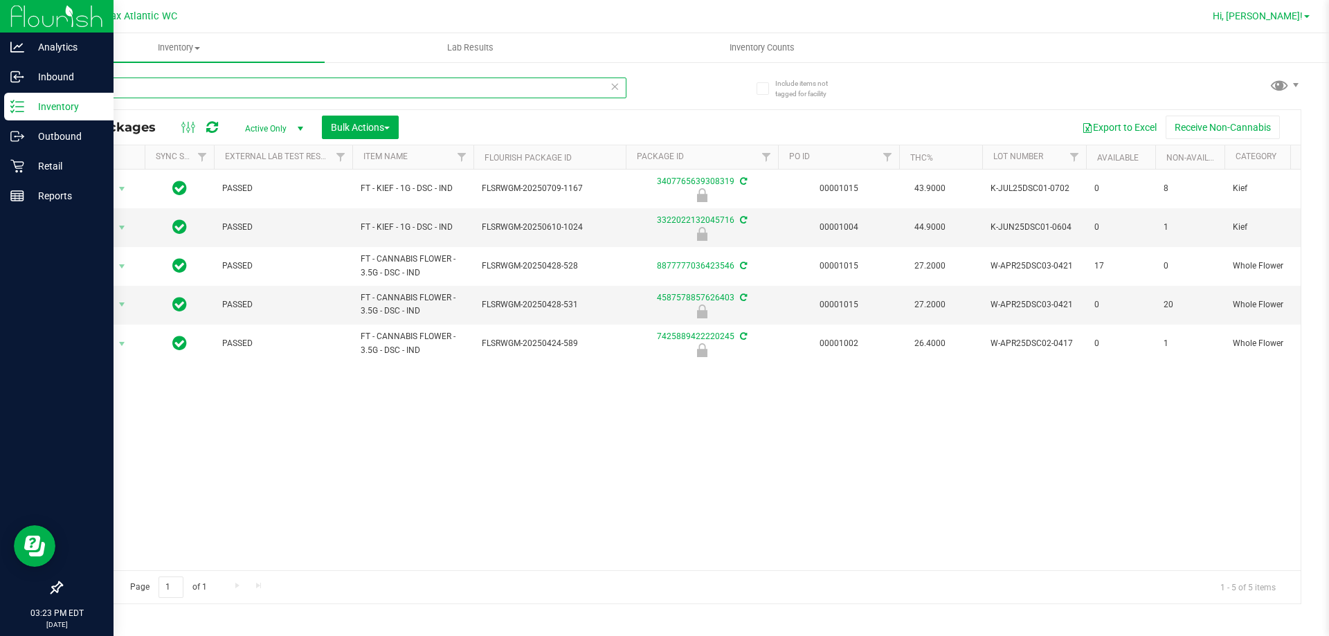
type input "dsc"
click at [1288, 21] on span "Hi, [PERSON_NAME]!" at bounding box center [1258, 15] width 90 height 11
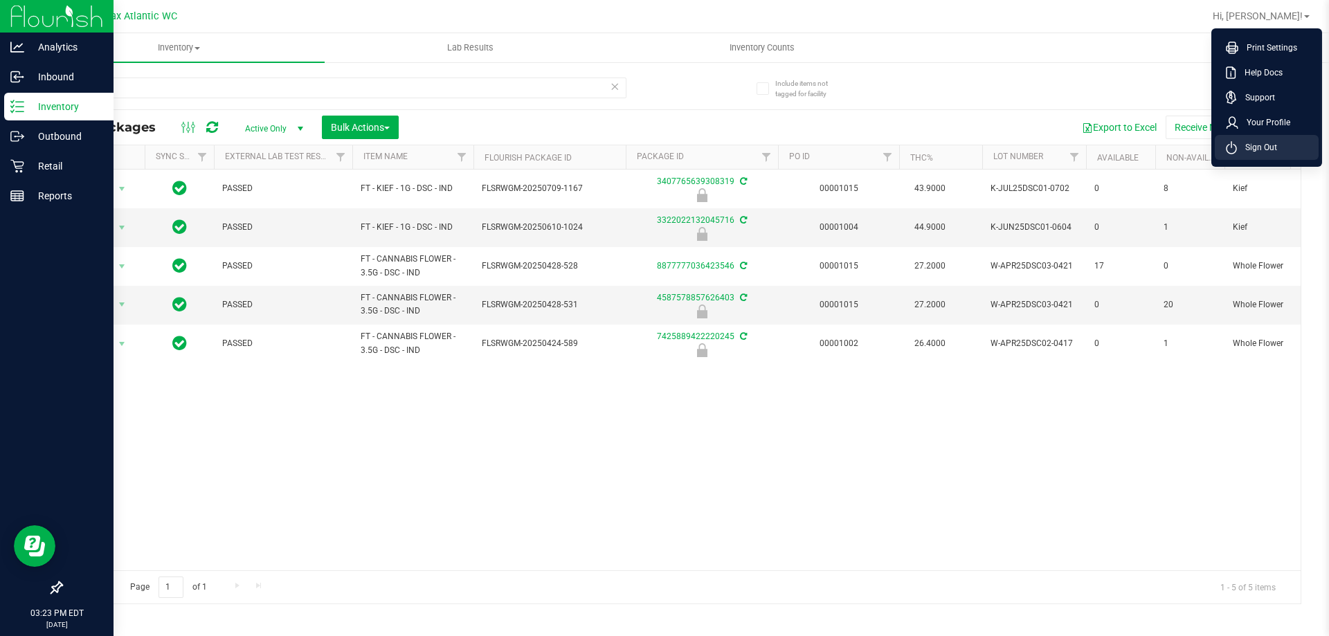
click at [1273, 141] on span "Sign Out" at bounding box center [1257, 148] width 40 height 14
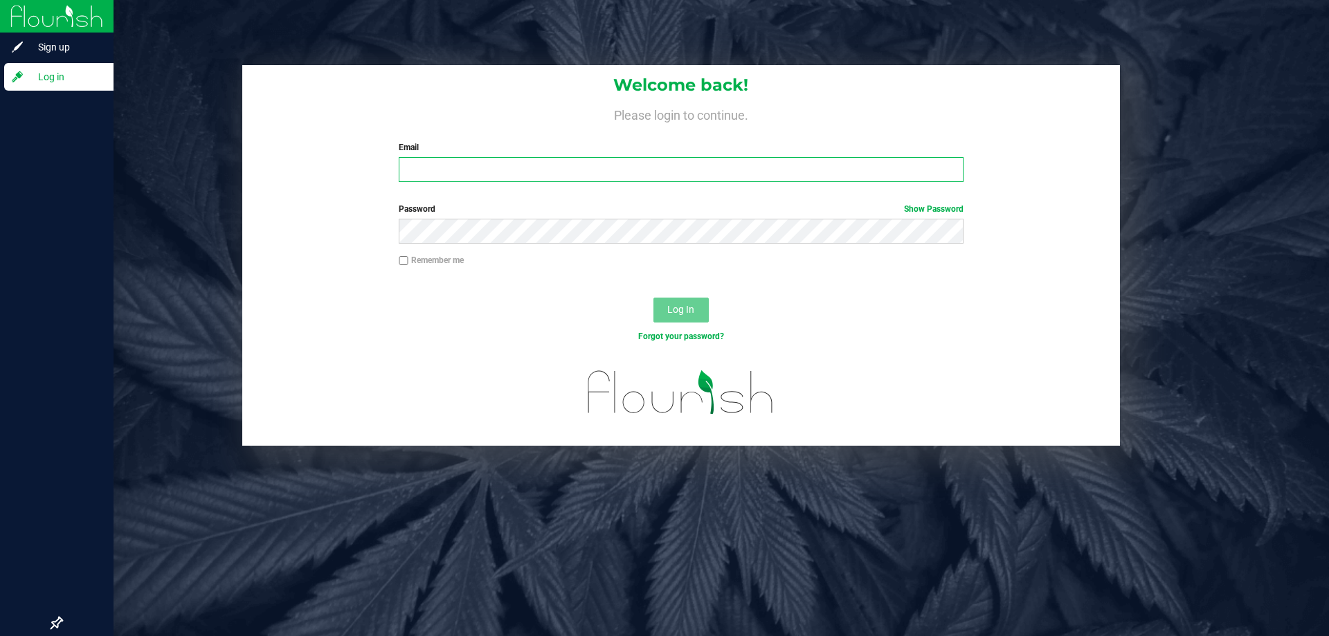
click at [575, 172] on input "Email" at bounding box center [681, 169] width 564 height 25
type input "[EMAIL_ADDRESS][DOMAIN_NAME]"
click at [654, 298] on button "Log In" at bounding box center [681, 310] width 55 height 25
